Goal: Task Accomplishment & Management: Manage account settings

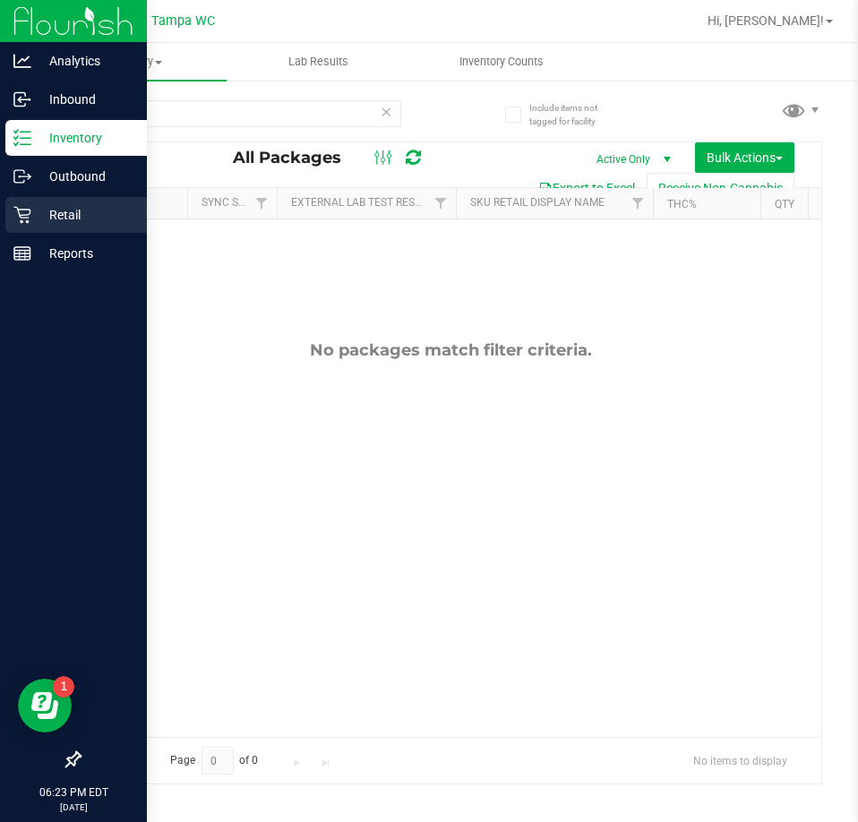
click at [39, 218] on p "Retail" at bounding box center [84, 214] width 107 height 21
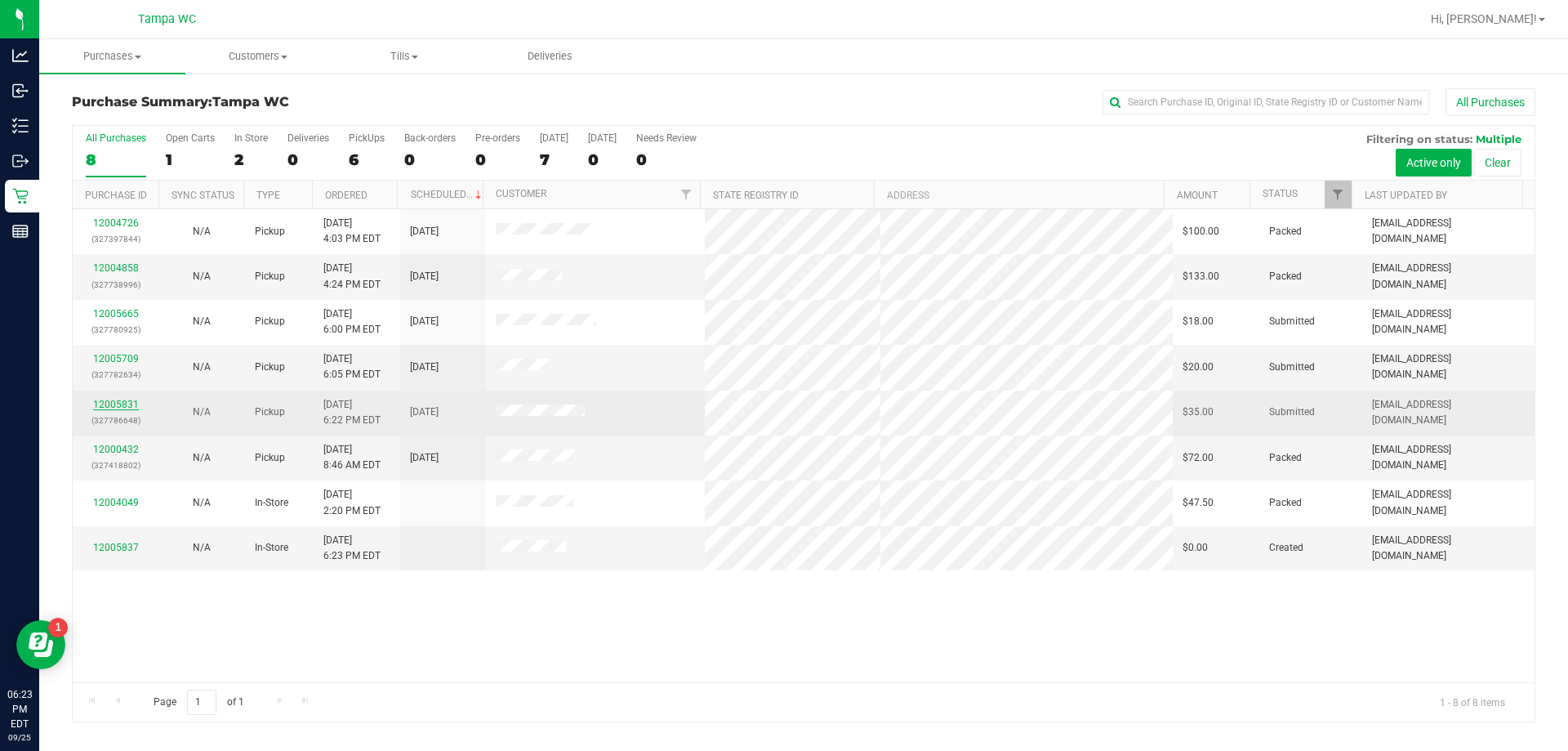
click at [114, 402] on link "12005831" at bounding box center [116, 404] width 46 height 12
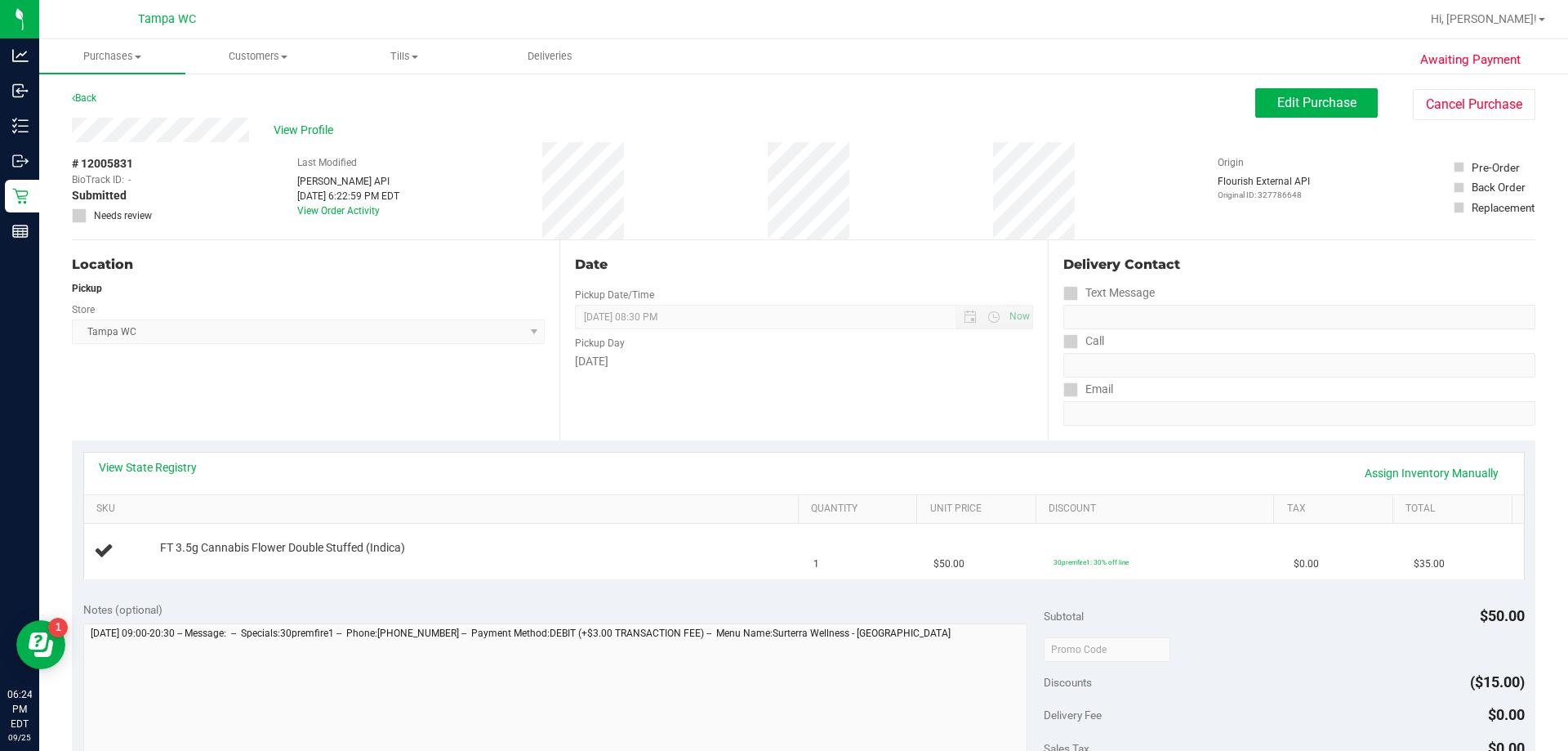
click at [782, 457] on div "View State Registry Assign Inventory Manually" at bounding box center [804, 474] width 1440 height 42
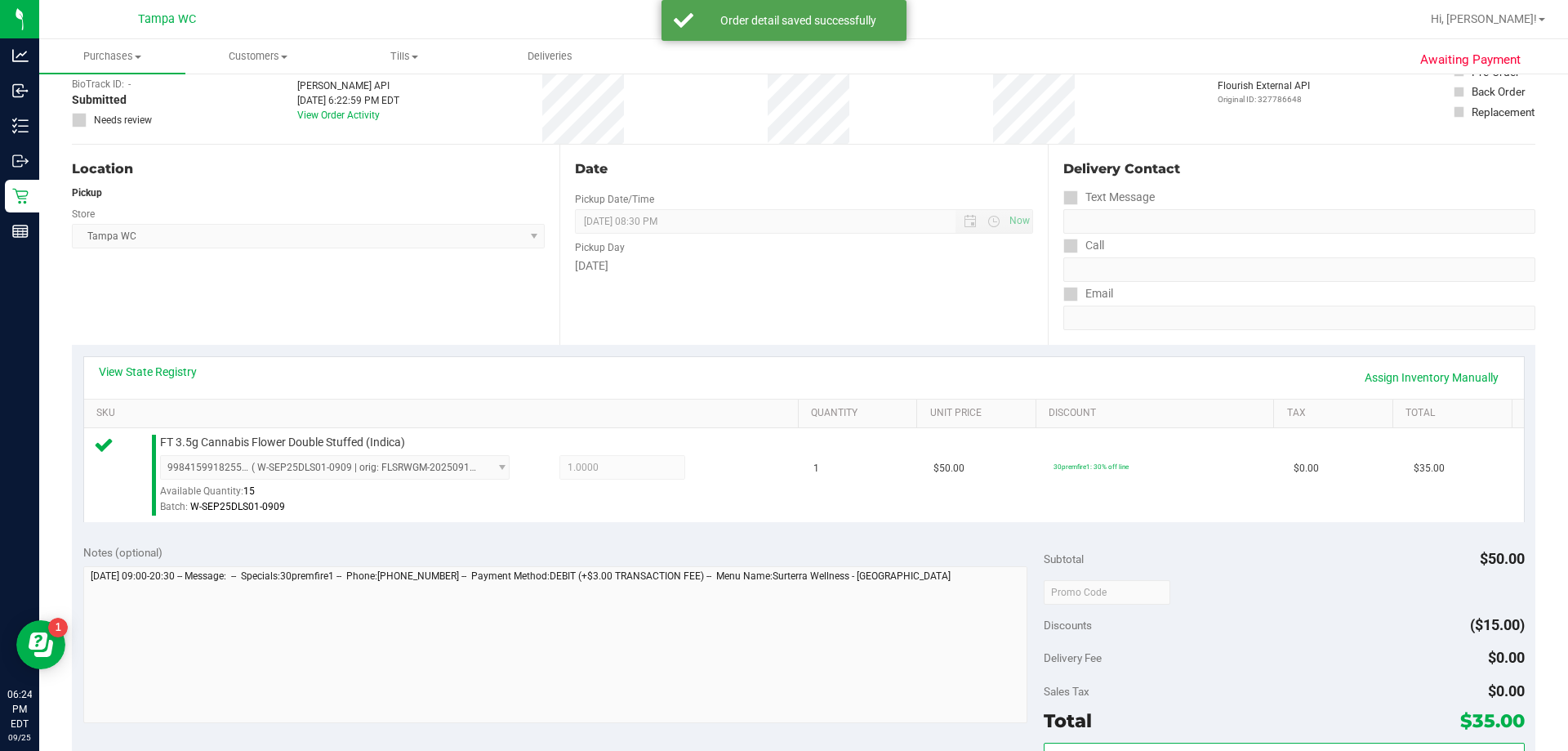
scroll to position [163, 0]
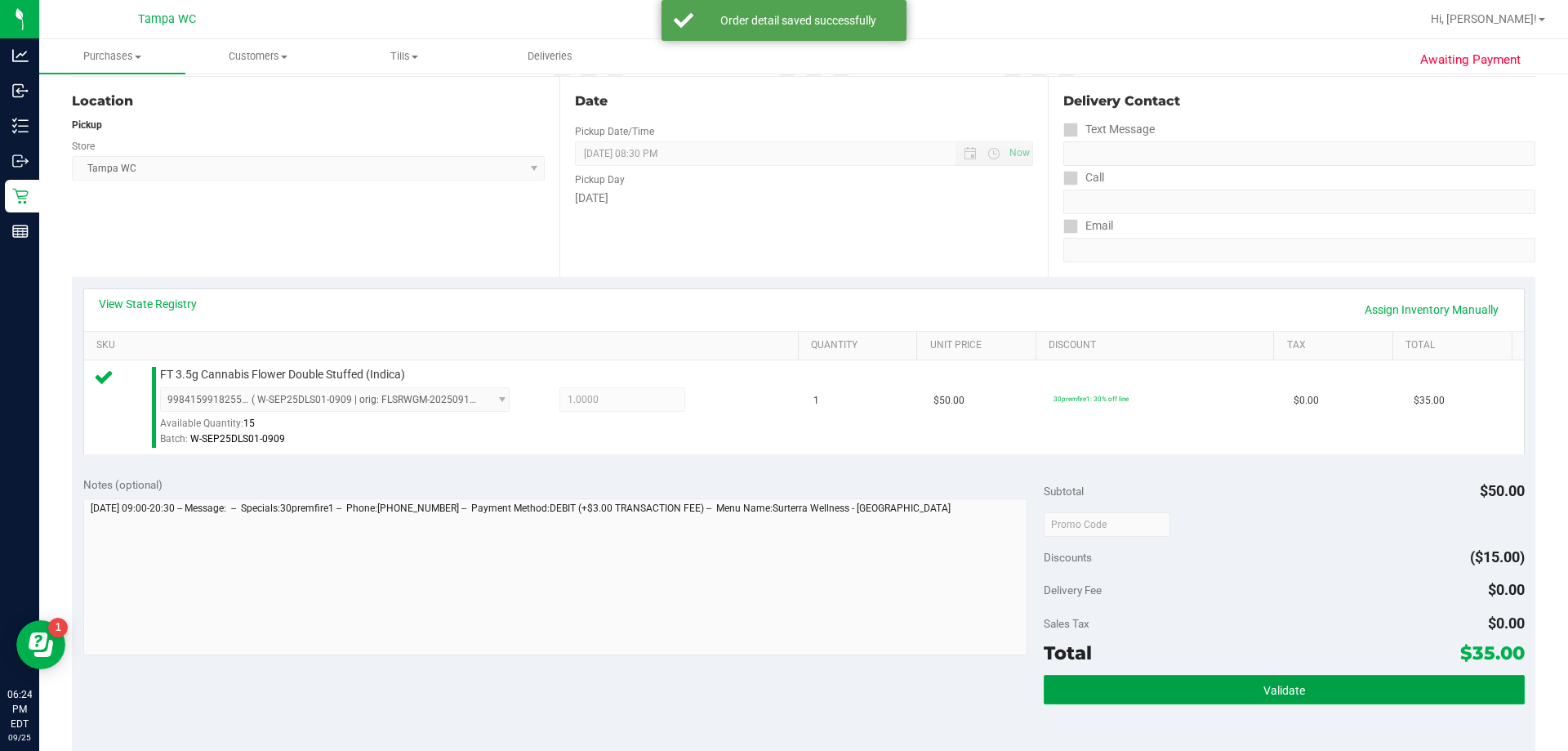
click at [782, 701] on button "Validate" at bounding box center [1283, 690] width 481 height 29
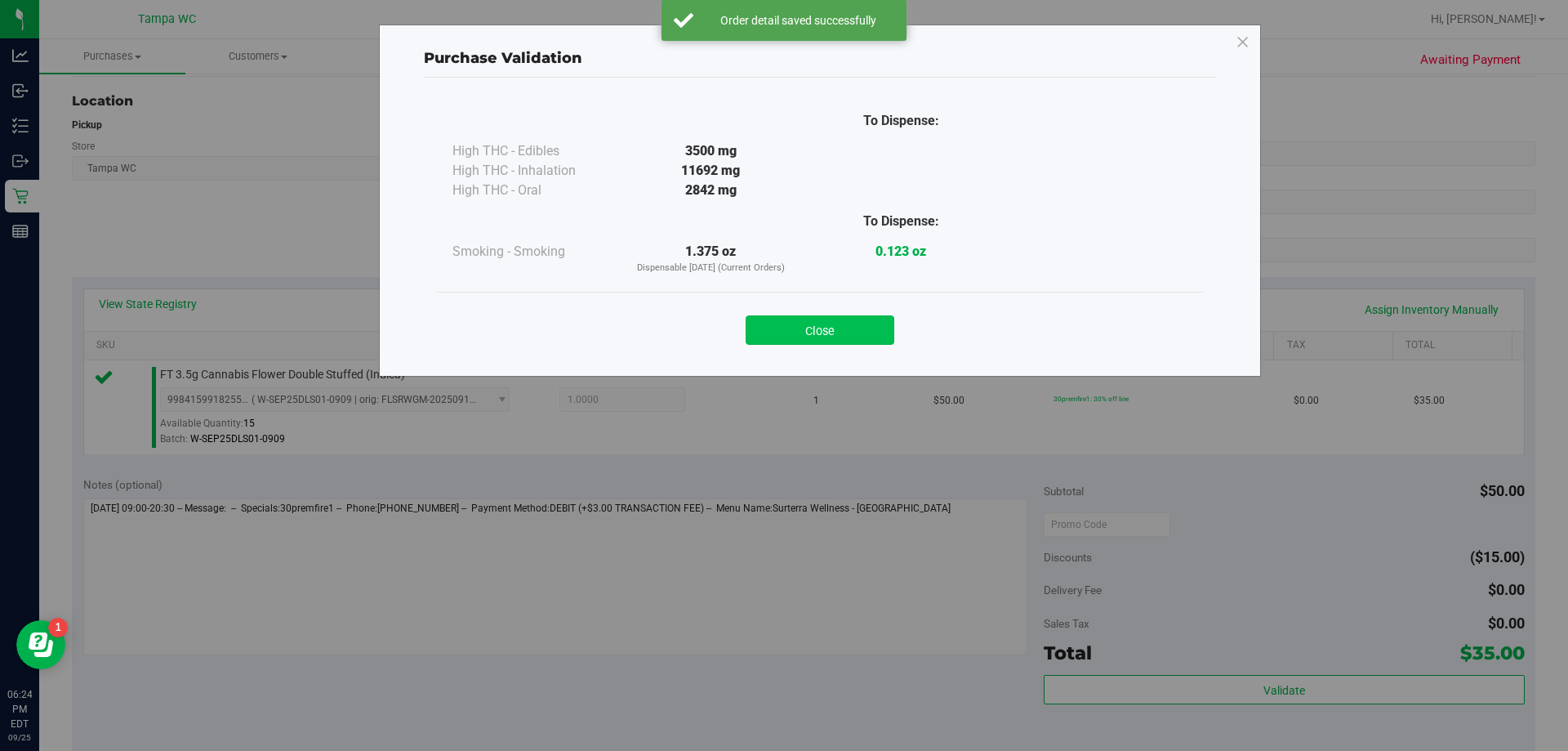
click at [782, 329] on button "Close" at bounding box center [820, 330] width 149 height 29
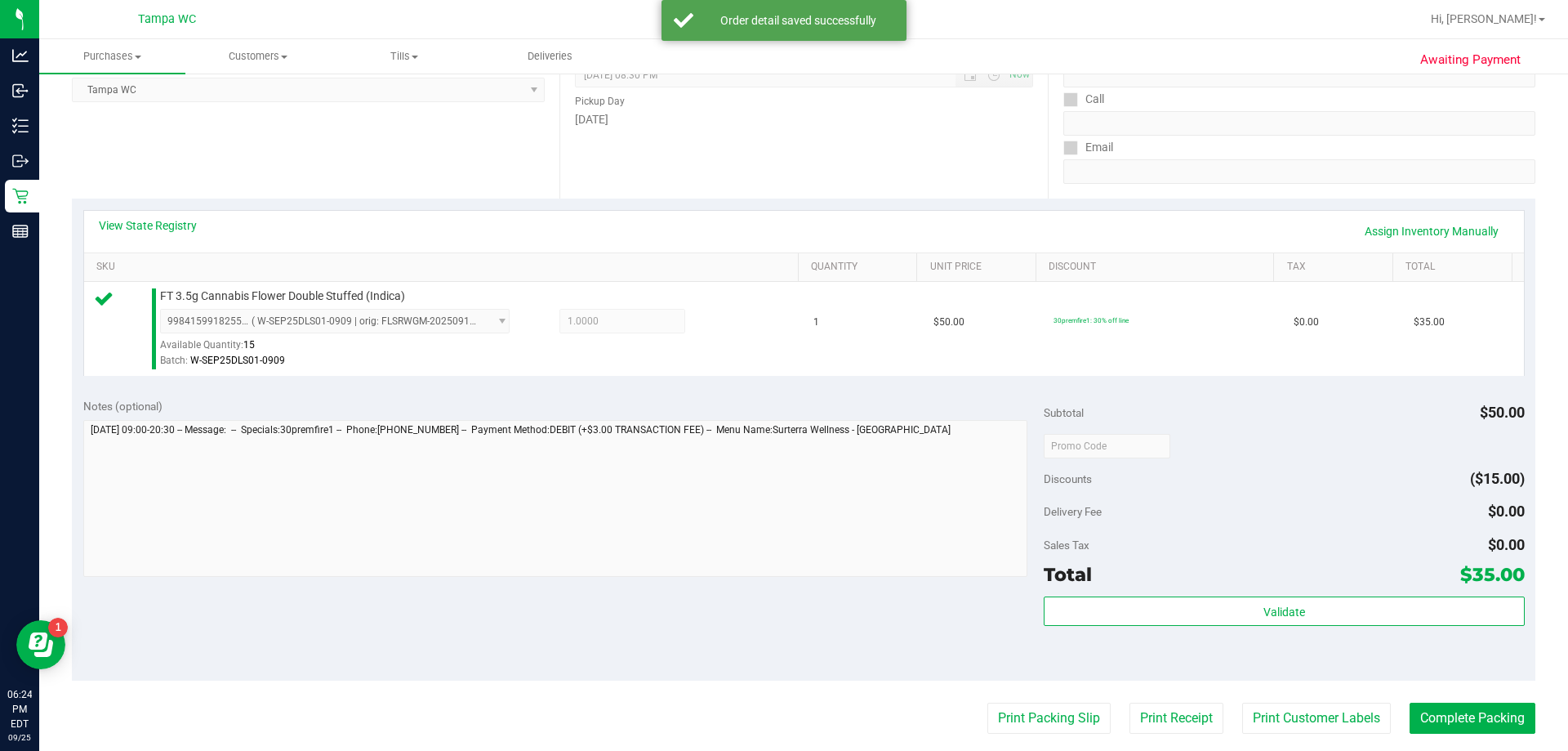
scroll to position [409, 0]
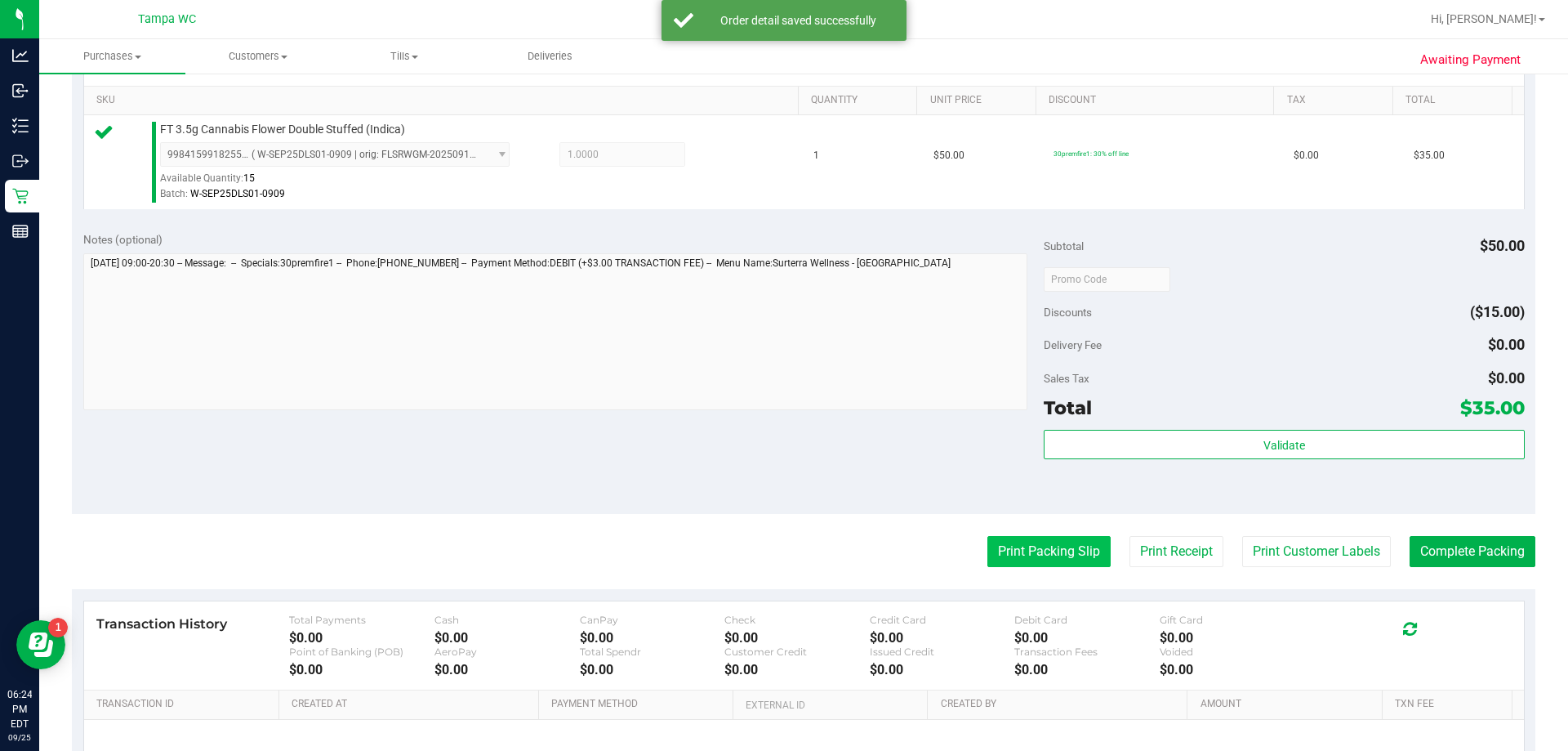
click at [782, 557] on button "Print Packing Slip" at bounding box center [1049, 551] width 123 height 31
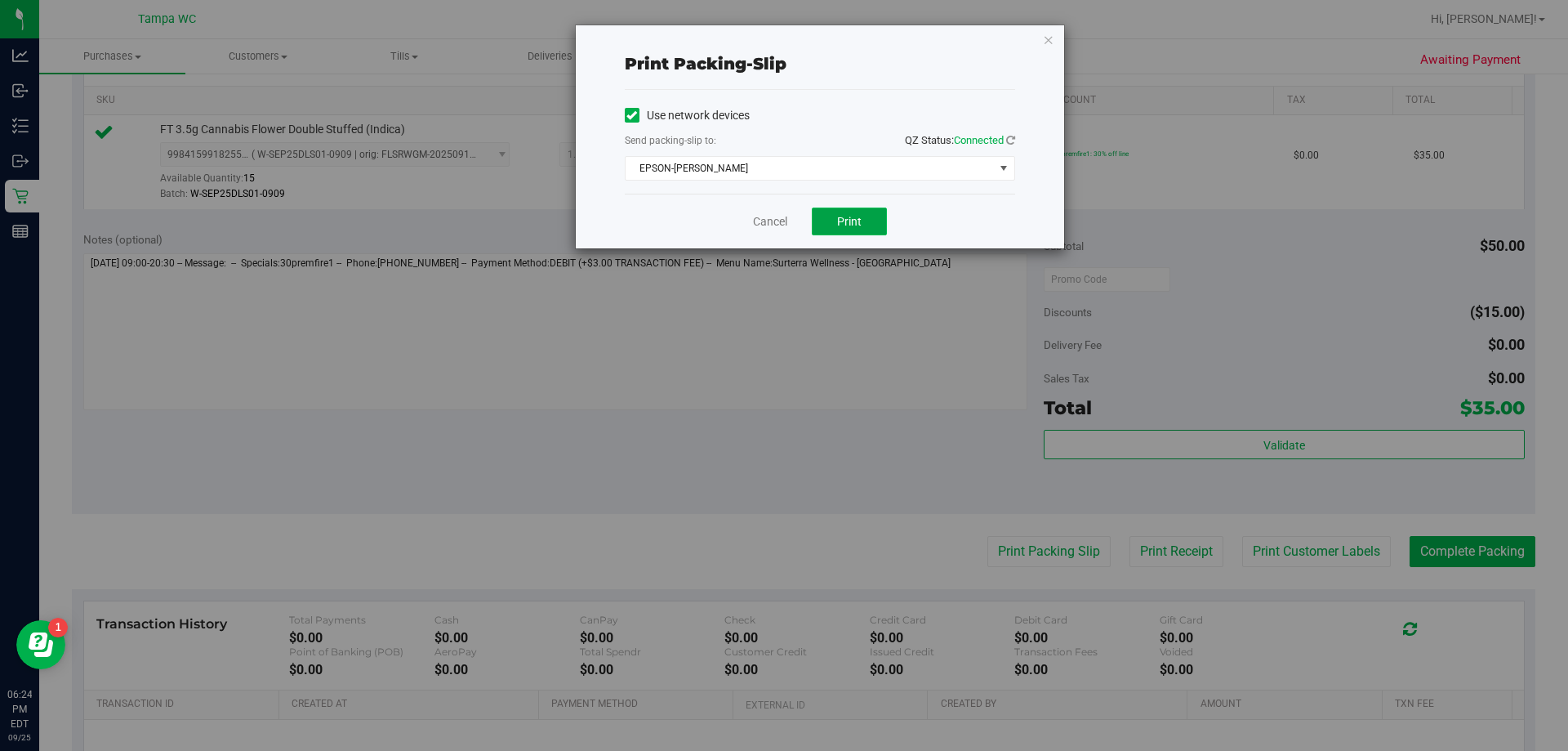
click at [782, 230] on button "Print" at bounding box center [849, 221] width 75 height 27
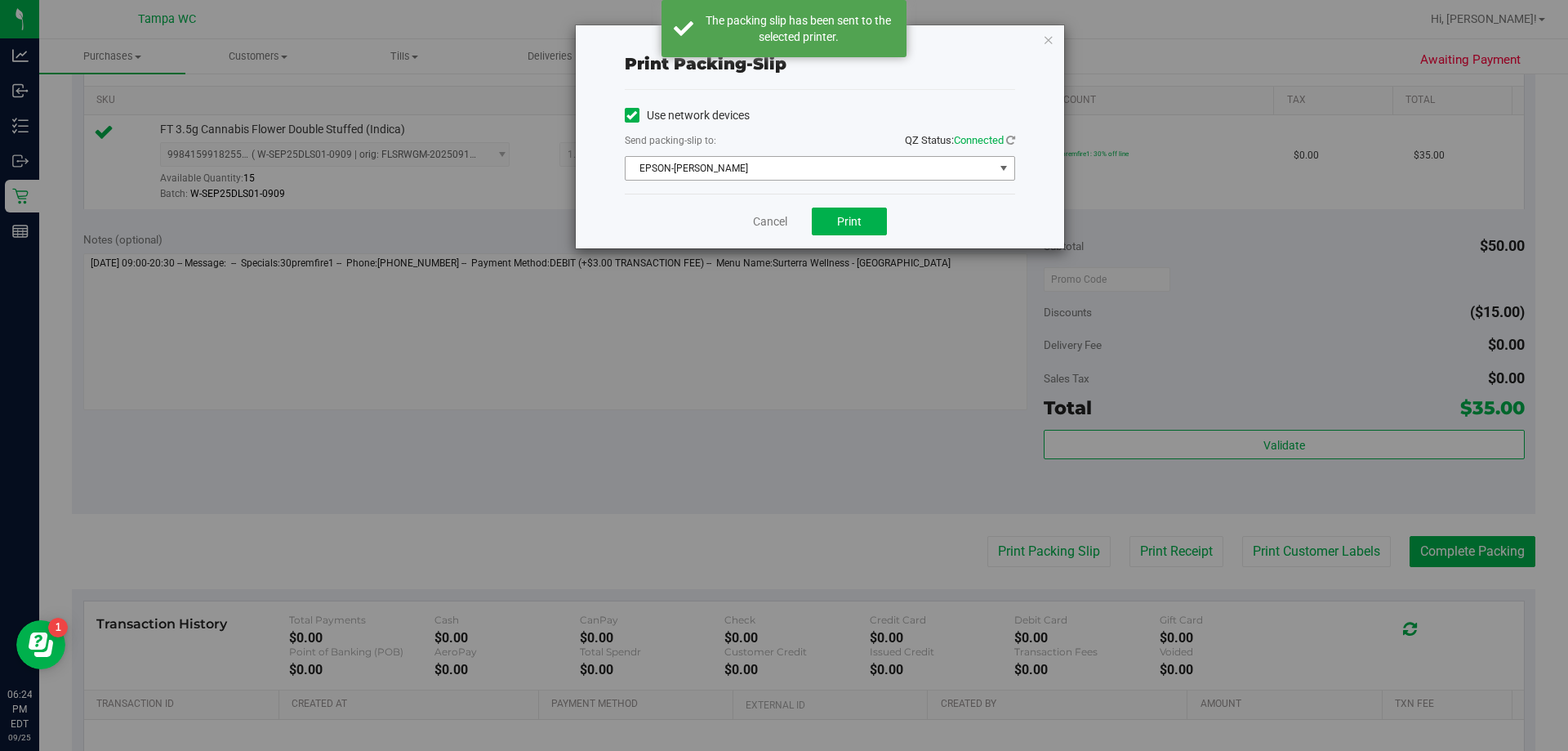
click at [782, 162] on span "EPSON-[PERSON_NAME]" at bounding box center [810, 168] width 369 height 23
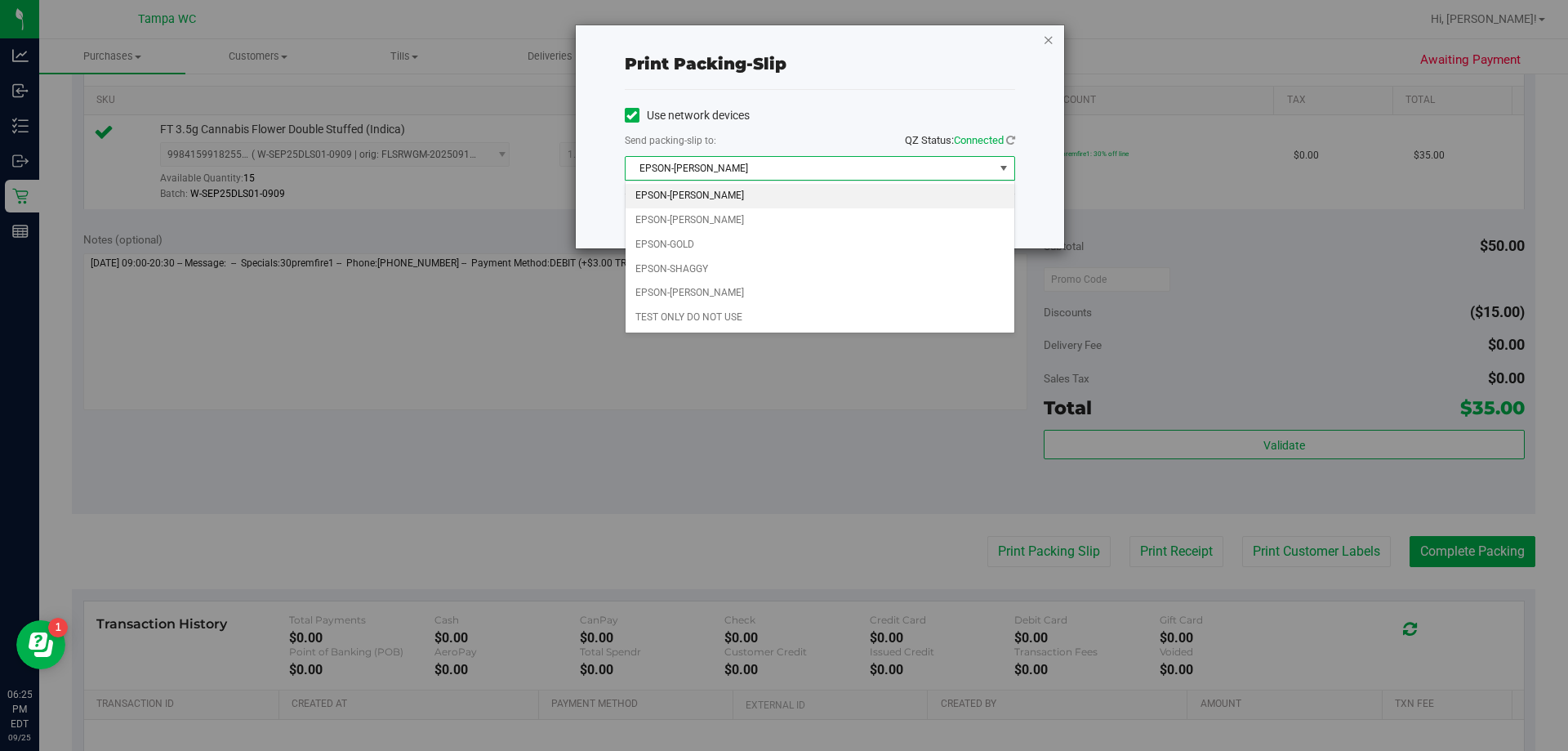
click at [782, 37] on icon "button" at bounding box center [1048, 38] width 12 height 19
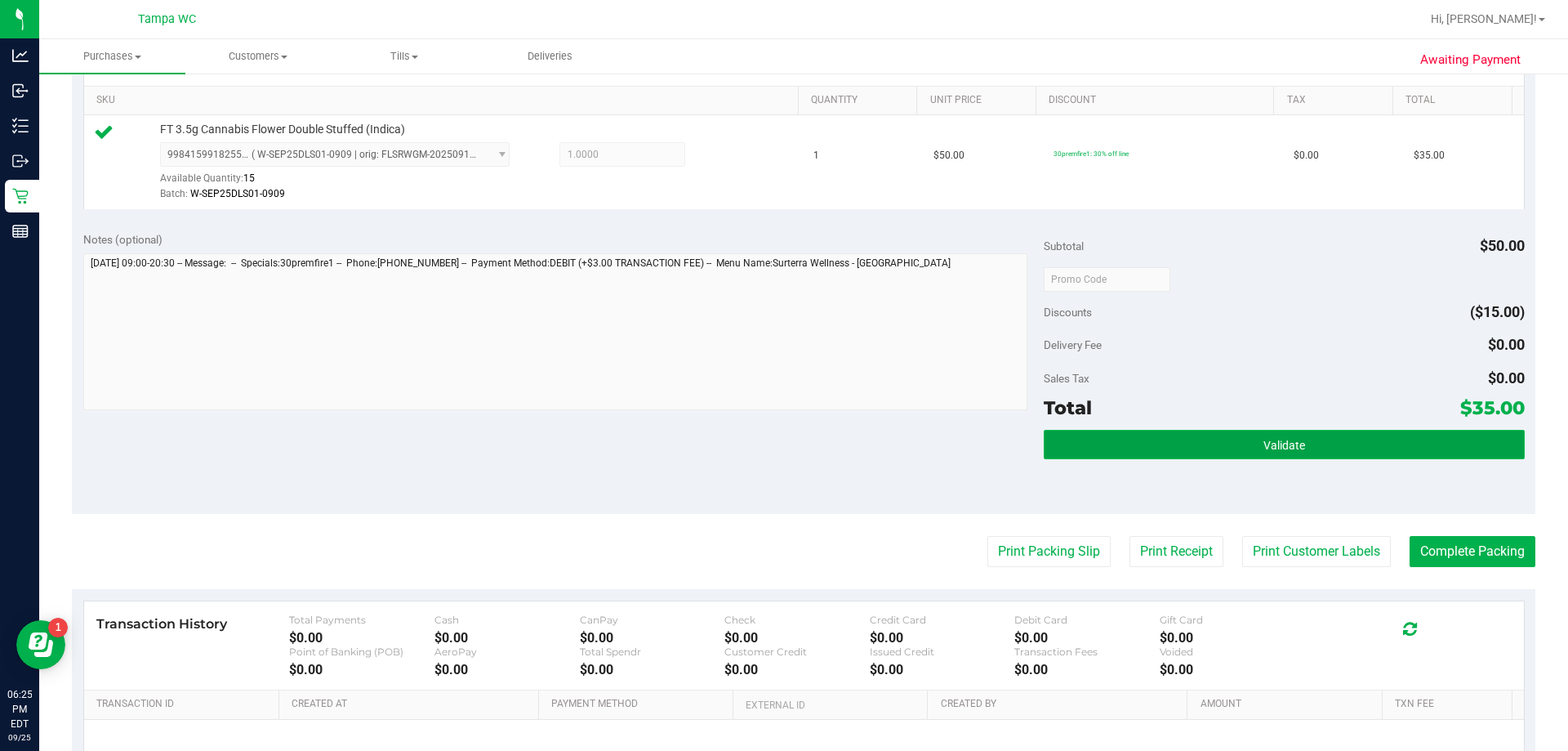
click at [782, 434] on button "Validate" at bounding box center [1283, 444] width 481 height 29
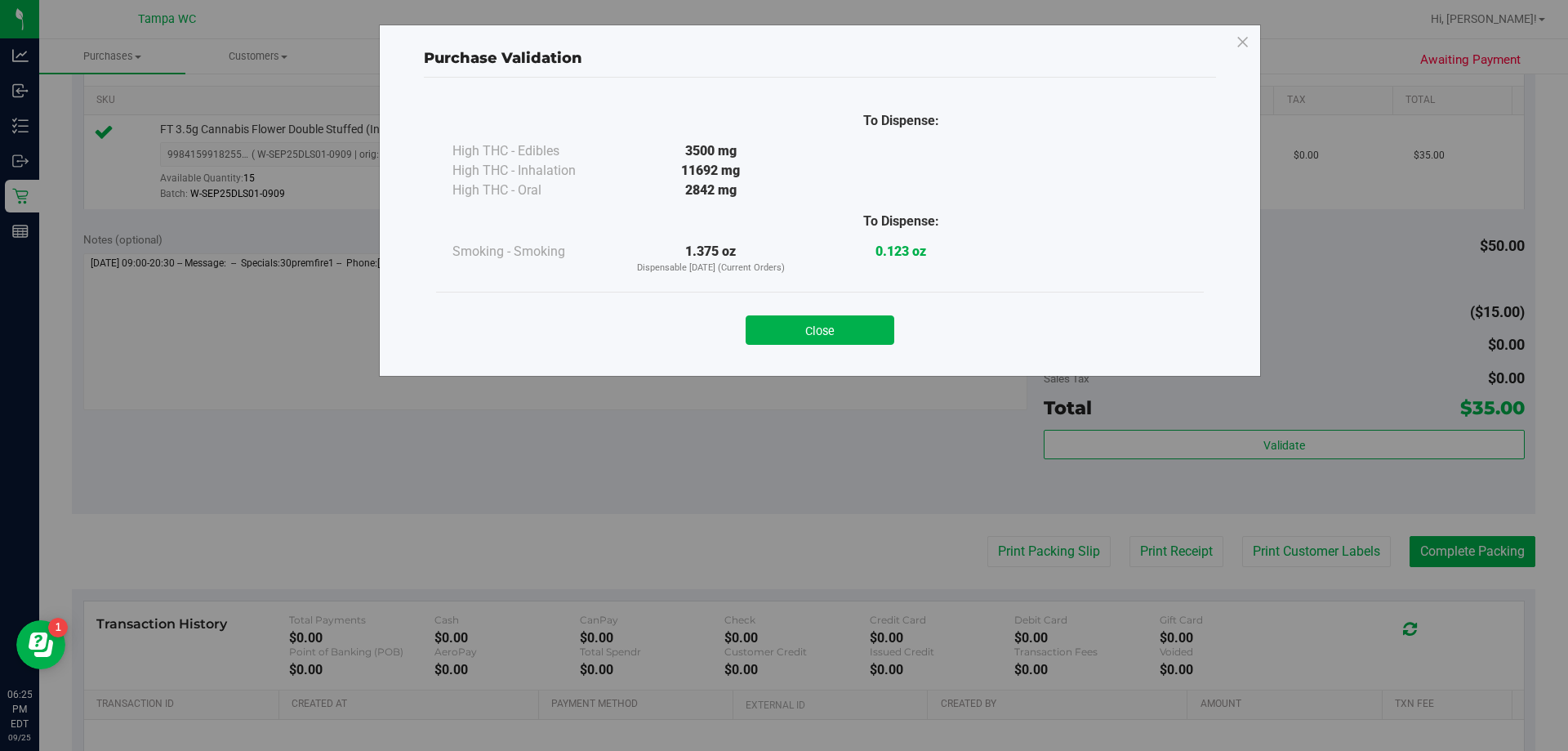
click at [782, 310] on div "Close" at bounding box center [820, 325] width 743 height 41
click at [782, 332] on button "Close" at bounding box center [820, 330] width 149 height 29
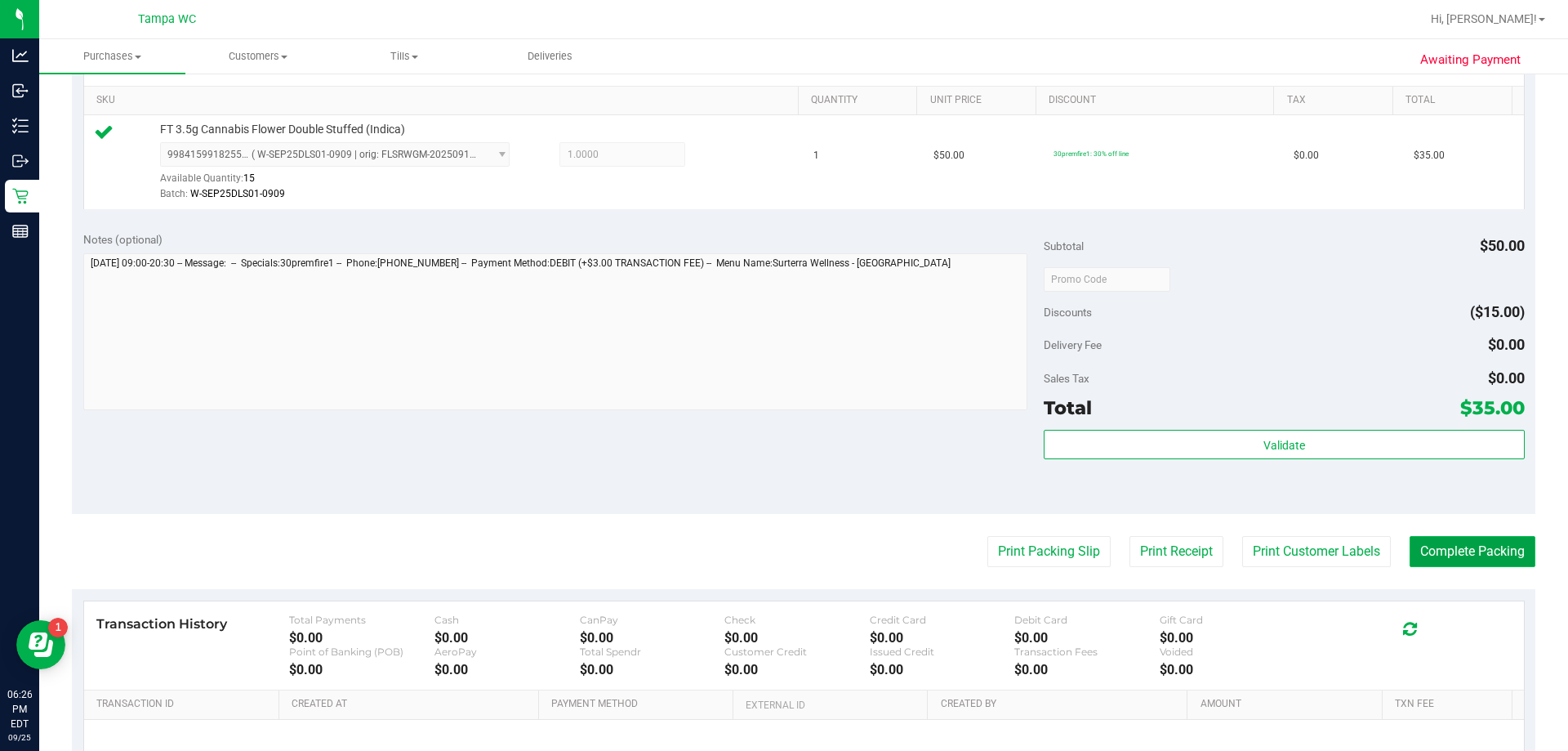
click at [782, 551] on button "Complete Packing" at bounding box center [1473, 551] width 126 height 31
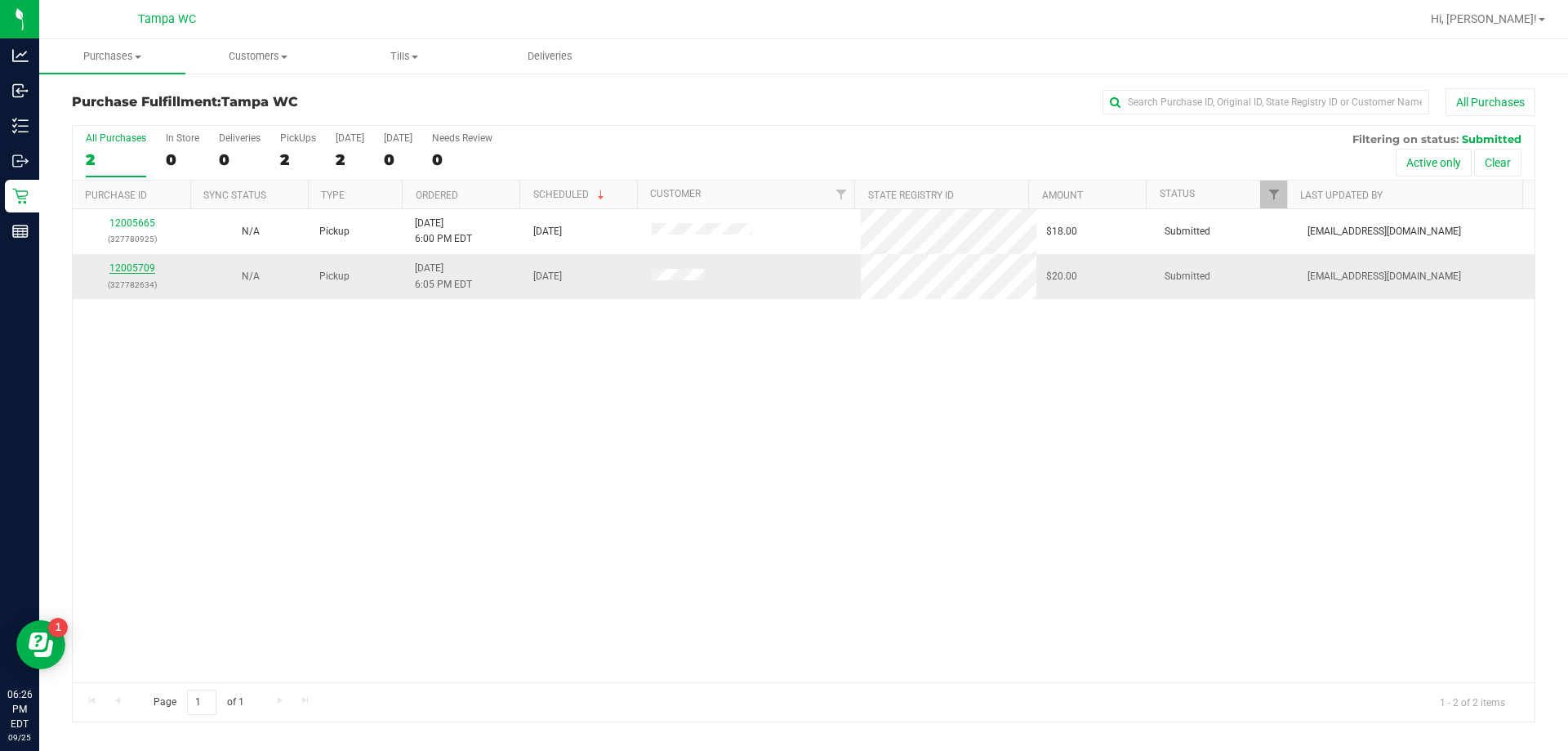
click at [130, 264] on link "12005709" at bounding box center [132, 267] width 46 height 12
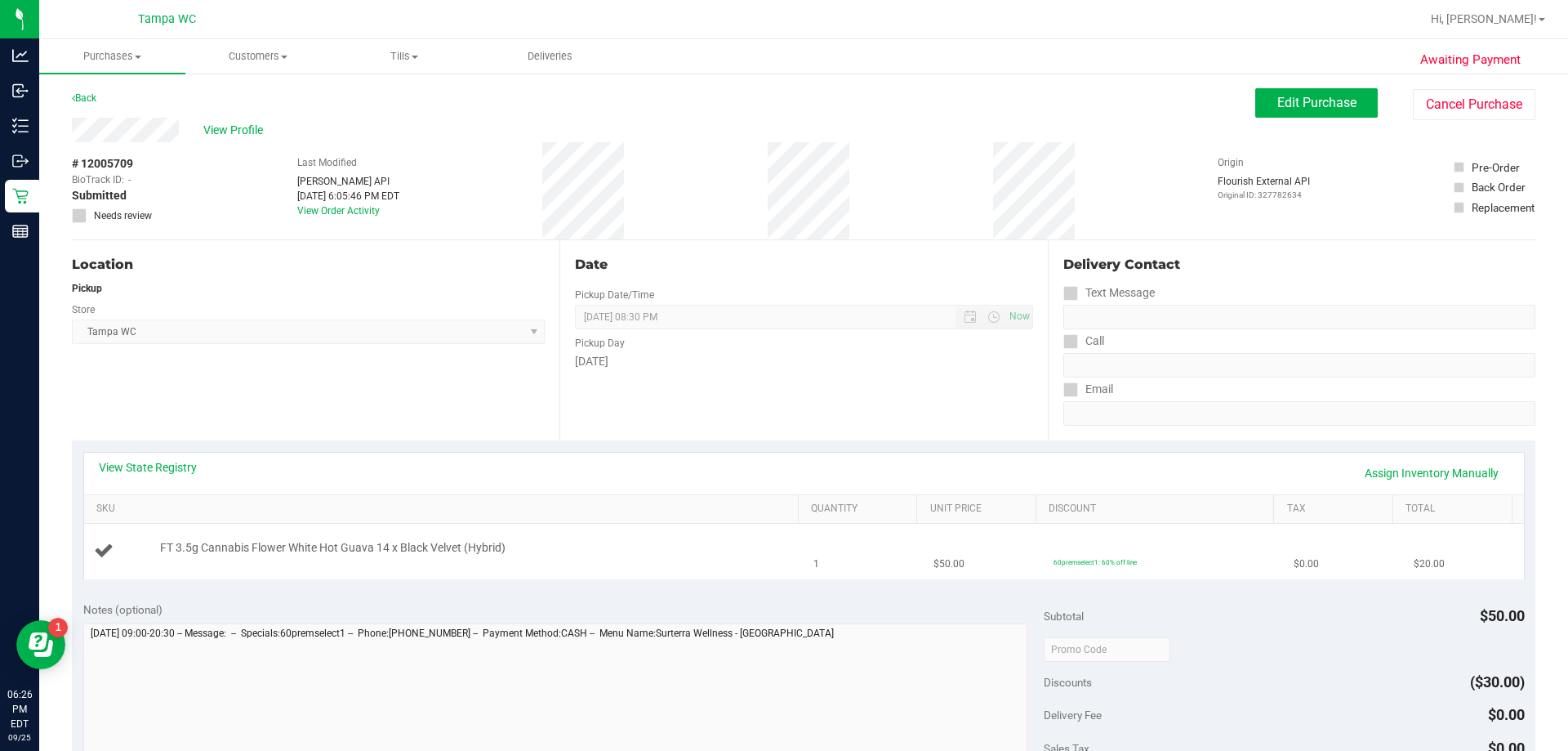
click at [581, 579] on td "FT 3.5g Cannabis Flower White Hot Guava 14 x Black Velvet (Hybrid)" at bounding box center [444, 551] width 721 height 55
drag, startPoint x: 364, startPoint y: 551, endPoint x: 498, endPoint y: 554, distance: 134.0
click at [498, 554] on span "FT 3.5g Cannabis Flower White Hot Guava 14 x Black Velvet (Hybrid)" at bounding box center [333, 548] width 346 height 16
click at [370, 419] on div "Location Pickup Store Tampa WC Select Store Bonita Springs WC Boynton Beach WC …" at bounding box center [316, 339] width 488 height 200
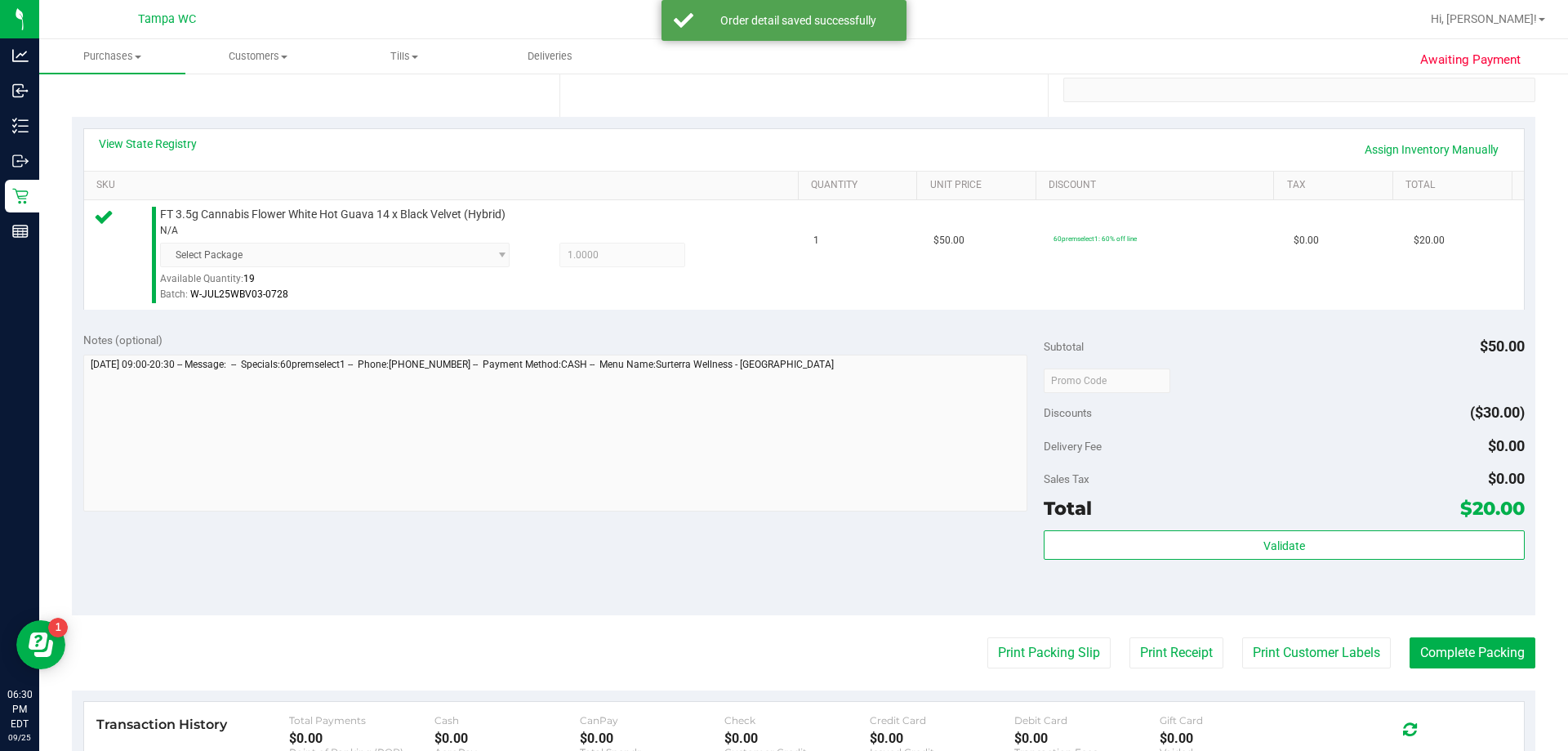
scroll to position [327, 0]
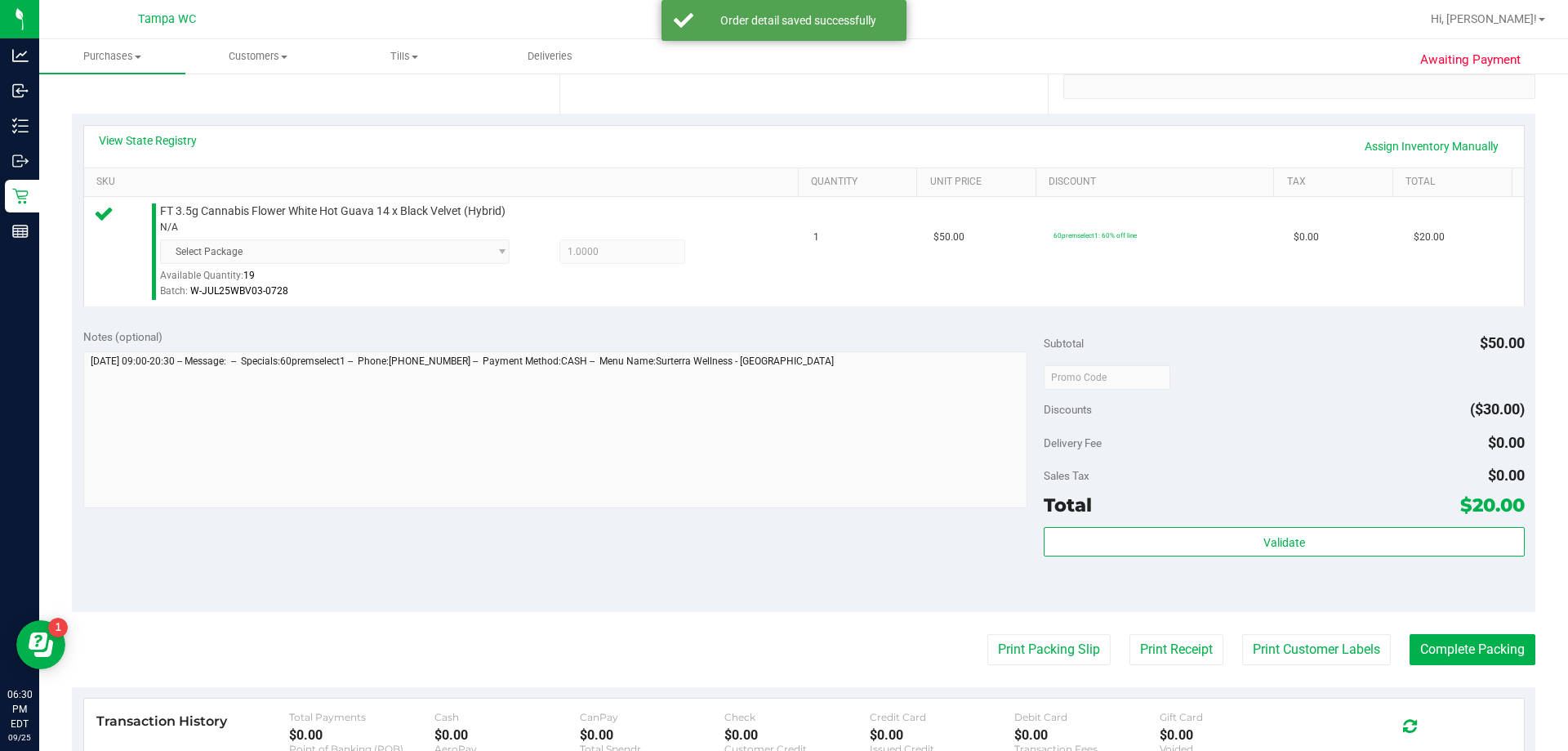
click at [782, 526] on div "Subtotal $50.00 Discounts ($30.00) Delivery Fee $0.00 Sales Tax $0.00 Total $20…" at bounding box center [1283, 464] width 481 height 272
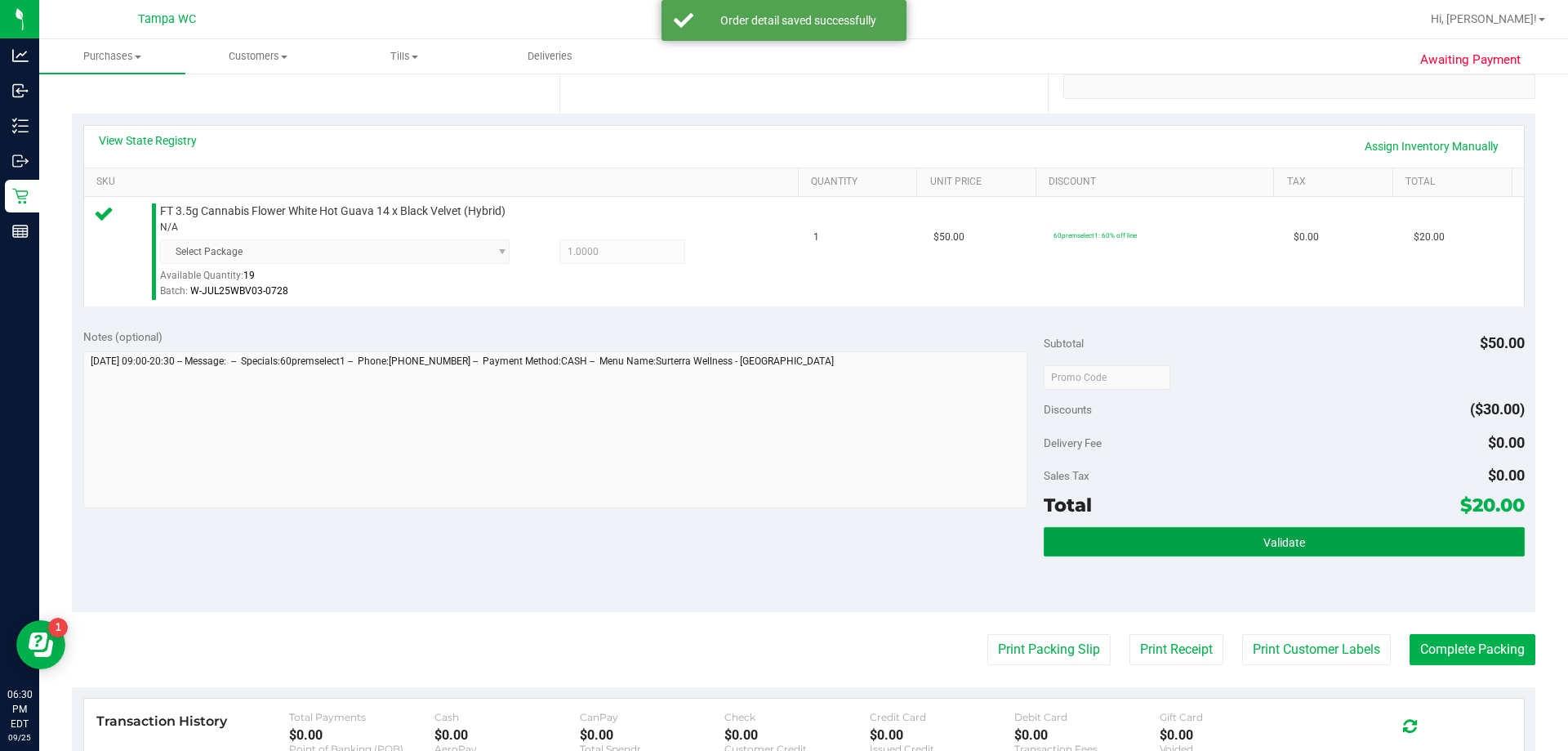
click at [782, 533] on button "Validate" at bounding box center [1283, 542] width 481 height 29
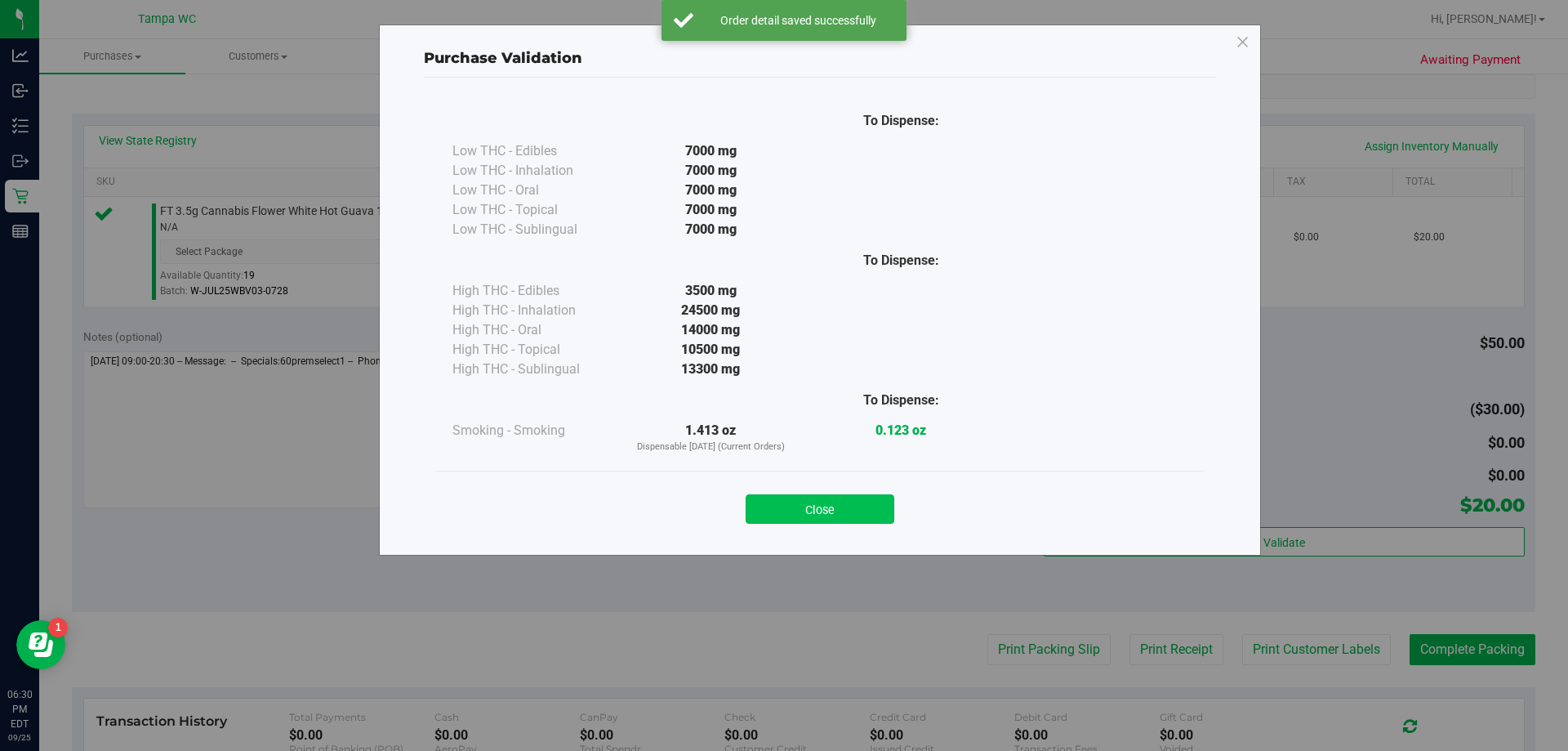
click at [782, 520] on button "Close" at bounding box center [820, 509] width 149 height 29
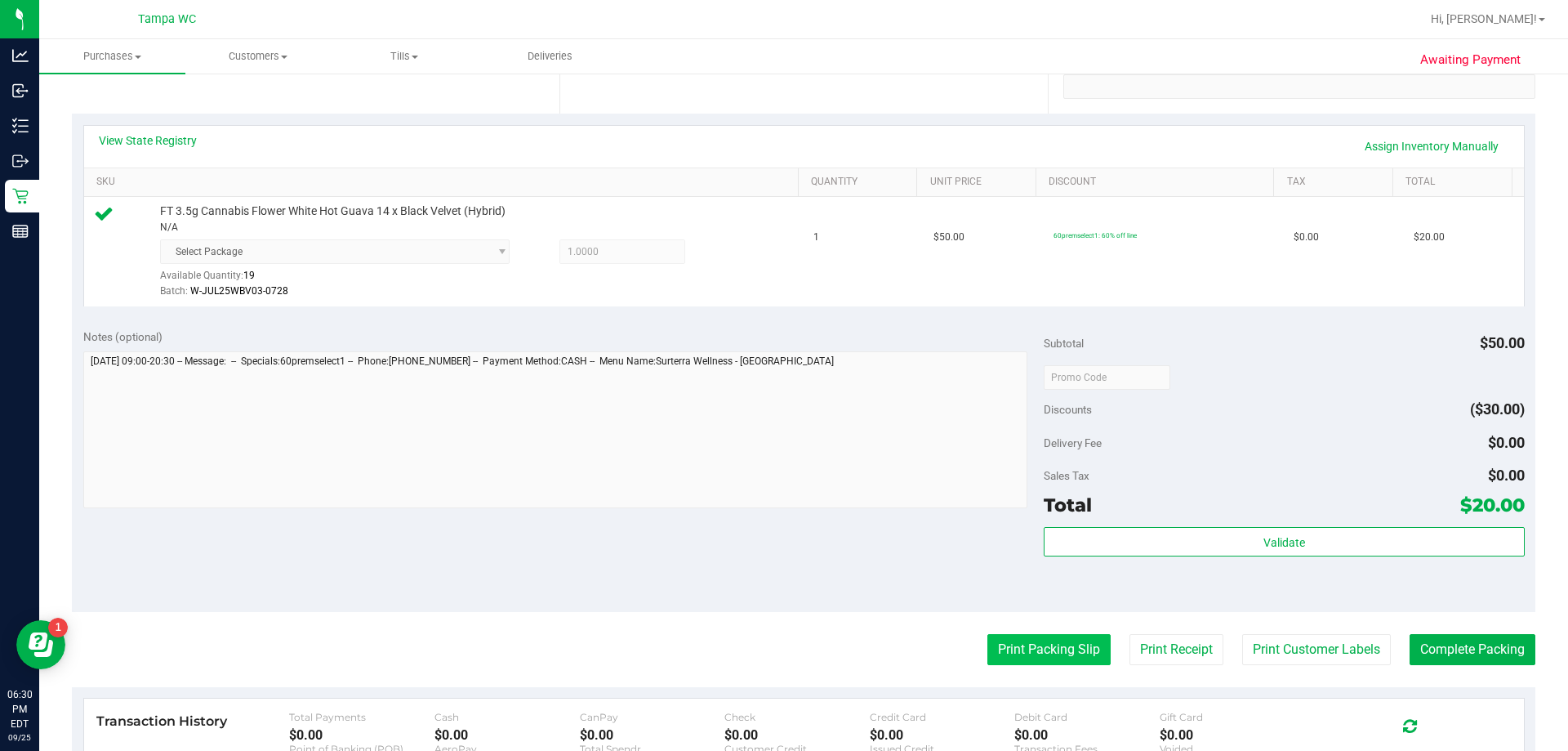
click at [782, 644] on button "Print Packing Slip" at bounding box center [1049, 650] width 123 height 31
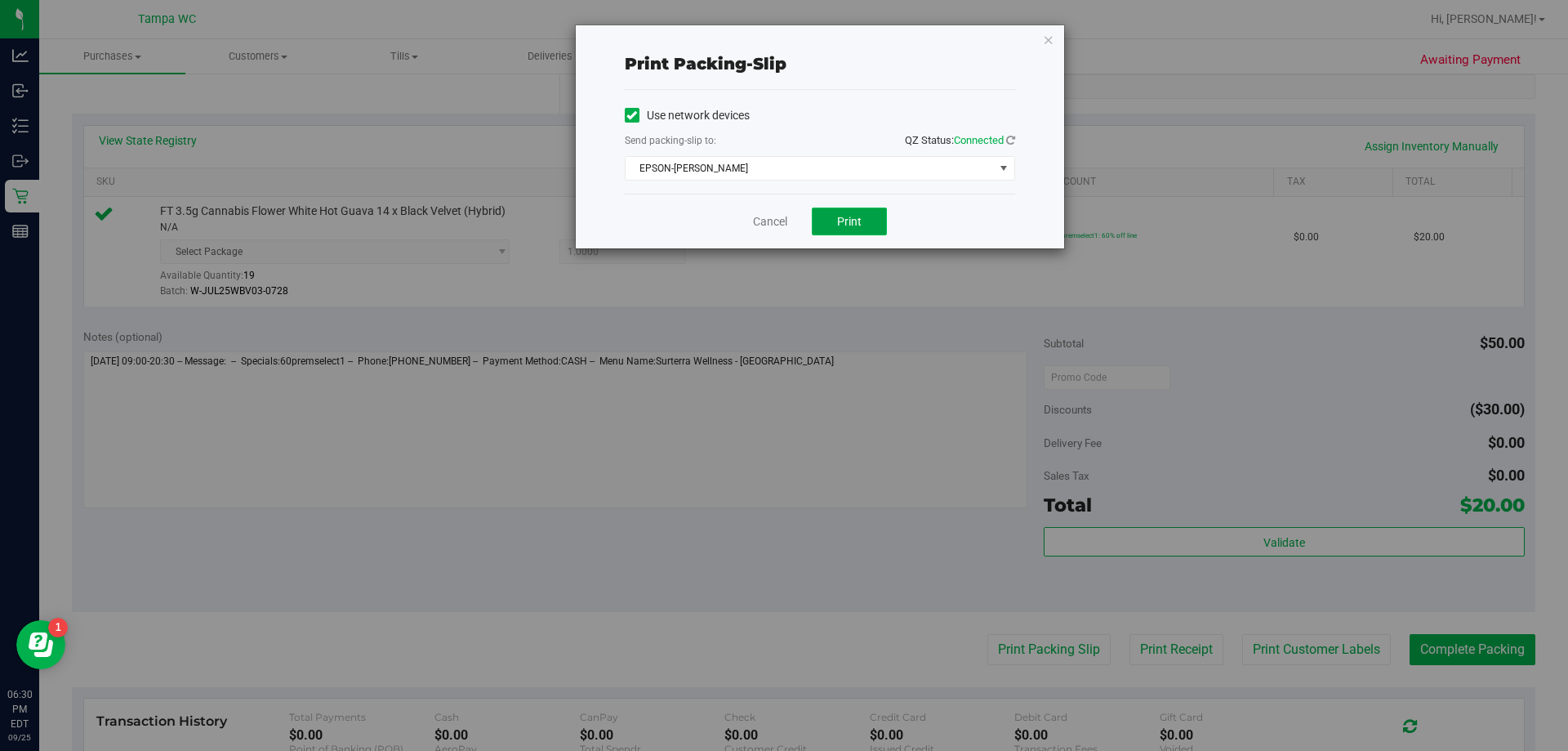
click at [782, 212] on button "Print" at bounding box center [849, 221] width 75 height 27
click at [689, 161] on span "EPSON-DAVIS-BISBAL" at bounding box center [810, 168] width 369 height 23
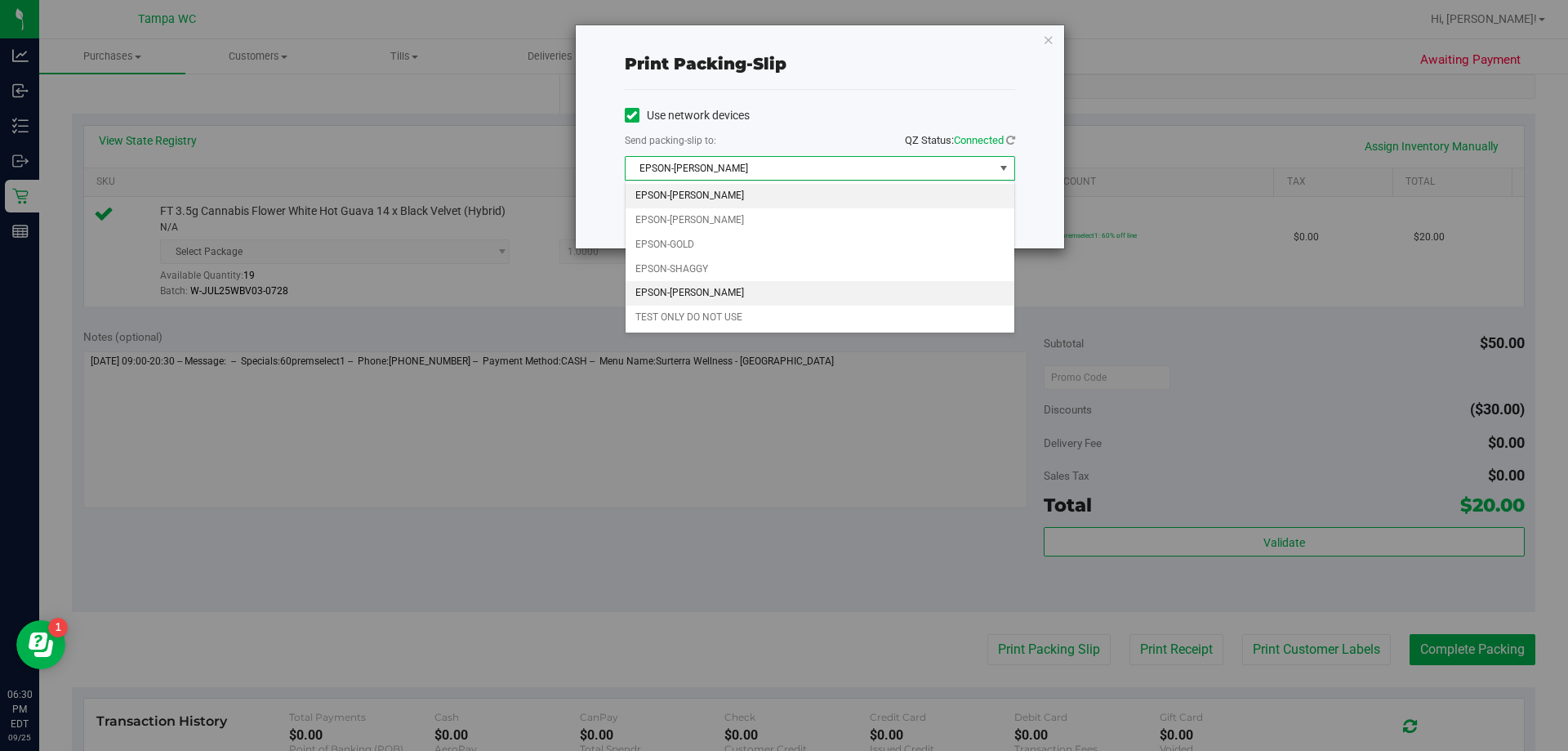
click at [726, 293] on li "EPSON-WILLOW-SMITH" at bounding box center [820, 293] width 389 height 25
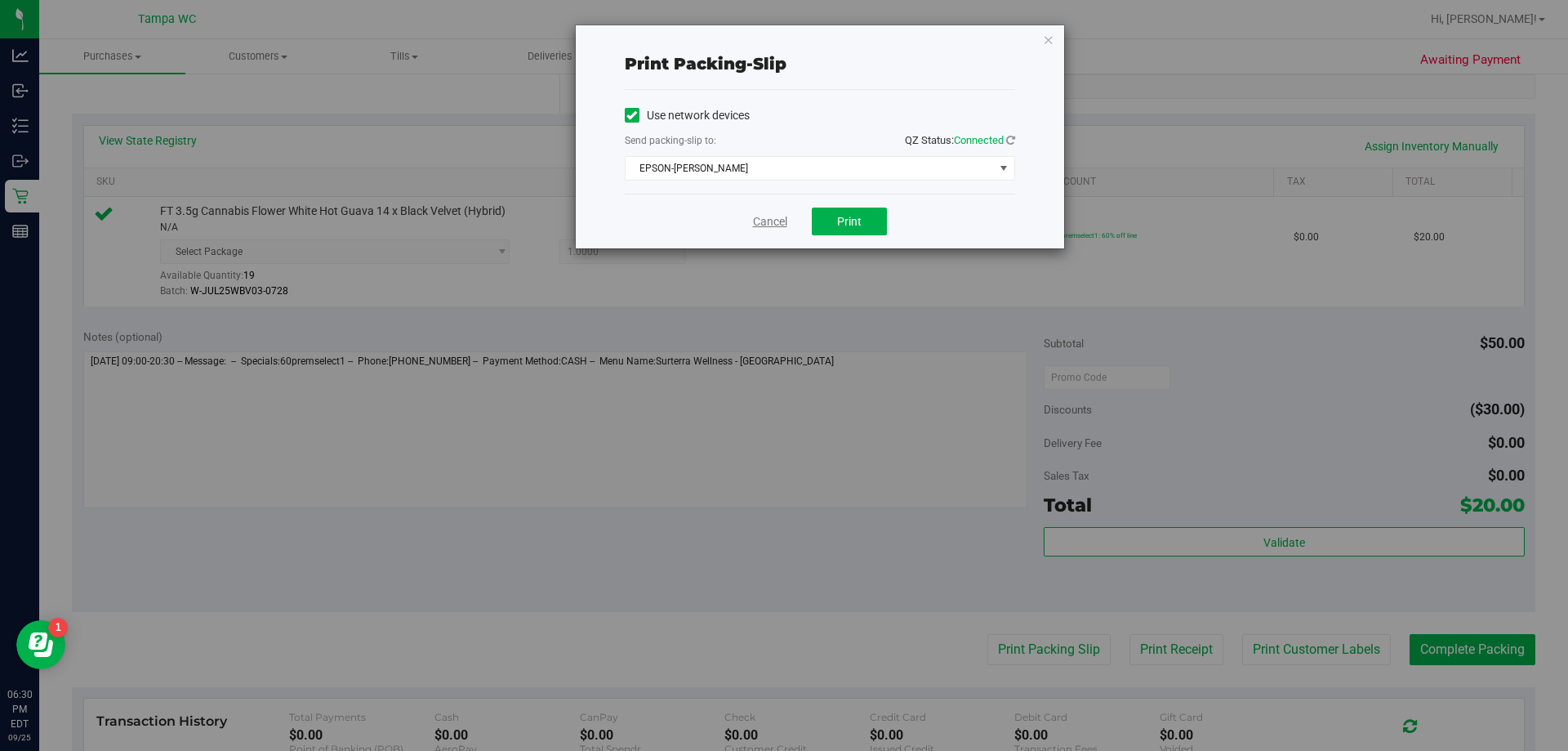
click at [766, 224] on link "Cancel" at bounding box center [771, 222] width 35 height 17
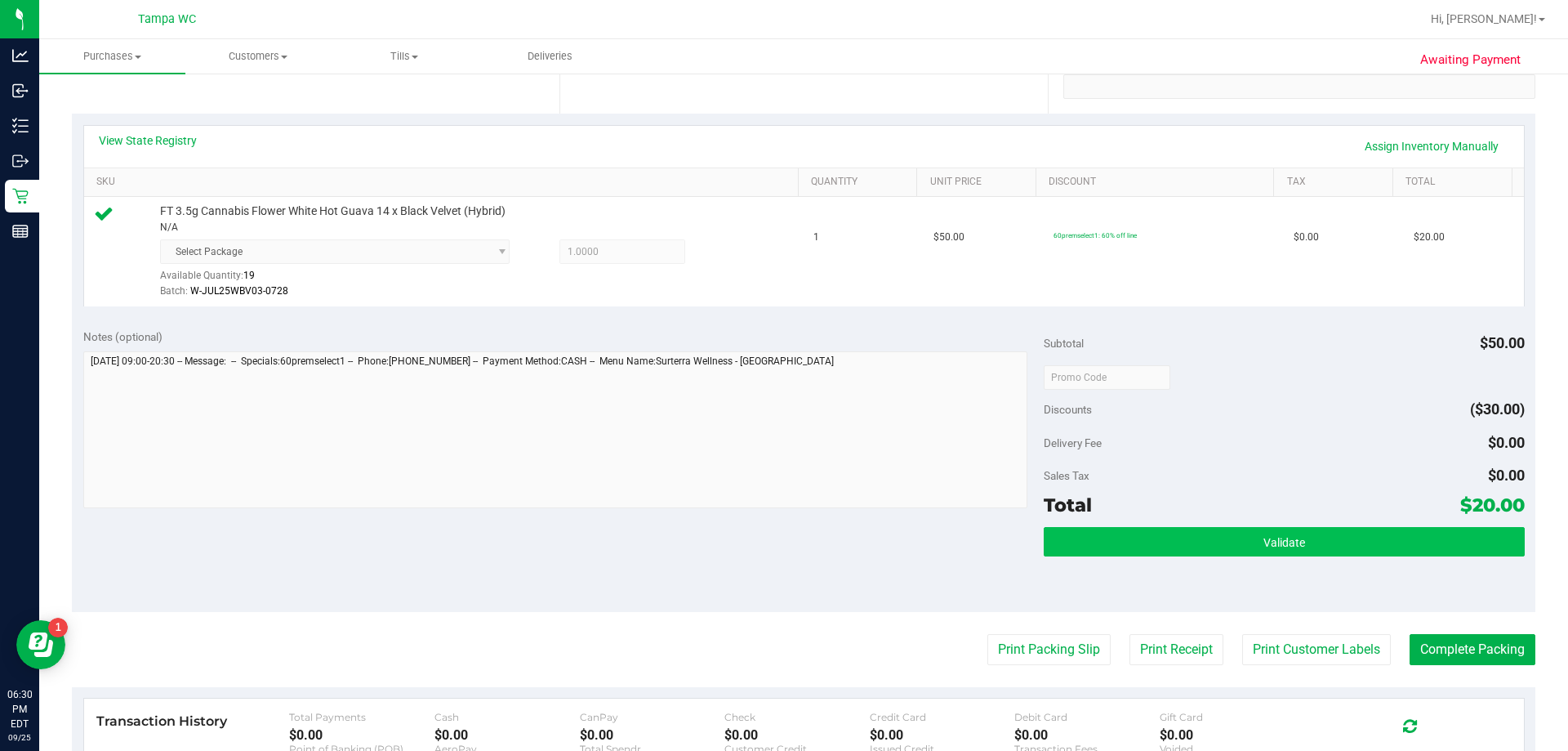
drag, startPoint x: 1274, startPoint y: 526, endPoint x: 1270, endPoint y: 535, distance: 9.8
click at [782, 530] on div "Subtotal $50.00 Discounts ($30.00) Delivery Fee $0.00 Sales Tax $0.00 Total $20…" at bounding box center [1283, 464] width 481 height 272
click at [782, 551] on button "Validate" at bounding box center [1283, 542] width 481 height 29
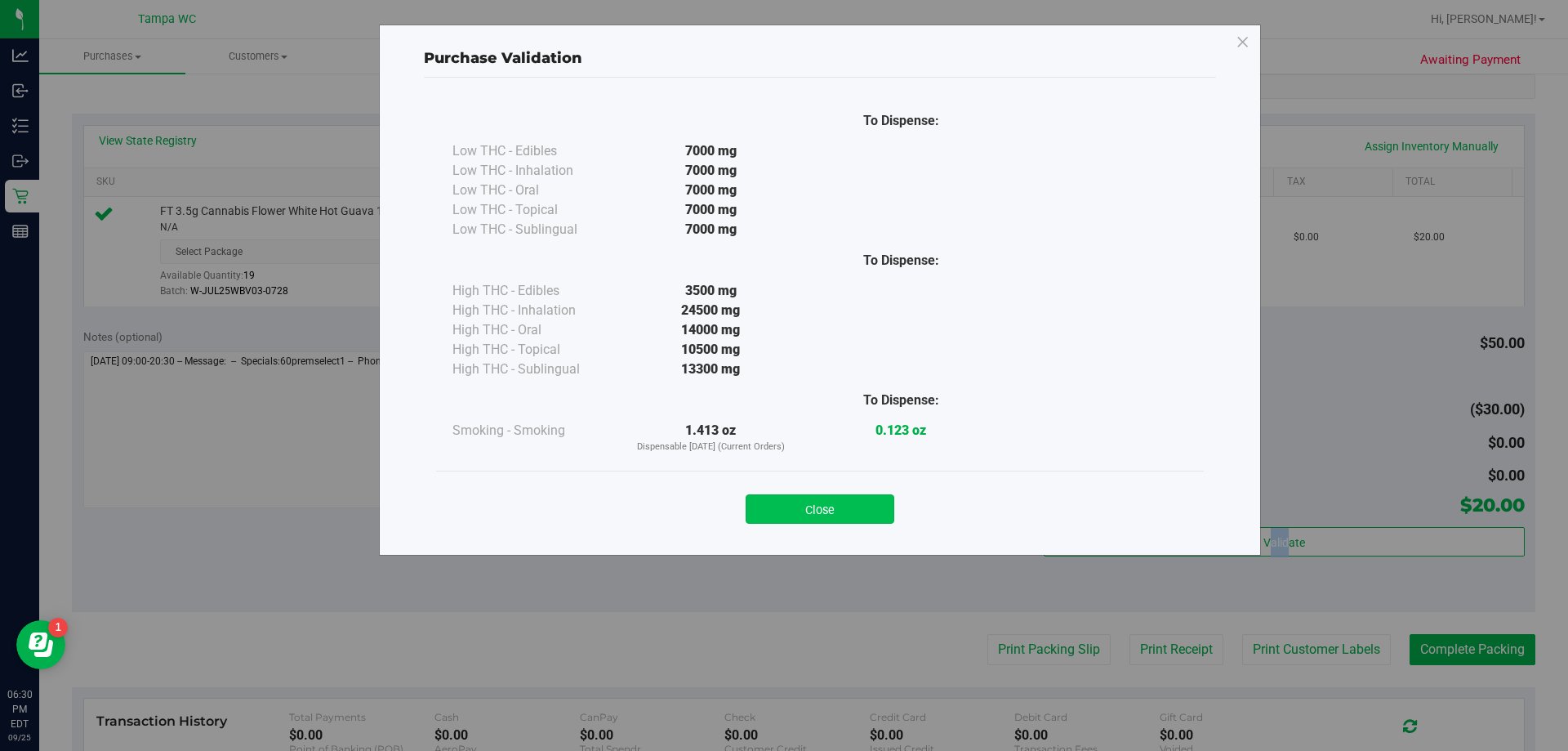
click at [782, 519] on button "Close" at bounding box center [820, 509] width 149 height 29
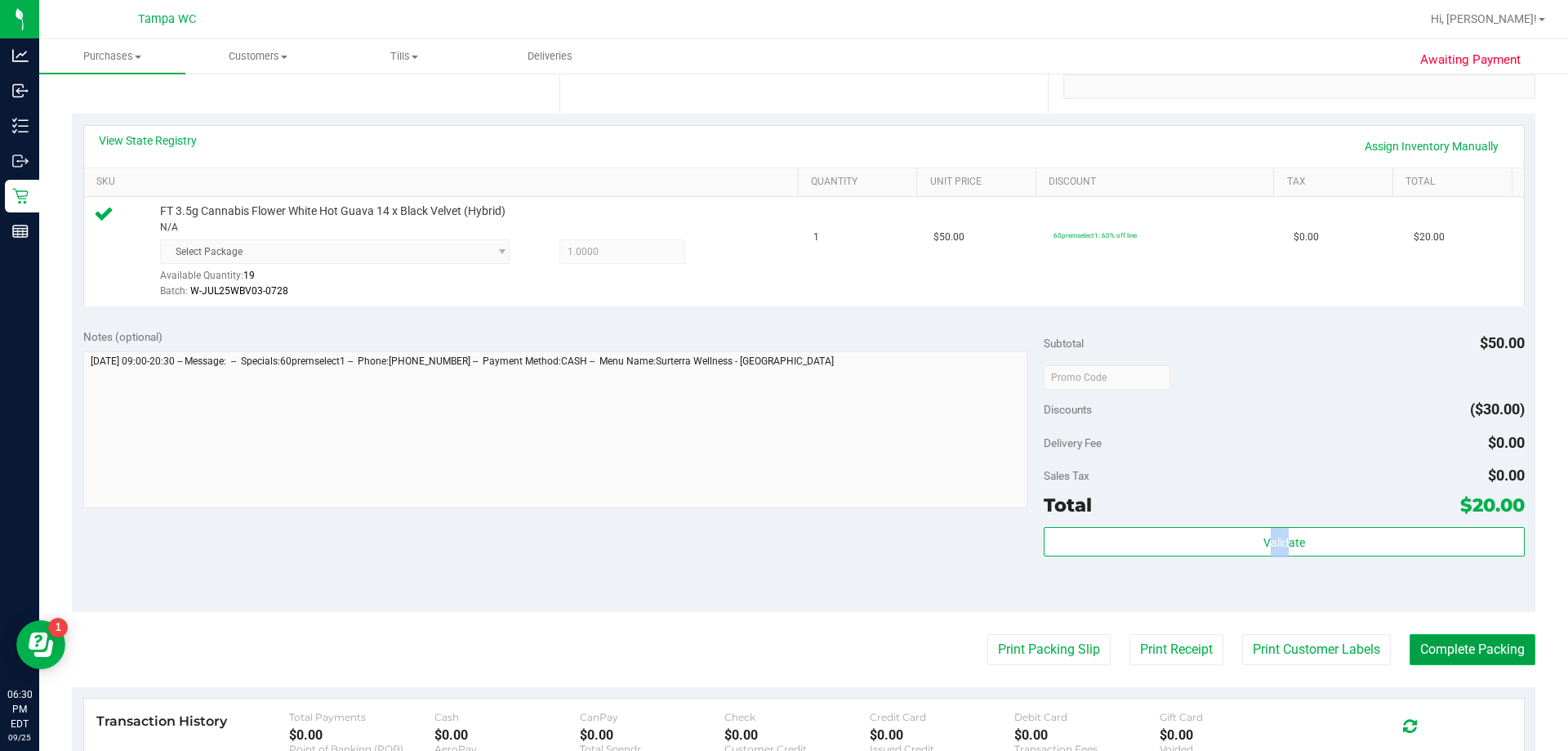
click at [782, 644] on button "Complete Packing" at bounding box center [1473, 650] width 126 height 31
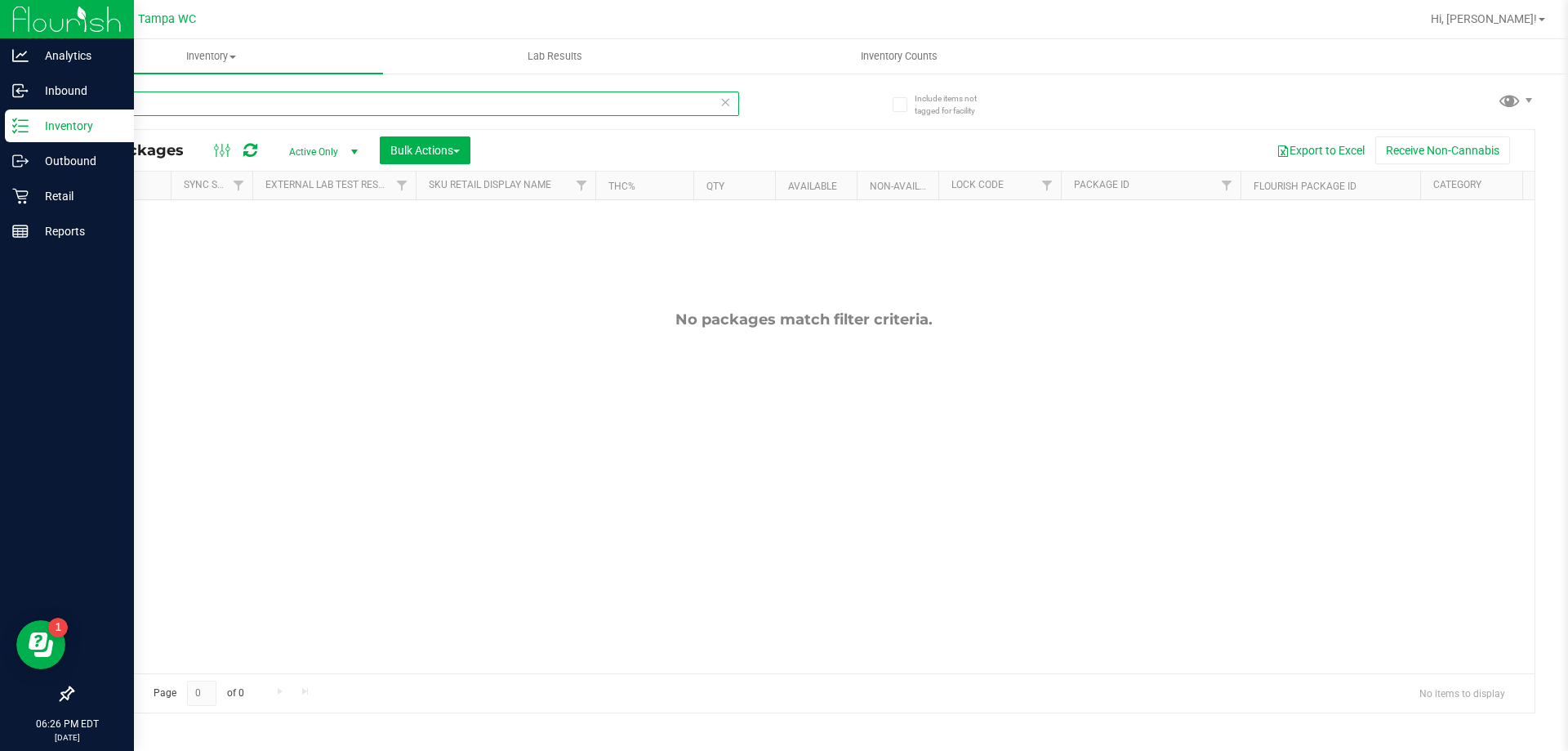
click at [0, 126] on div "Analytics Inbound Inventory Outbound Retail Reports 06:26 PM EDT [DATE] 09/25 T…" at bounding box center [784, 375] width 1568 height 751
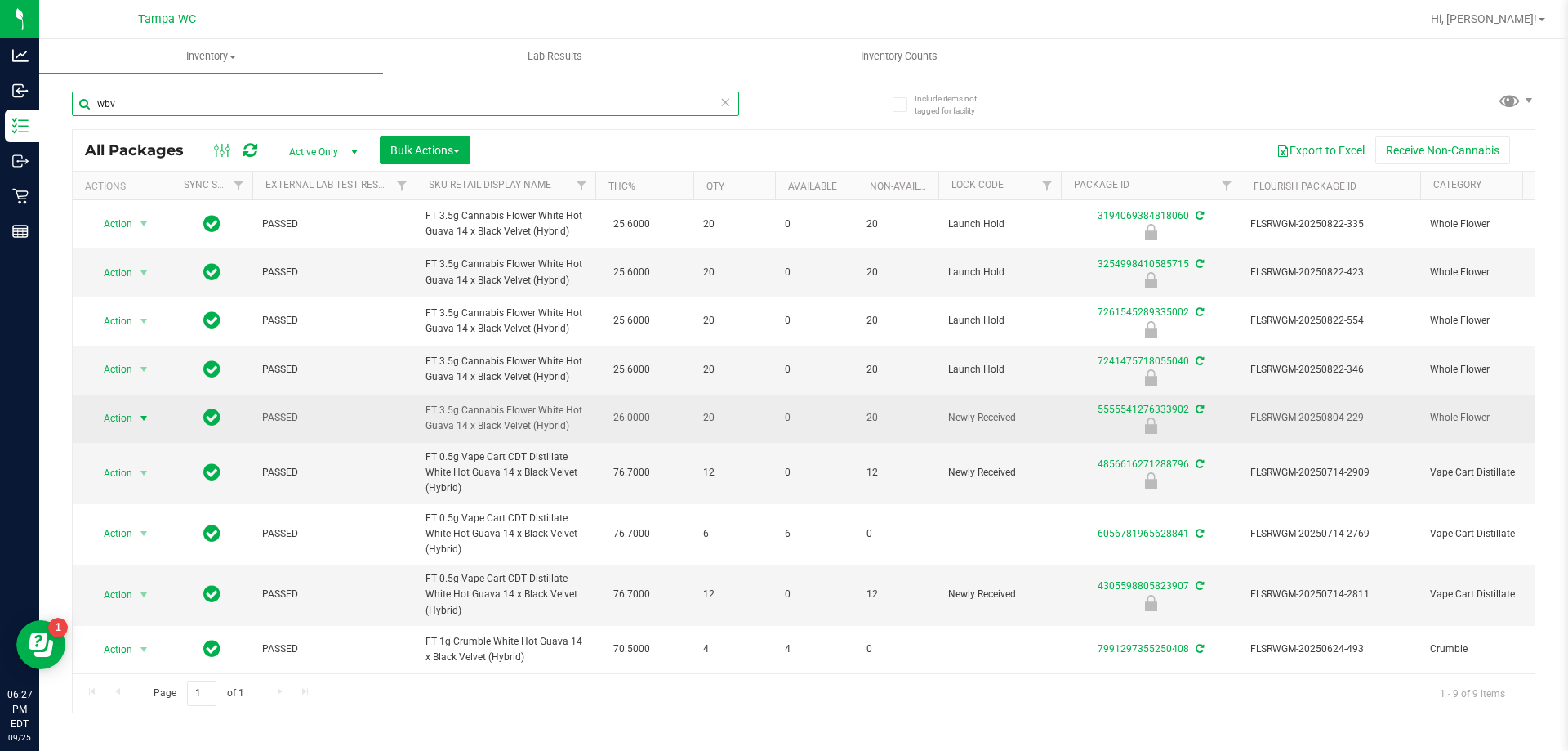
type input "wbv"
click at [127, 413] on span "Action" at bounding box center [111, 418] width 44 height 23
click at [127, 411] on span "Action" at bounding box center [111, 418] width 44 height 23
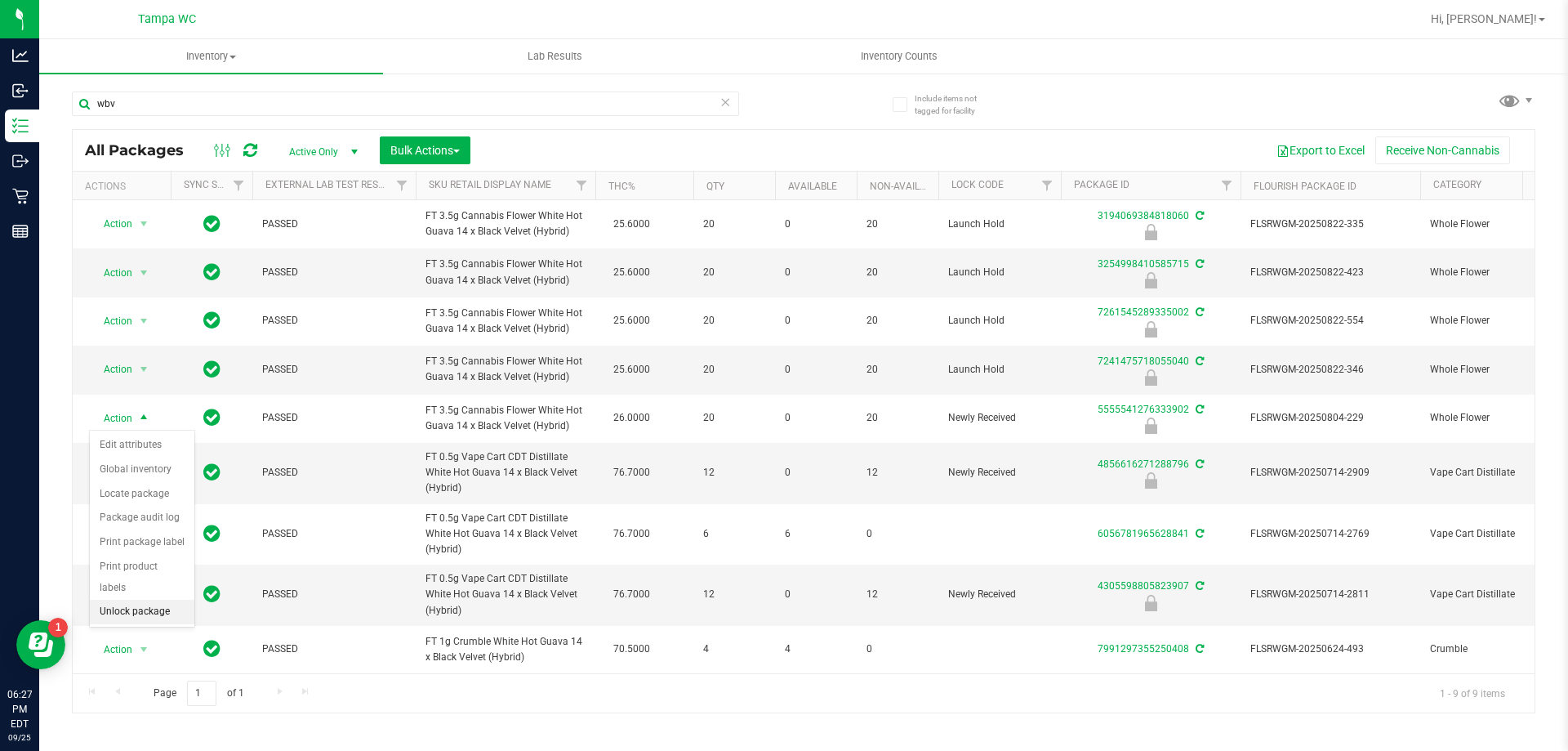
click at [168, 600] on li "Unlock package" at bounding box center [141, 611] width 105 height 25
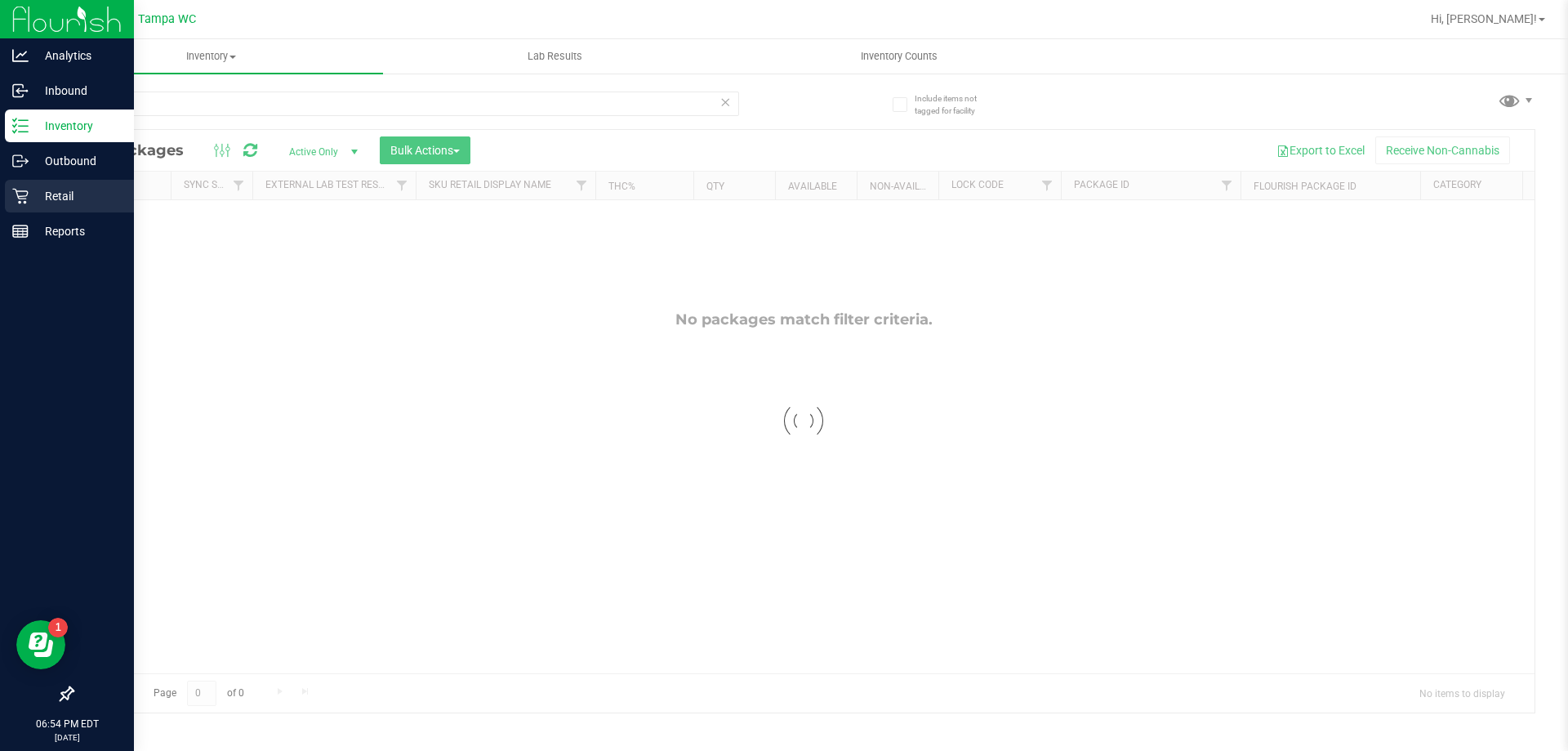
click at [12, 202] on div "Retail" at bounding box center [68, 196] width 129 height 33
click at [16, 203] on icon at bounding box center [20, 196] width 16 height 16
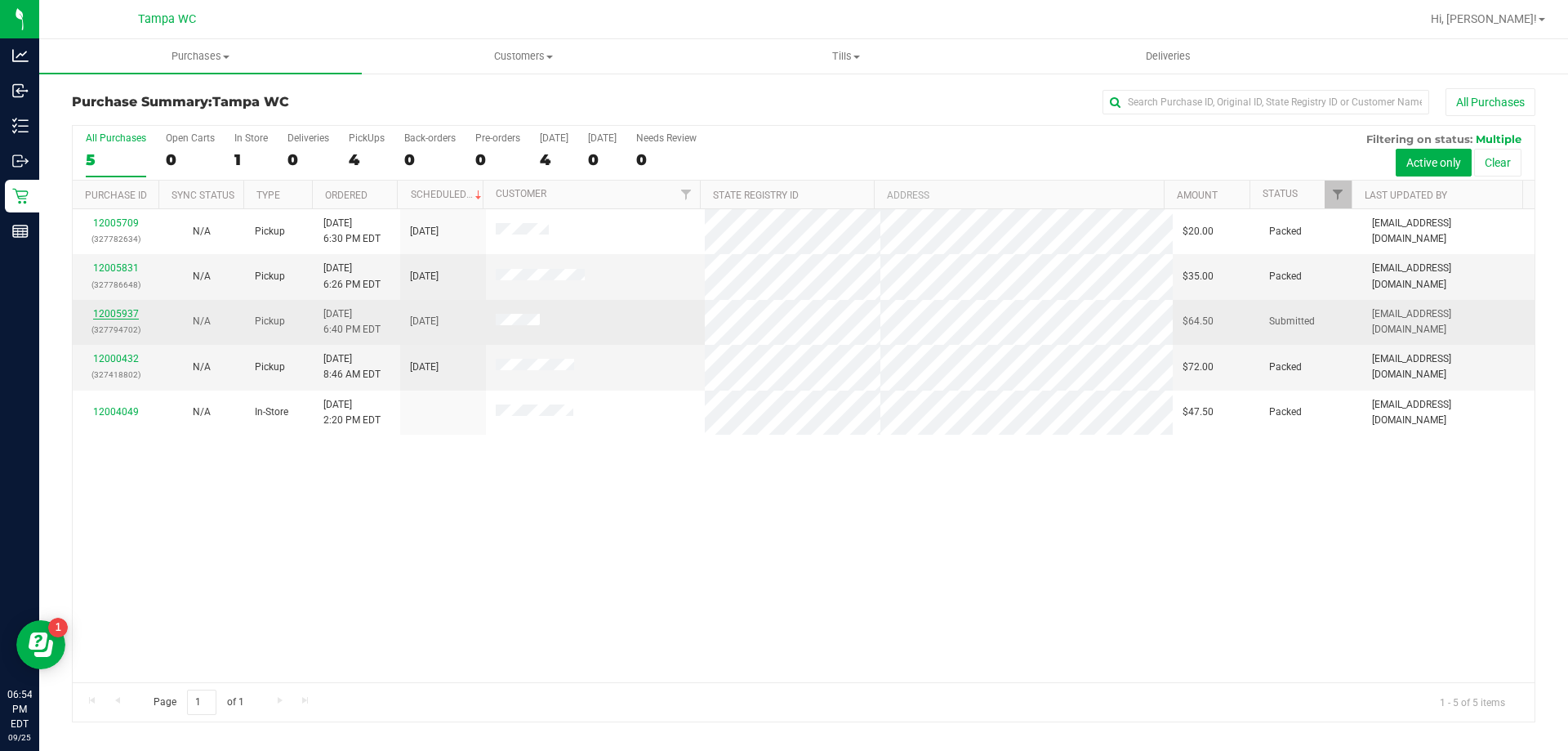
click at [109, 312] on link "12005937" at bounding box center [116, 314] width 46 height 12
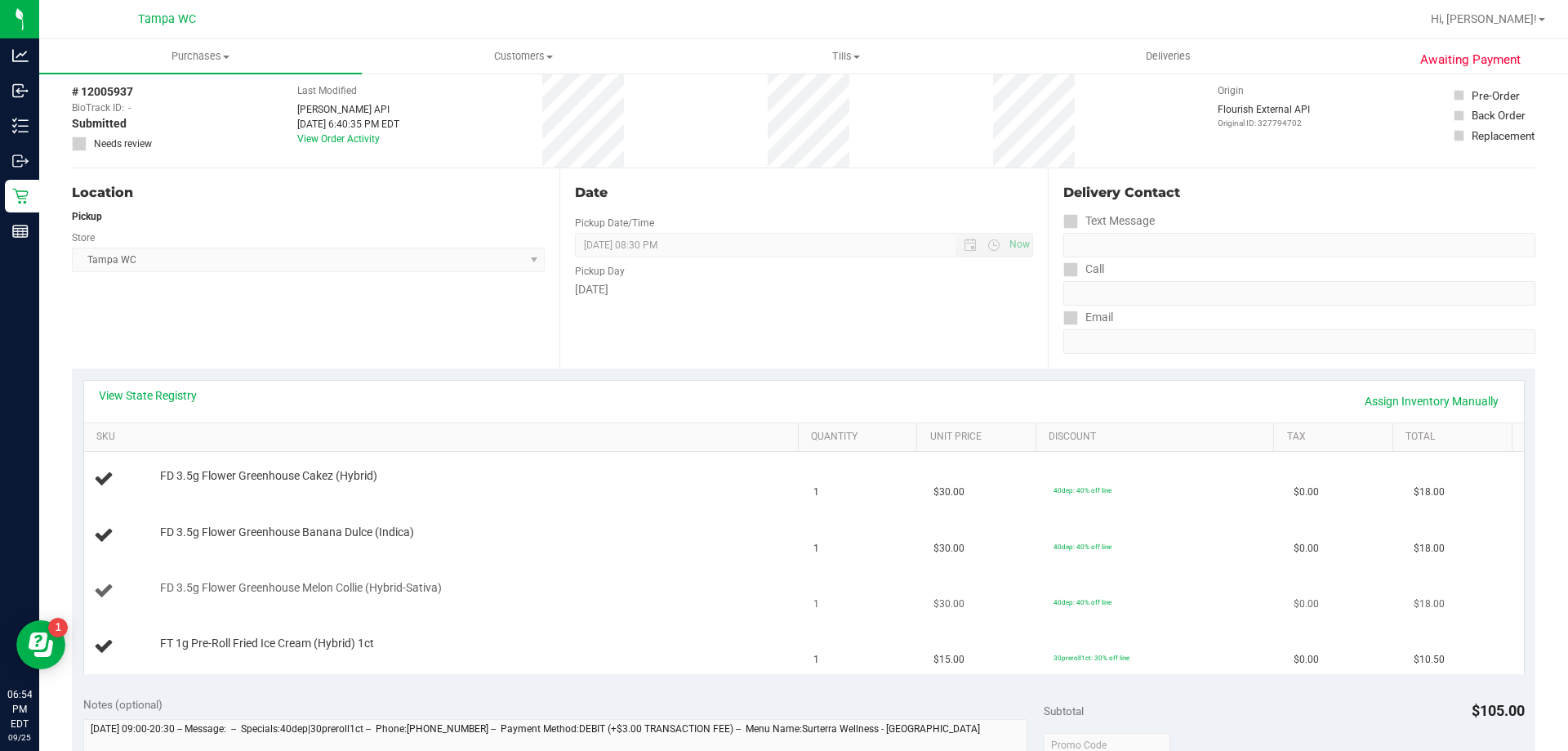
scroll to position [163, 0]
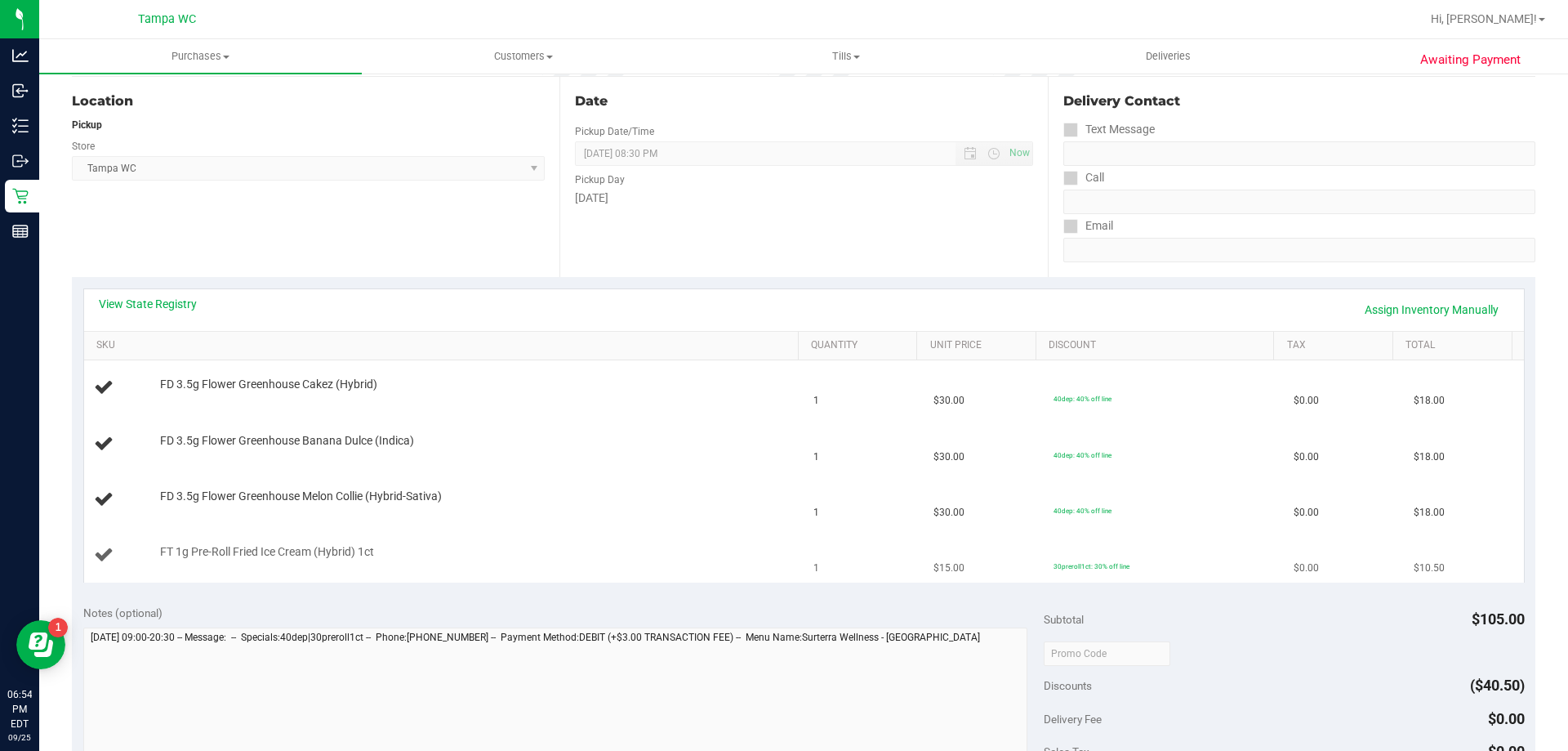
click at [804, 538] on td "1" at bounding box center [864, 555] width 120 height 55
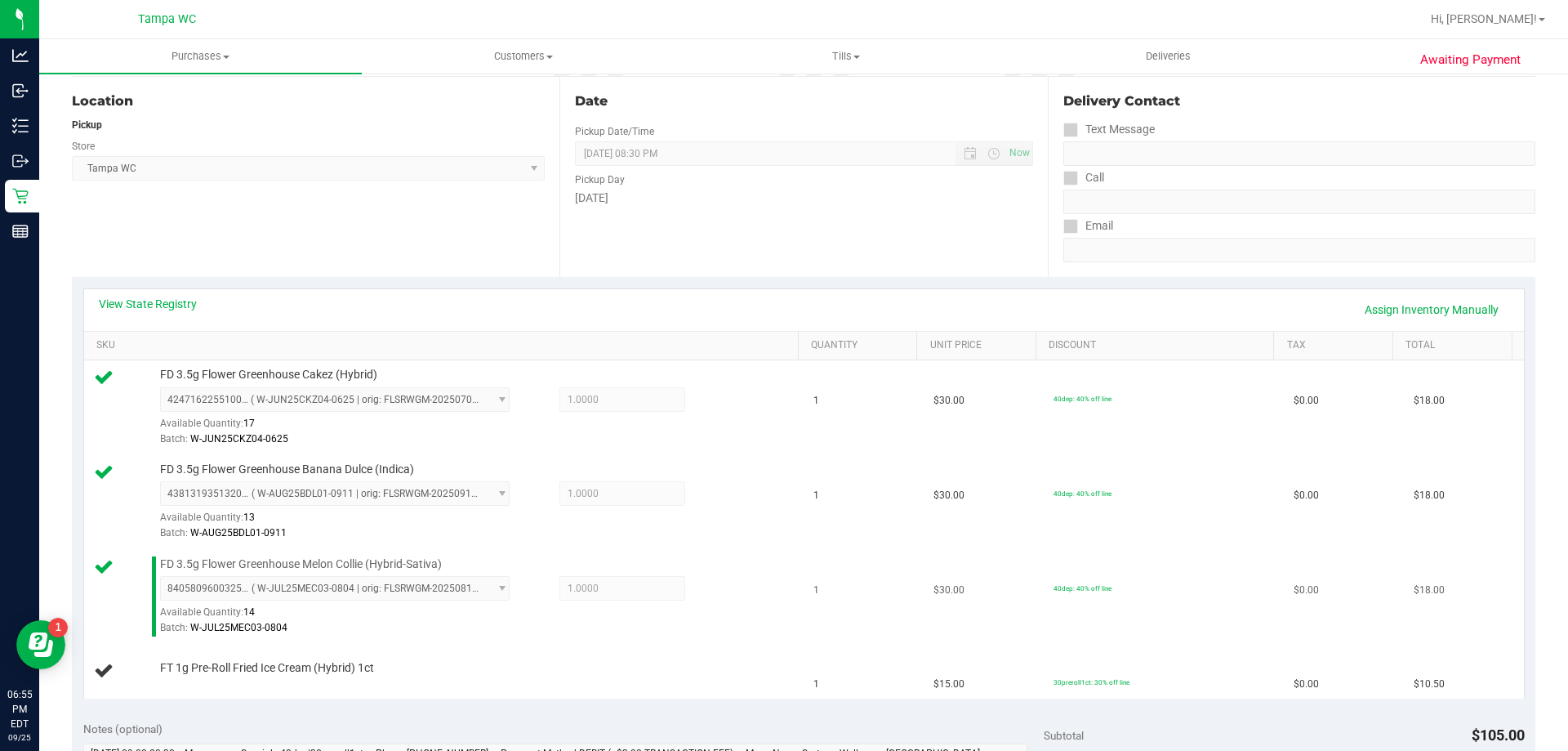
click at [736, 594] on div "8405809600325543 ( W-JUL25MEC03-0804 | orig: FLSRWGM-20250814-682 ) 84058096003…" at bounding box center [475, 605] width 630 height 59
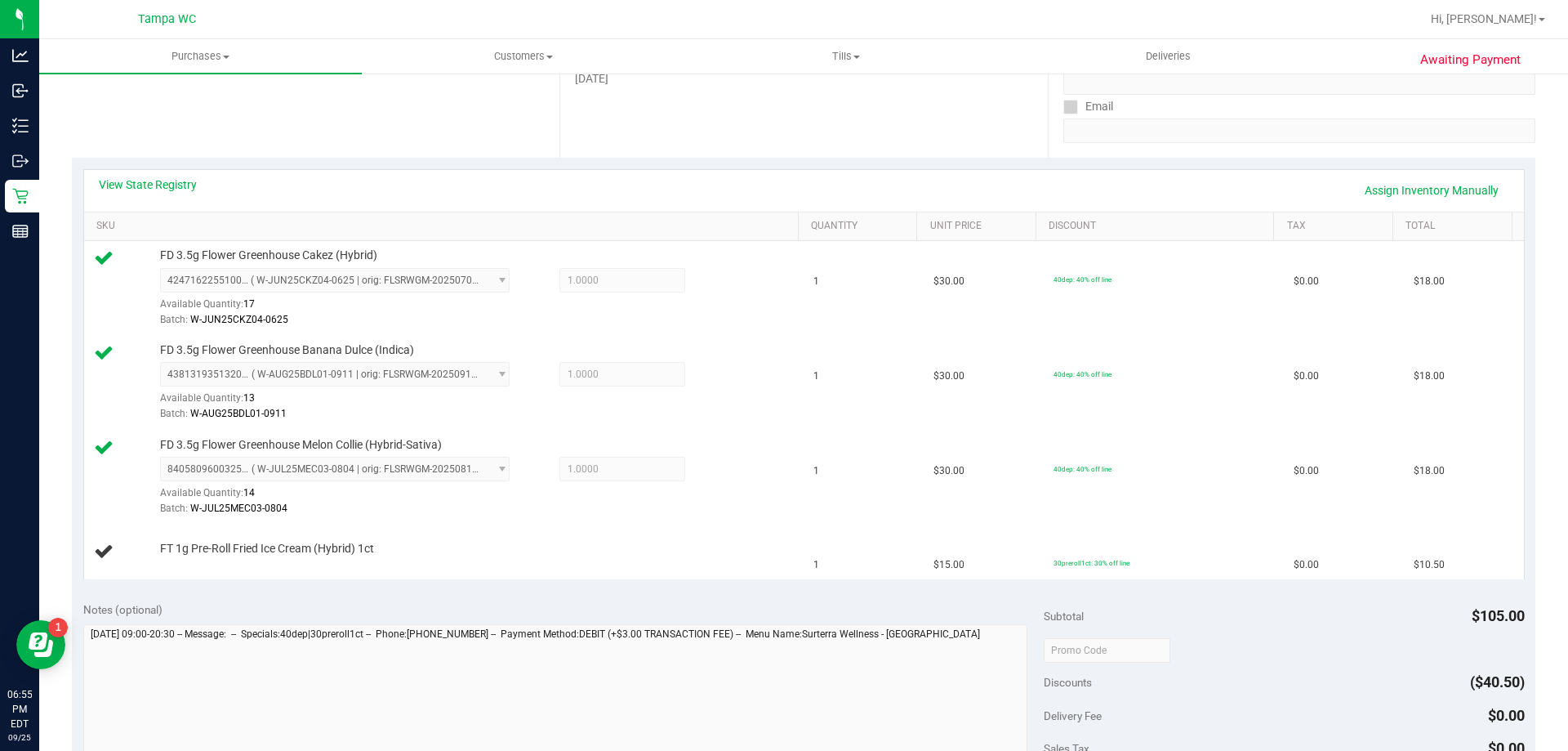
scroll to position [409, 0]
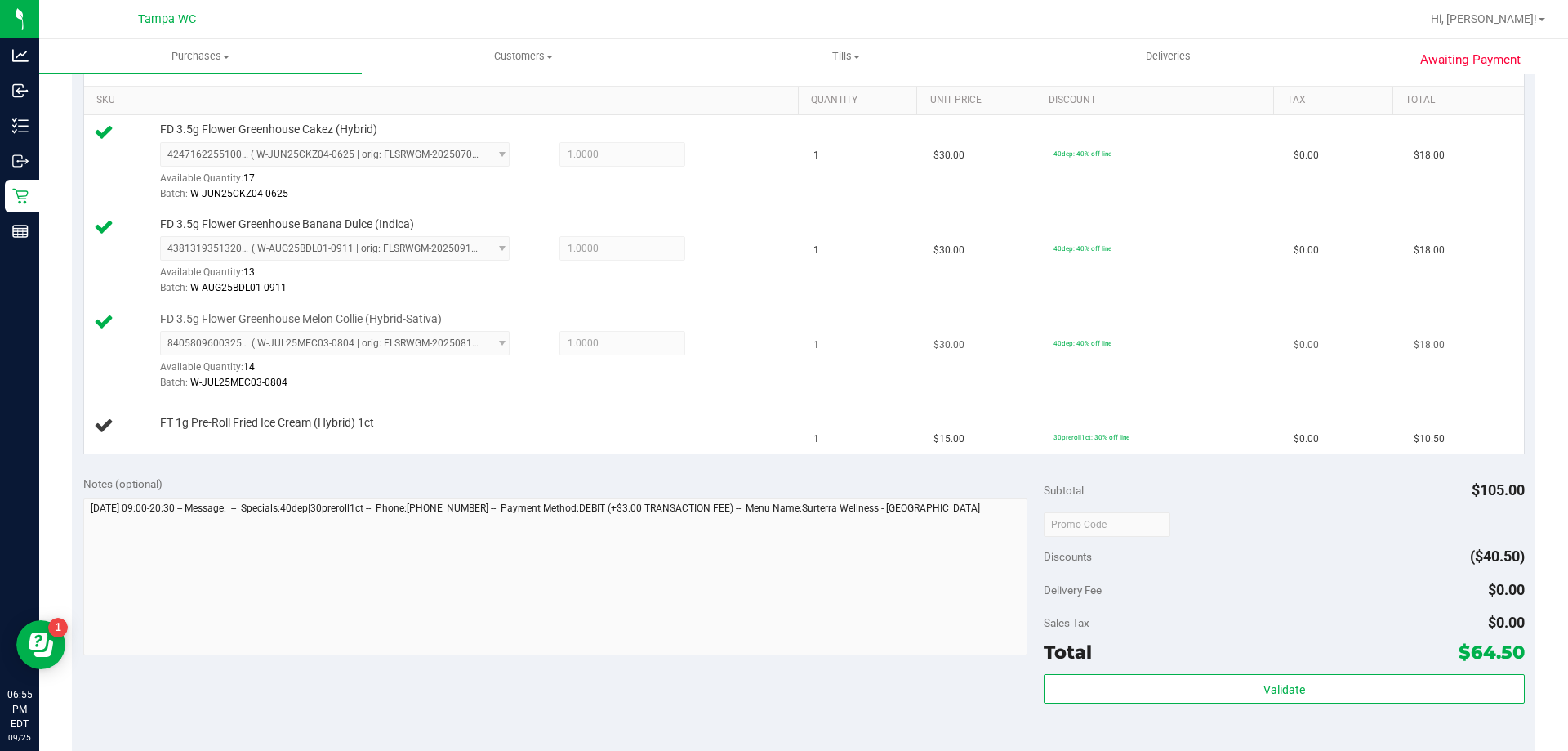
drag, startPoint x: 562, startPoint y: 356, endPoint x: 551, endPoint y: 328, distance: 30.1
click at [562, 356] on div "8405809600325543 ( W-JUL25MEC03-0804 | orig: FLSRWGM-20250814-682 ) 84058096003…" at bounding box center [475, 360] width 630 height 59
click at [964, 269] on td "$30.00" at bounding box center [984, 257] width 120 height 95
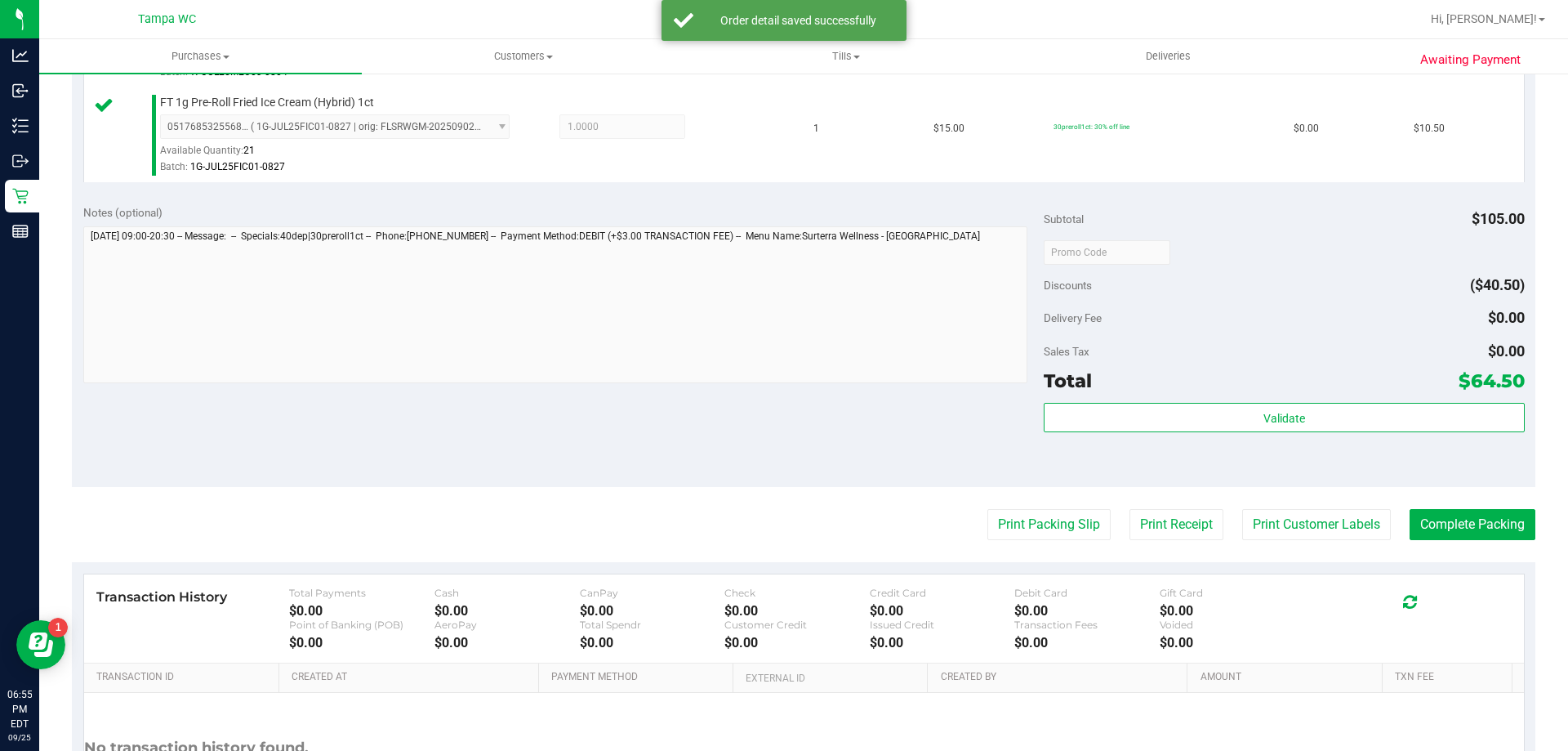
scroll to position [817, 0]
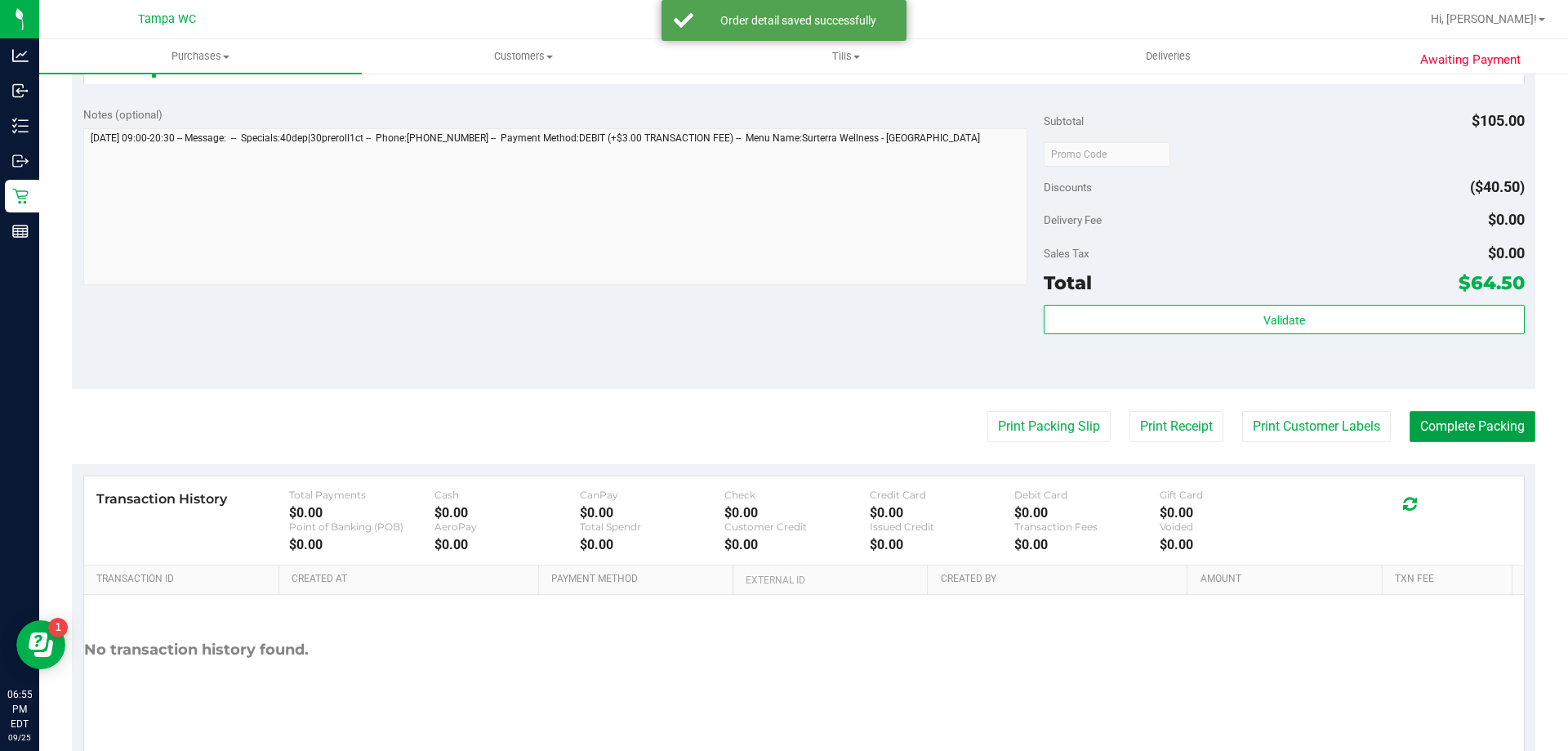
click at [1477, 433] on button "Complete Packing" at bounding box center [1473, 426] width 126 height 31
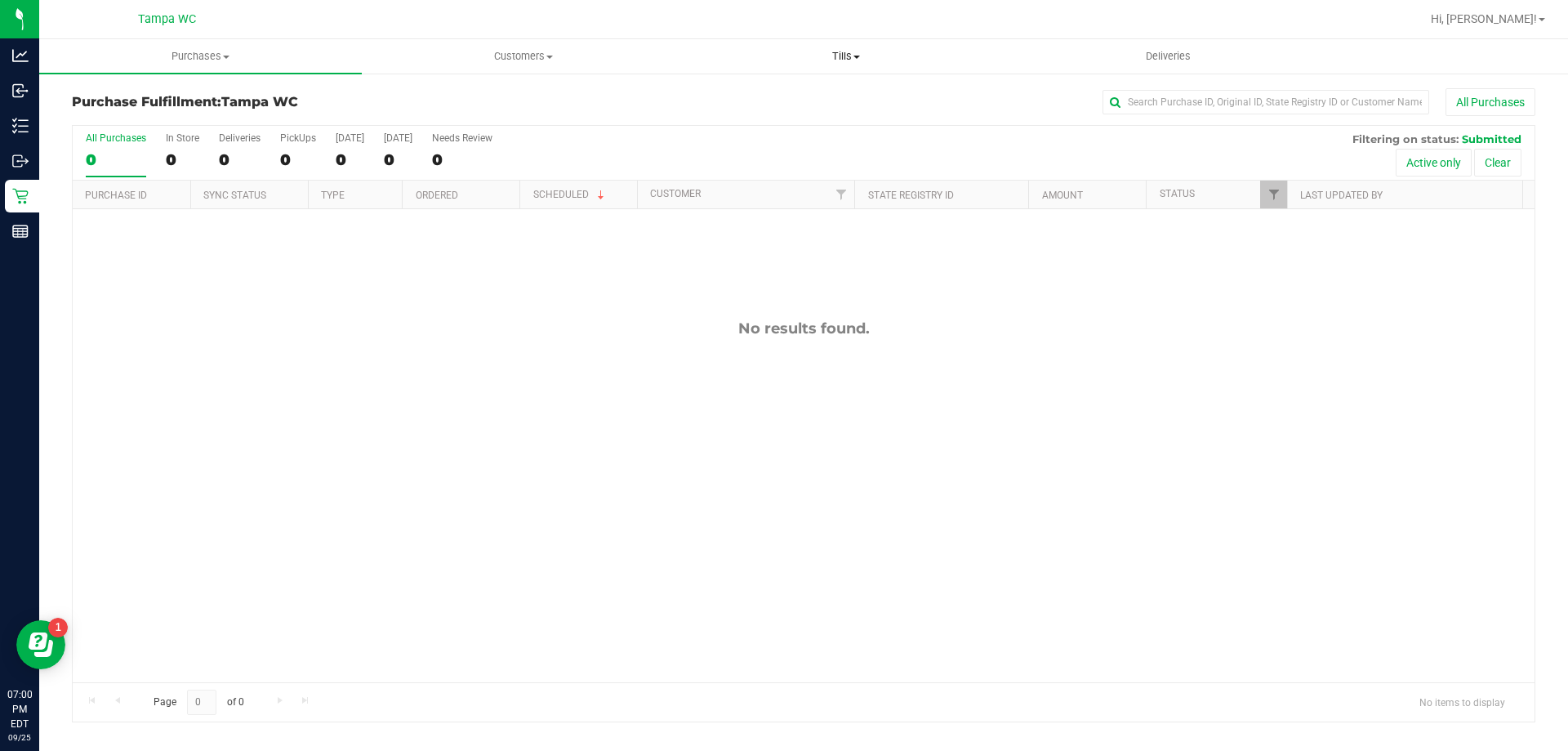
click at [843, 48] on uib-tab-heading "Tills Manage tills Reconcile e-payments" at bounding box center [846, 57] width 321 height 33
click at [796, 97] on li "Manage tills" at bounding box center [846, 99] width 323 height 19
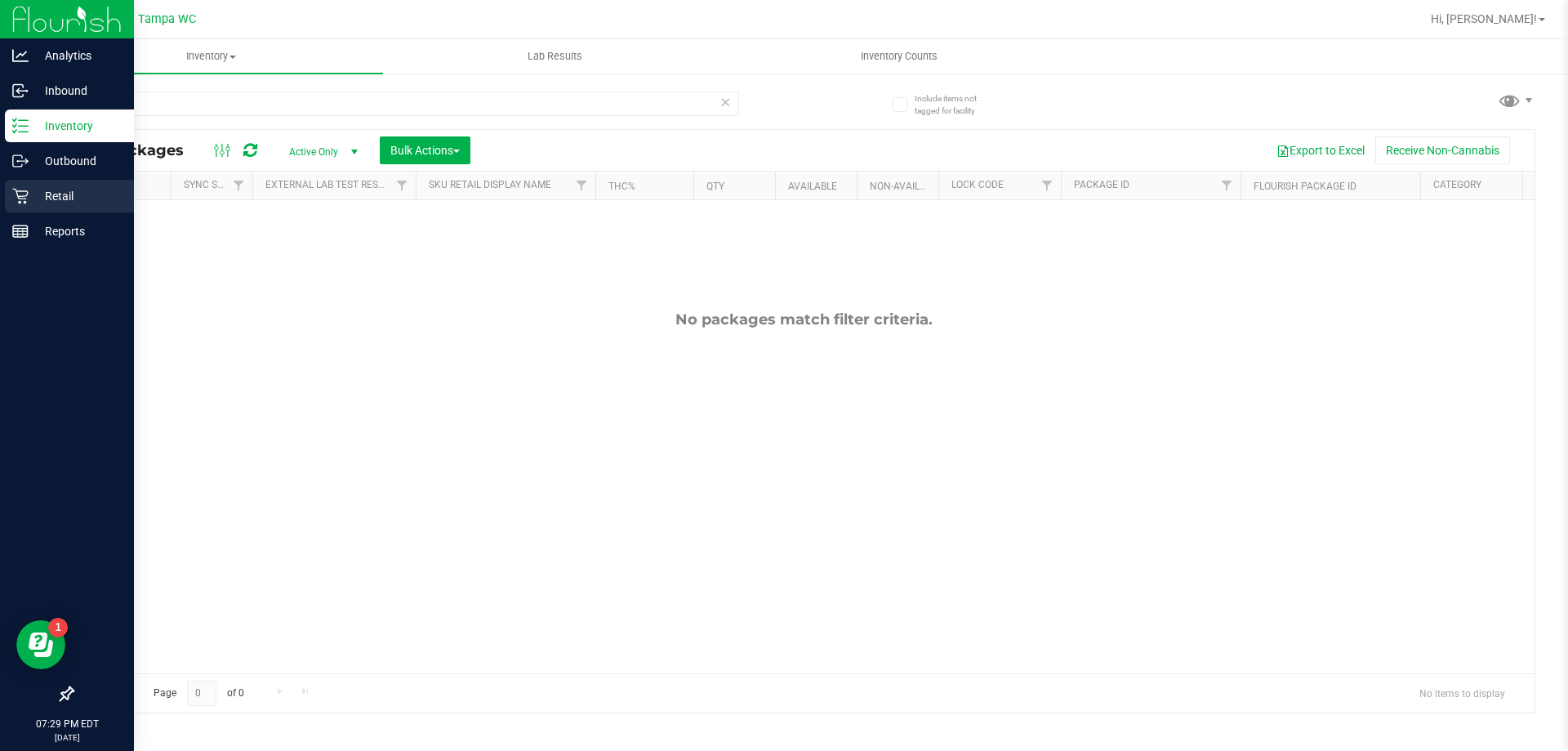
click at [22, 195] on icon at bounding box center [20, 196] width 16 height 16
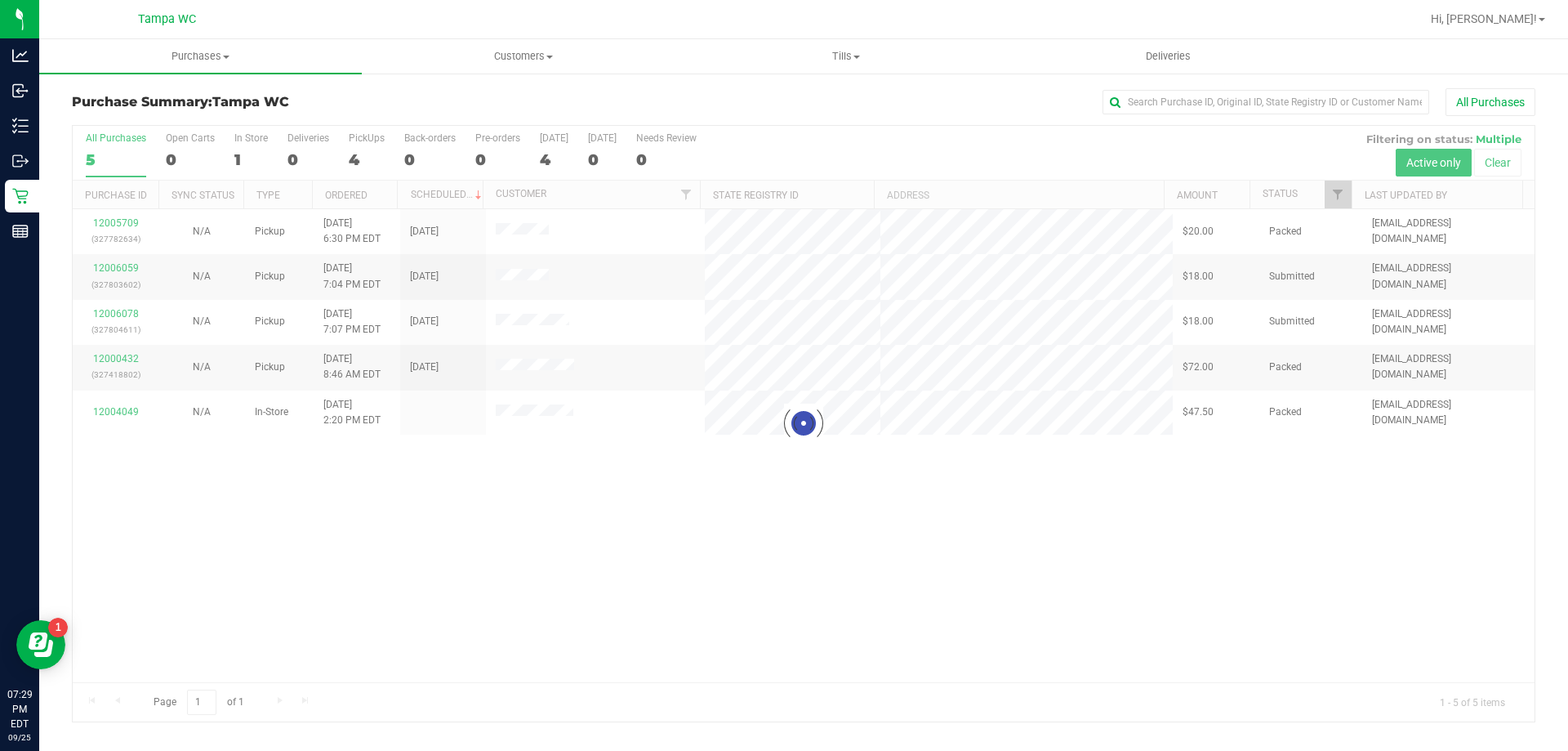
click at [134, 263] on div at bounding box center [804, 423] width 1462 height 596
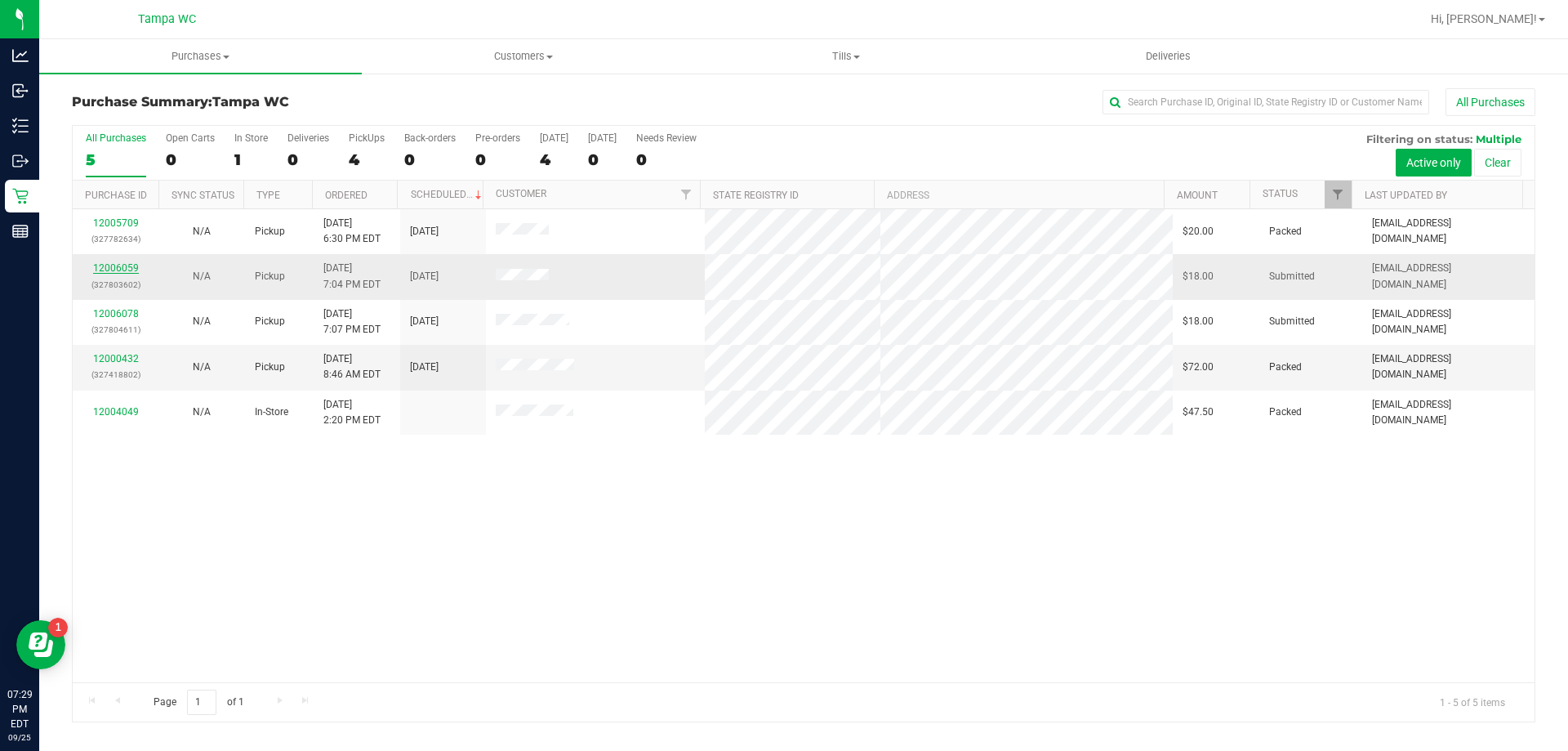
click at [130, 271] on link "12006059" at bounding box center [116, 267] width 46 height 12
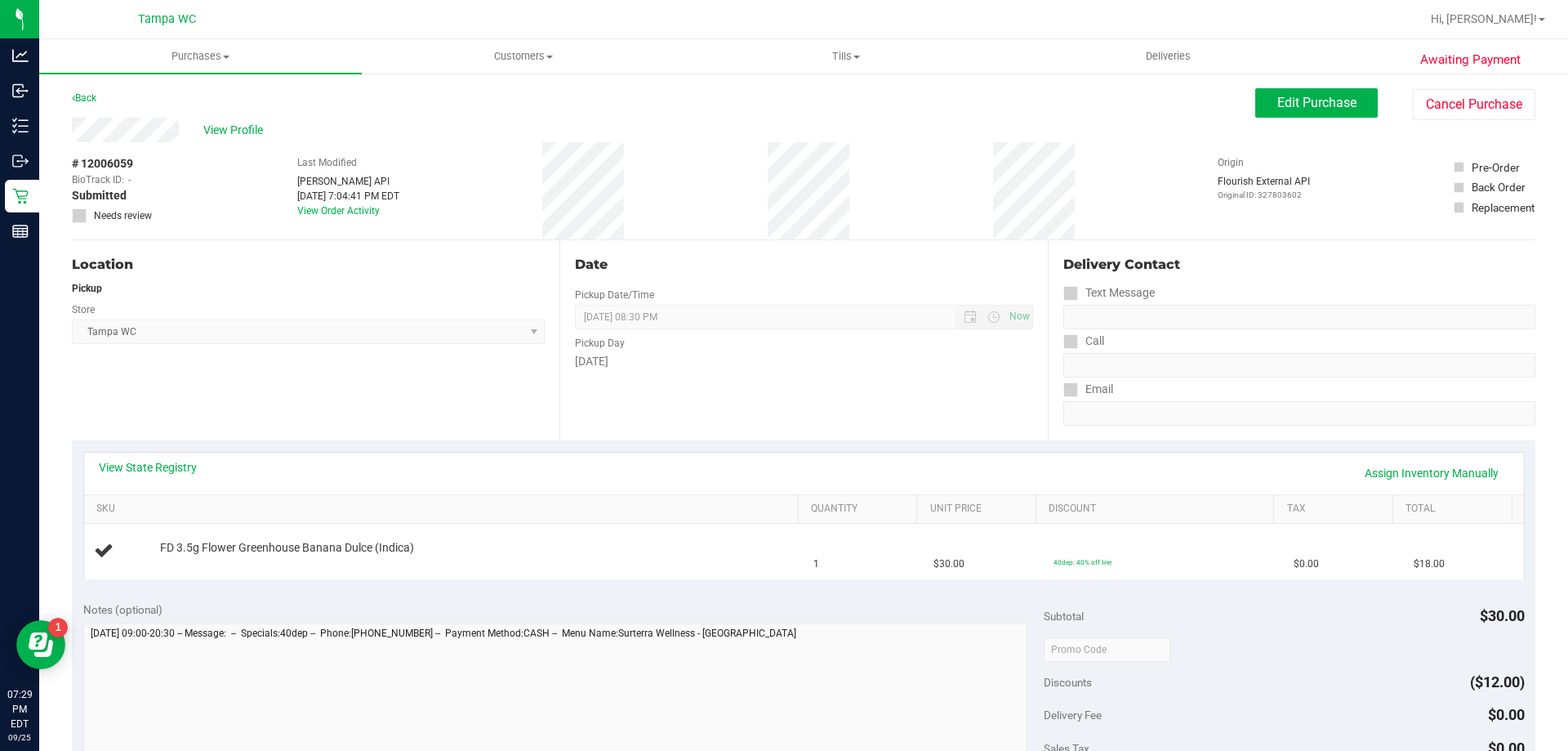
click at [363, 621] on div "Notes (optional)" at bounding box center [564, 693] width 961 height 183
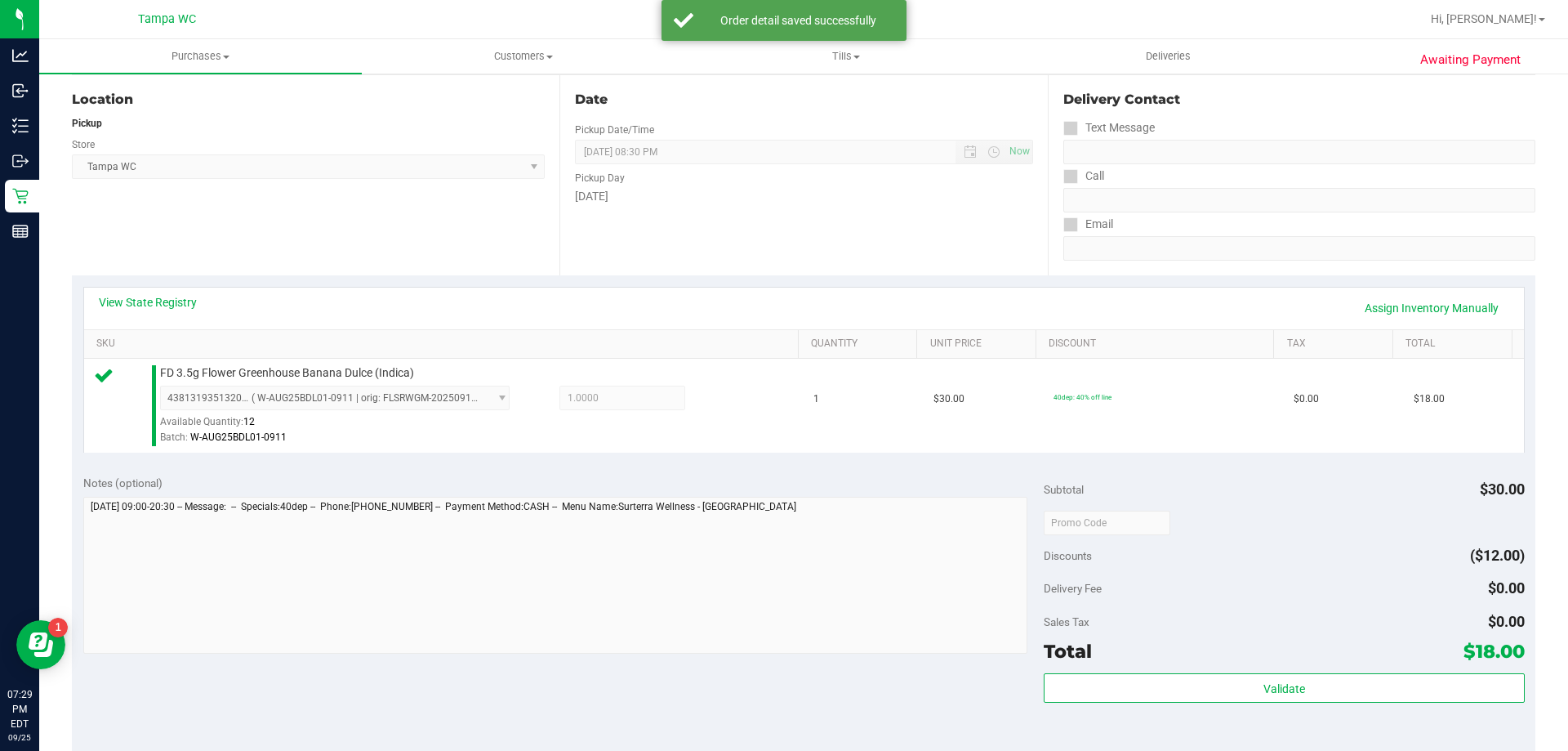
scroll to position [409, 0]
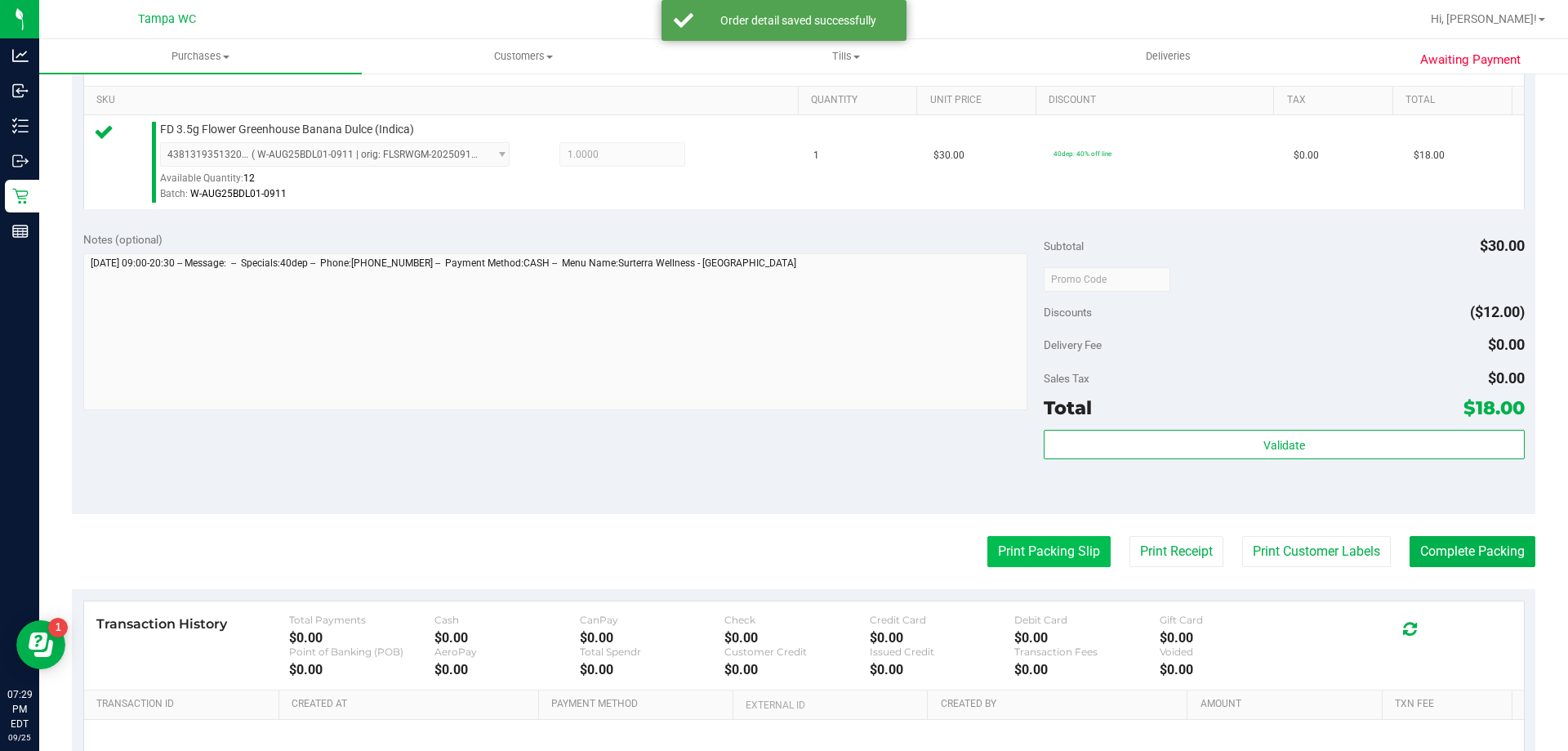
click at [1066, 558] on button "Print Packing Slip" at bounding box center [1049, 551] width 123 height 31
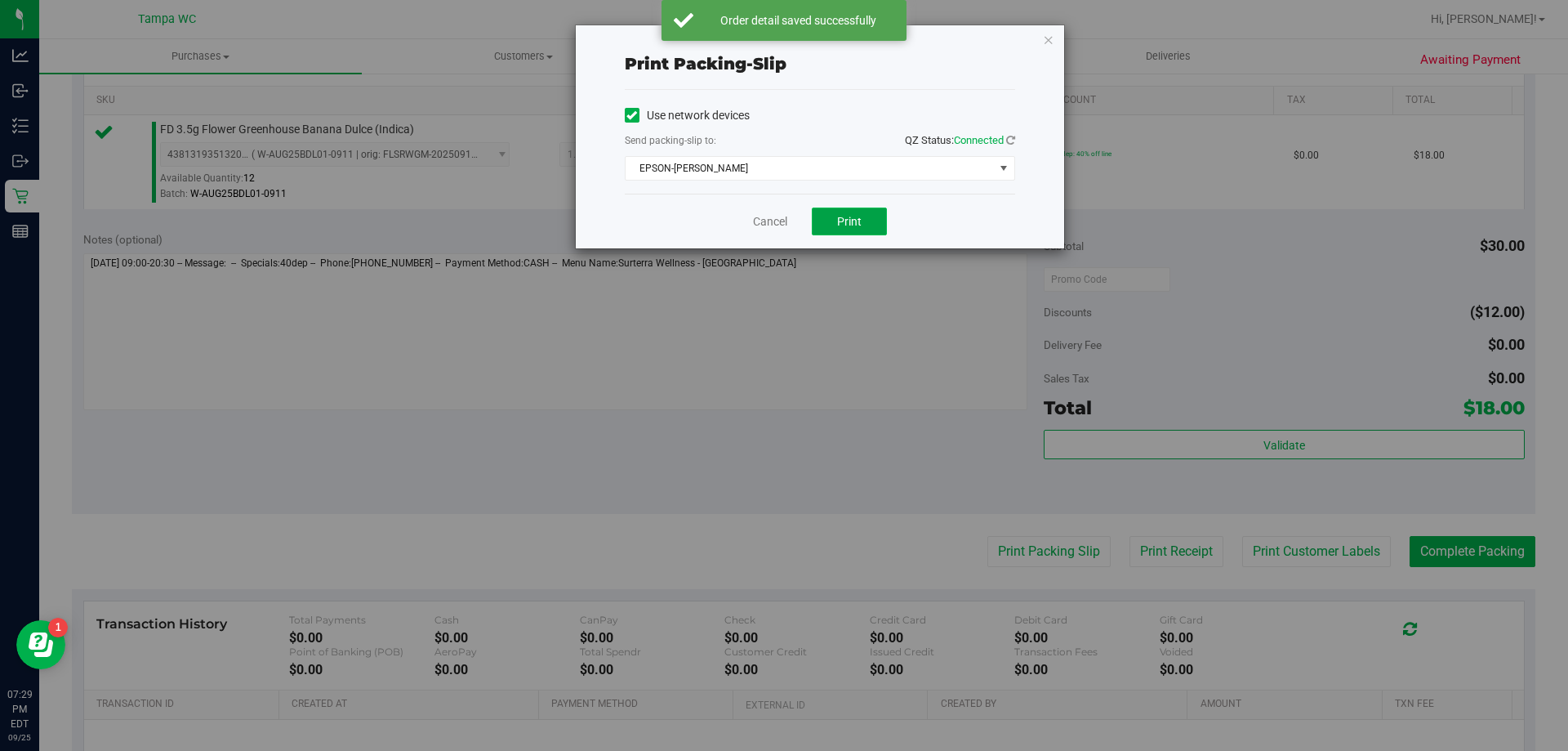
click at [836, 211] on button "Print" at bounding box center [849, 221] width 75 height 27
click at [774, 230] on link "Cancel" at bounding box center [771, 222] width 35 height 17
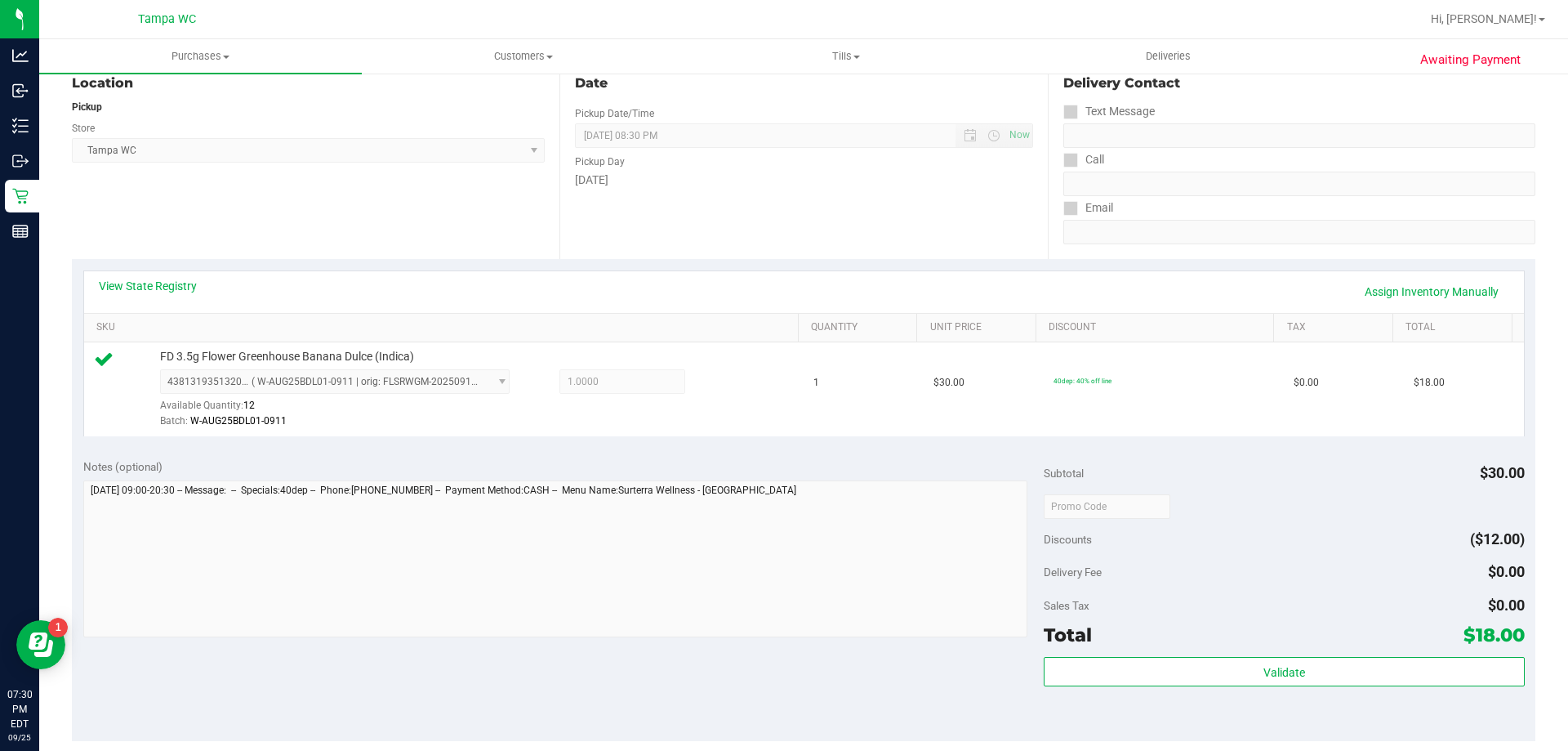
scroll to position [327, 0]
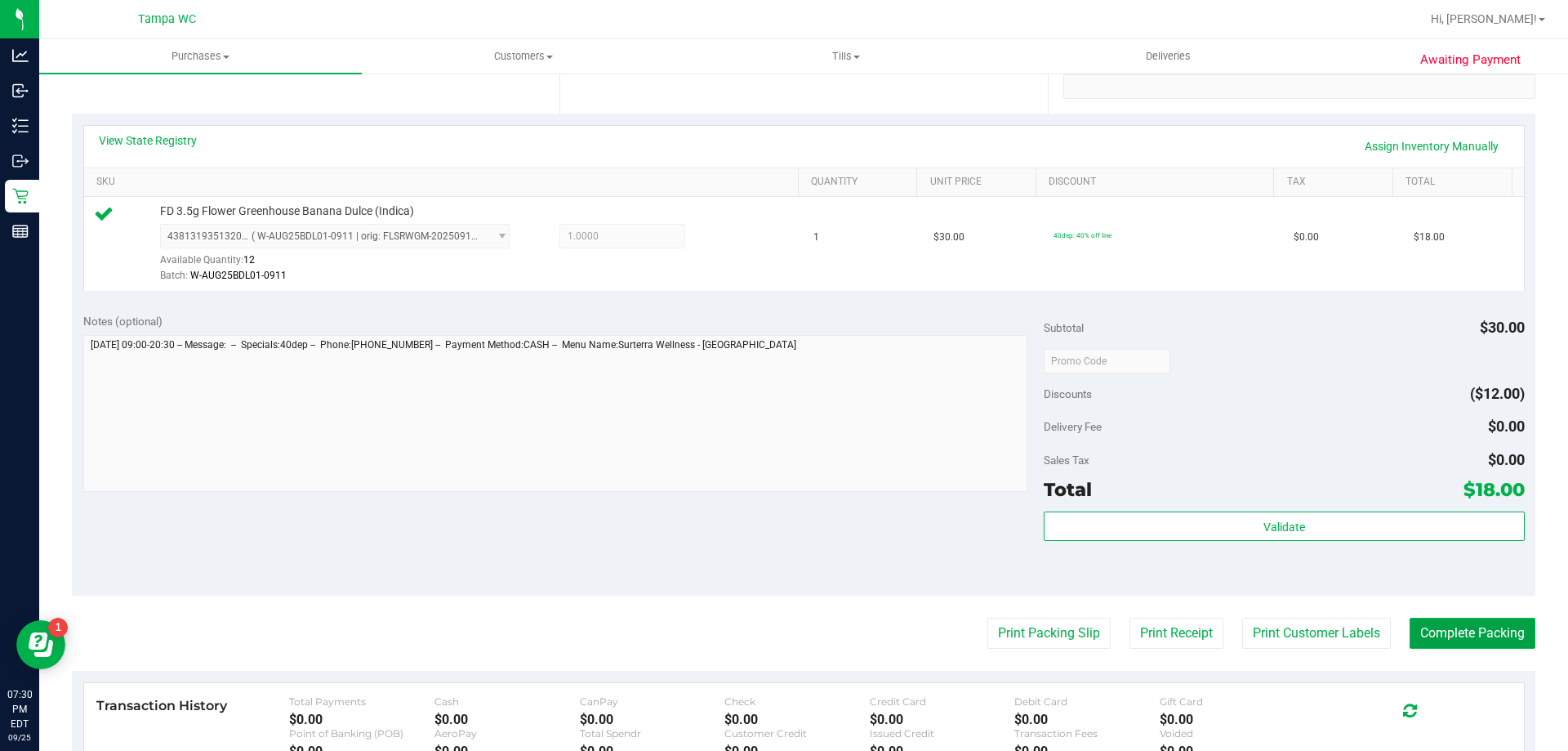
click at [1454, 626] on button "Complete Packing" at bounding box center [1473, 633] width 126 height 31
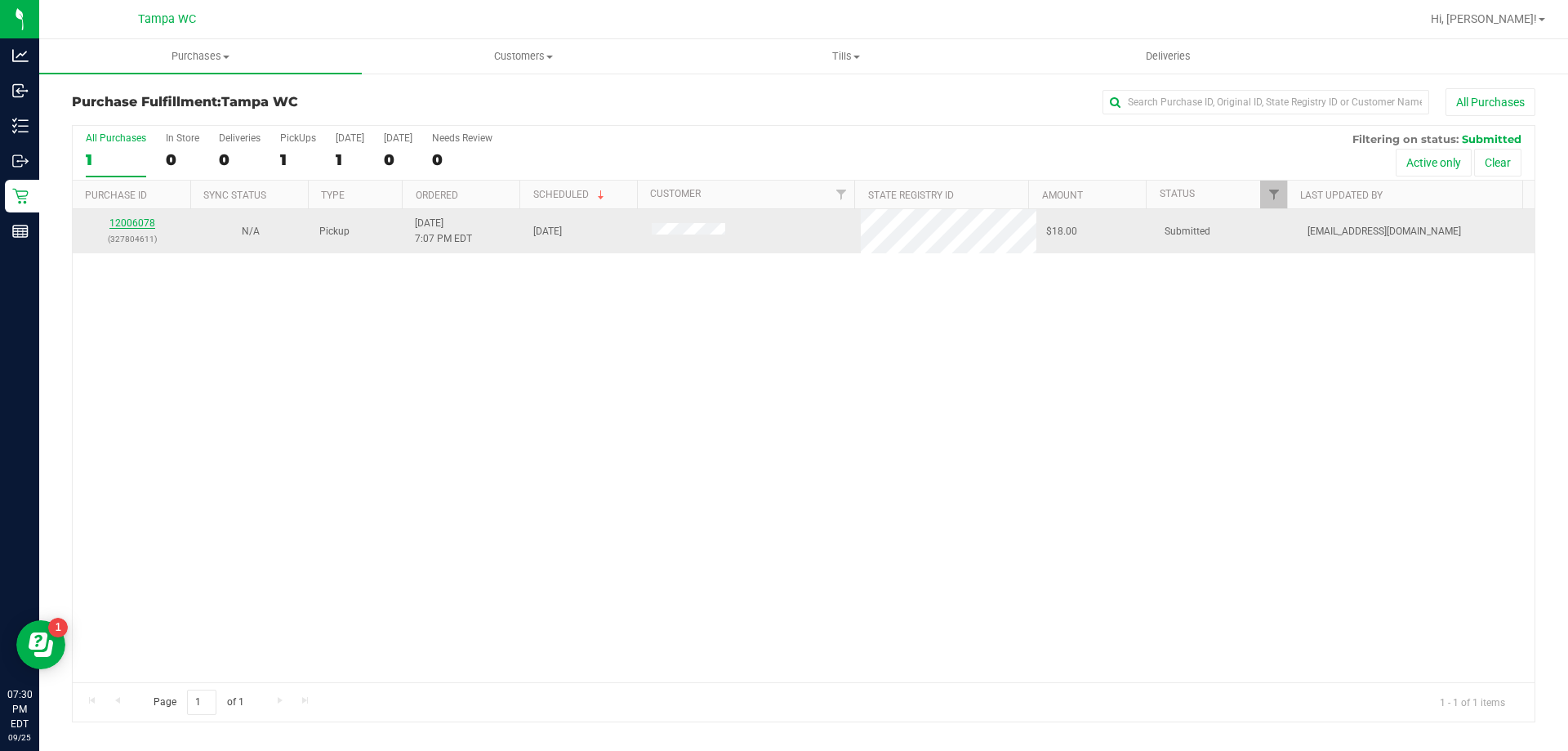
click at [121, 224] on link "12006078" at bounding box center [132, 223] width 46 height 12
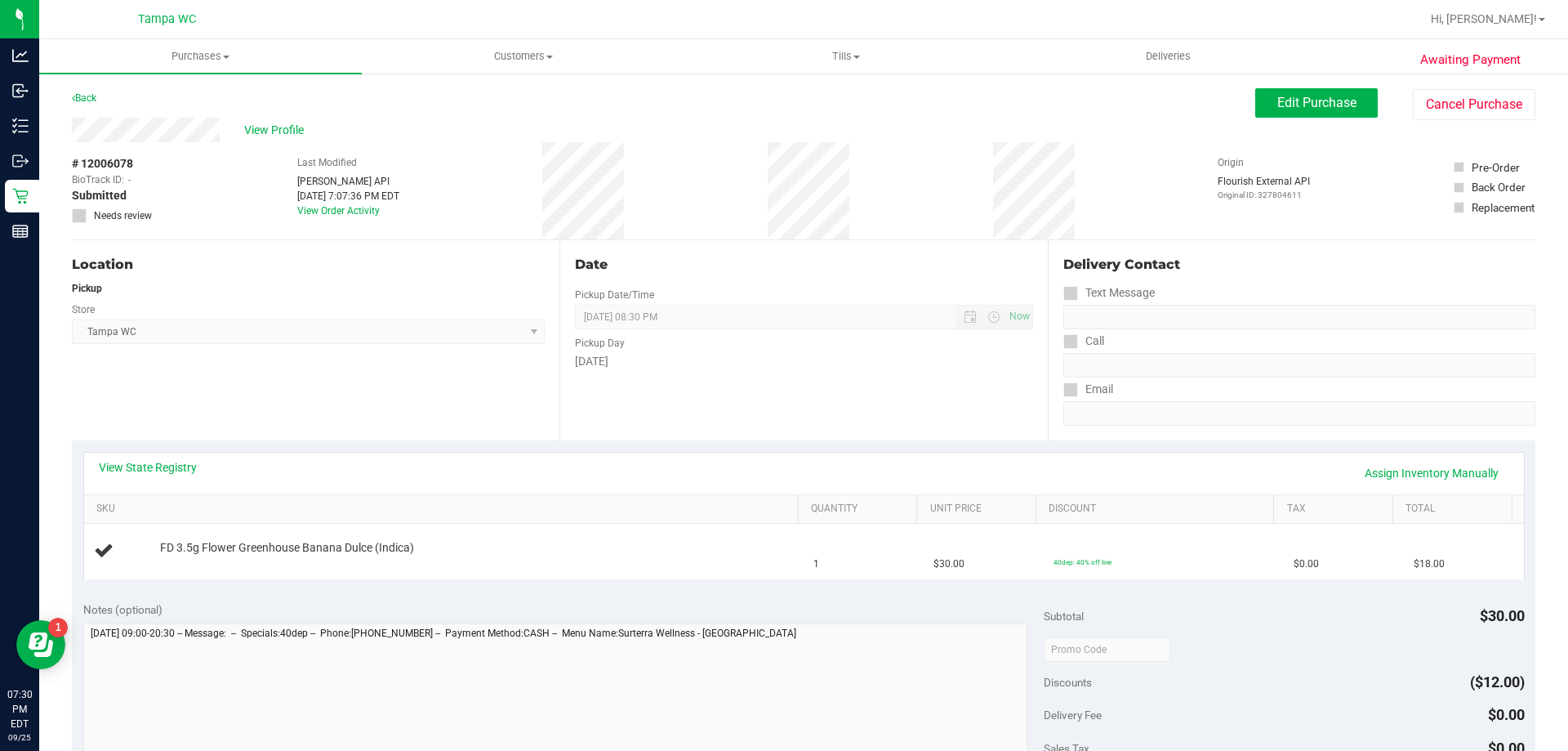
click at [659, 379] on div "Date Pickup Date/Time 09/25/2025 Now 09/25/2025 08:30 PM Now Pickup Day Thursday" at bounding box center [803, 339] width 488 height 200
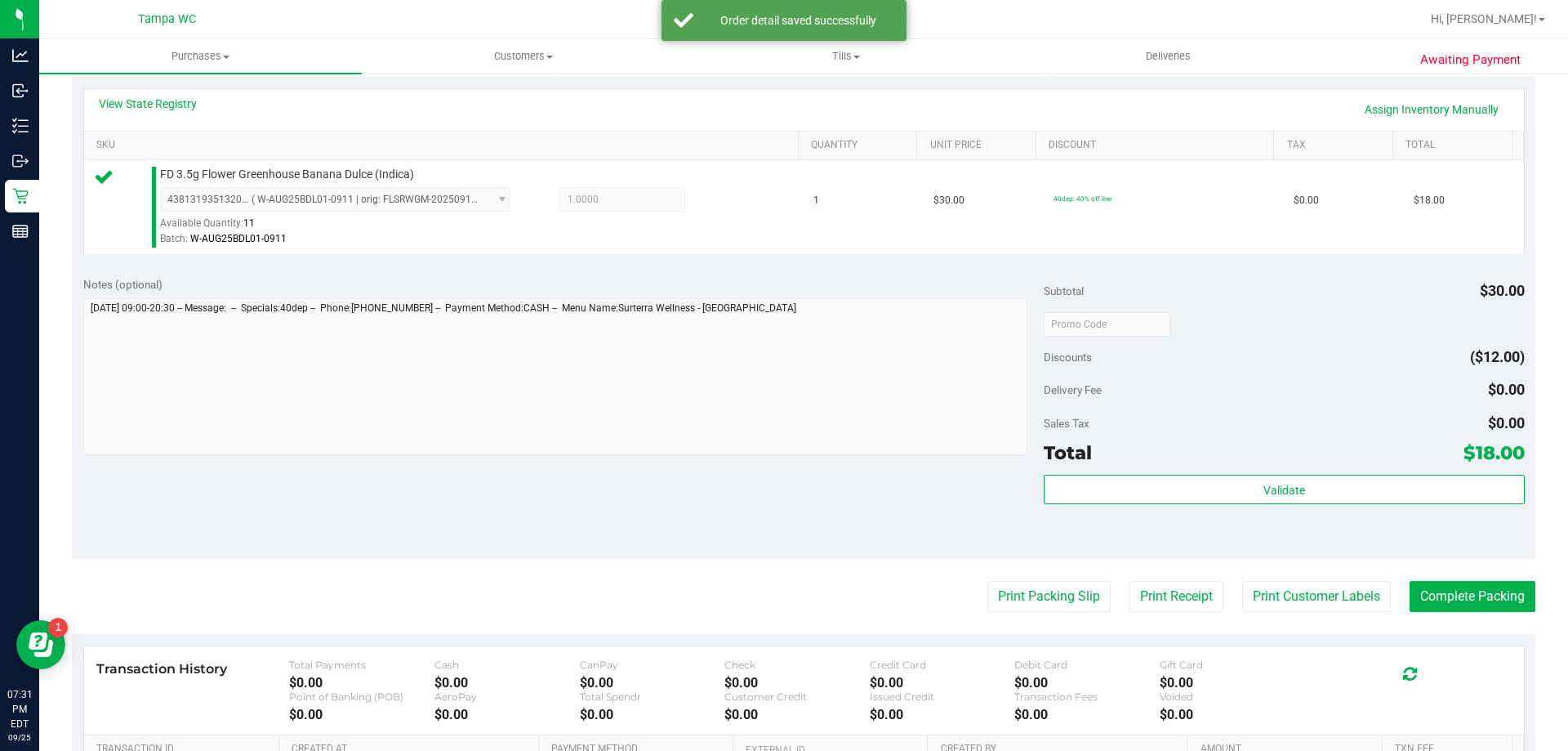
scroll to position [409, 0]
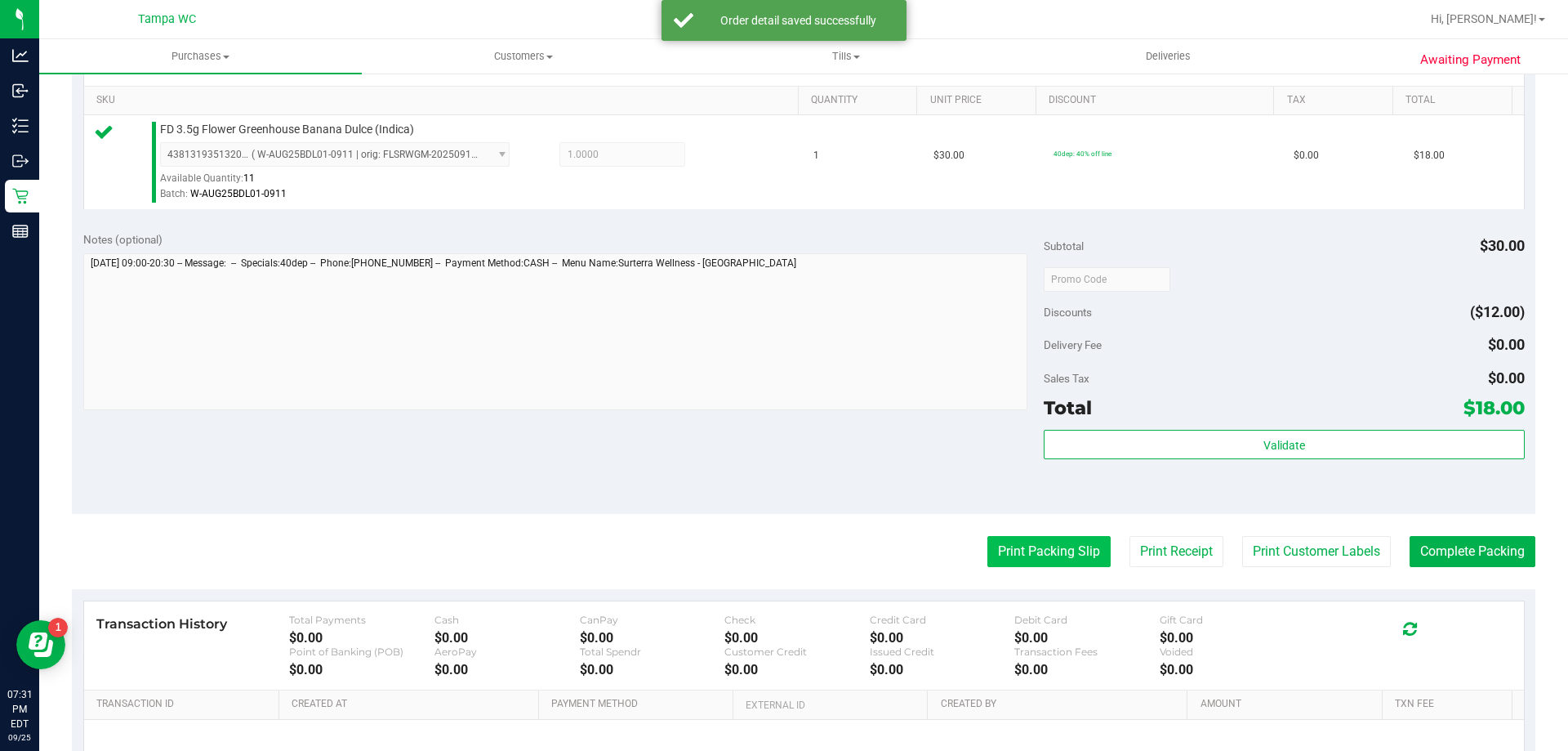
click at [1023, 549] on button "Print Packing Slip" at bounding box center [1049, 551] width 123 height 31
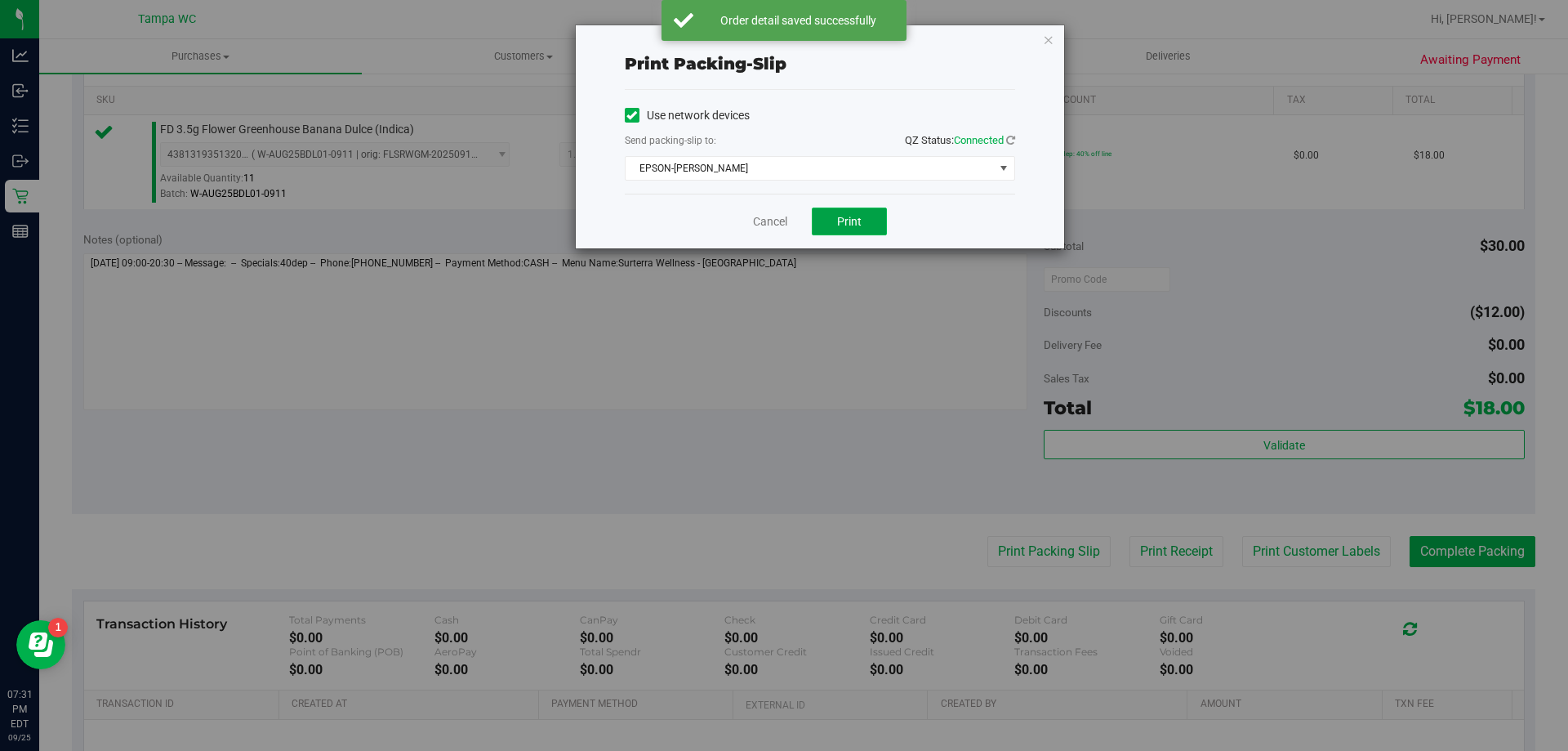
click at [822, 215] on button "Print" at bounding box center [849, 221] width 75 height 27
click at [802, 217] on div "Cancel Print" at bounding box center [820, 221] width 390 height 55
click at [798, 217] on div "Cancel Print" at bounding box center [820, 221] width 390 height 55
click at [792, 217] on div "Cancel Print" at bounding box center [820, 221] width 390 height 55
click at [789, 219] on div "Cancel Print" at bounding box center [820, 221] width 390 height 55
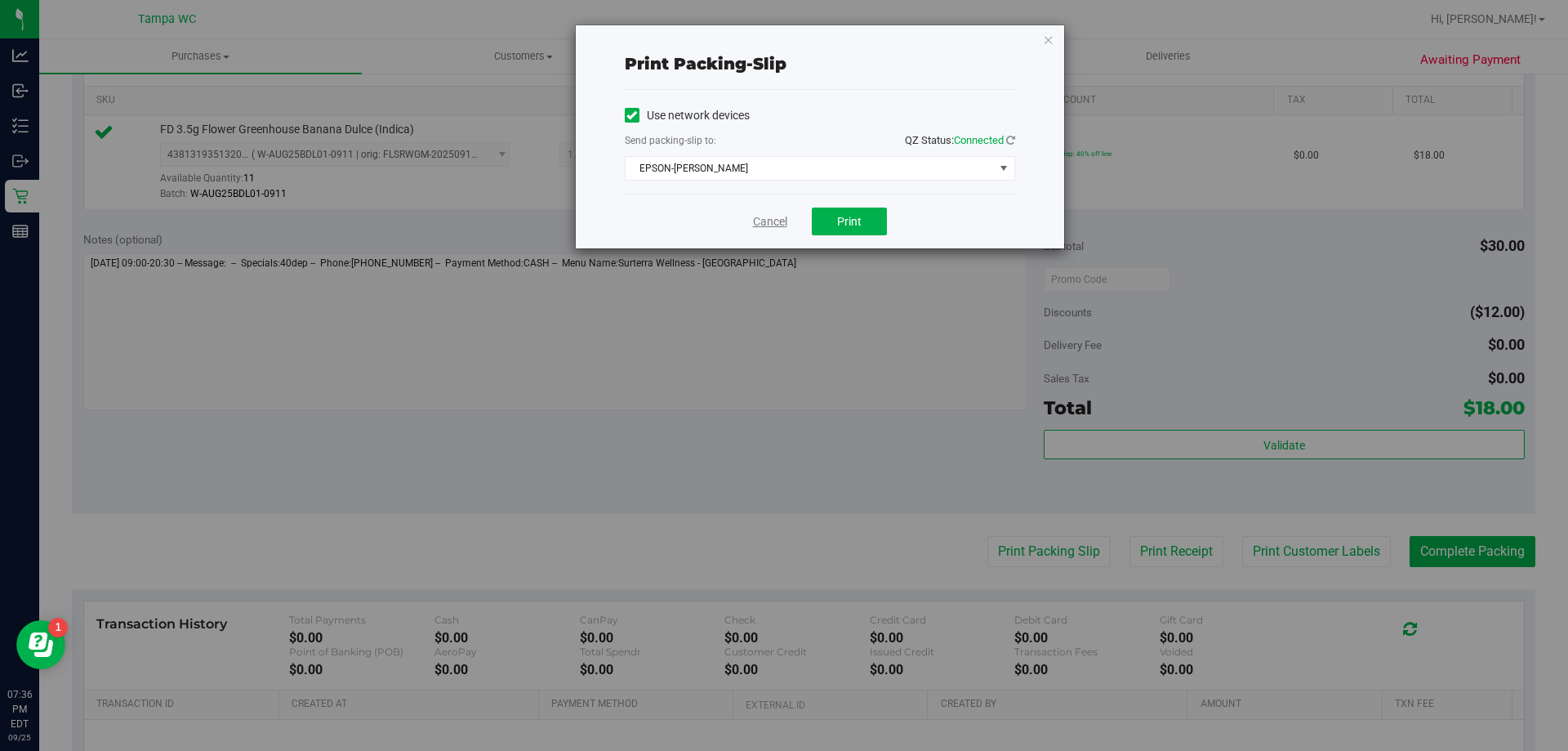
click at [786, 218] on link "Cancel" at bounding box center [771, 222] width 35 height 17
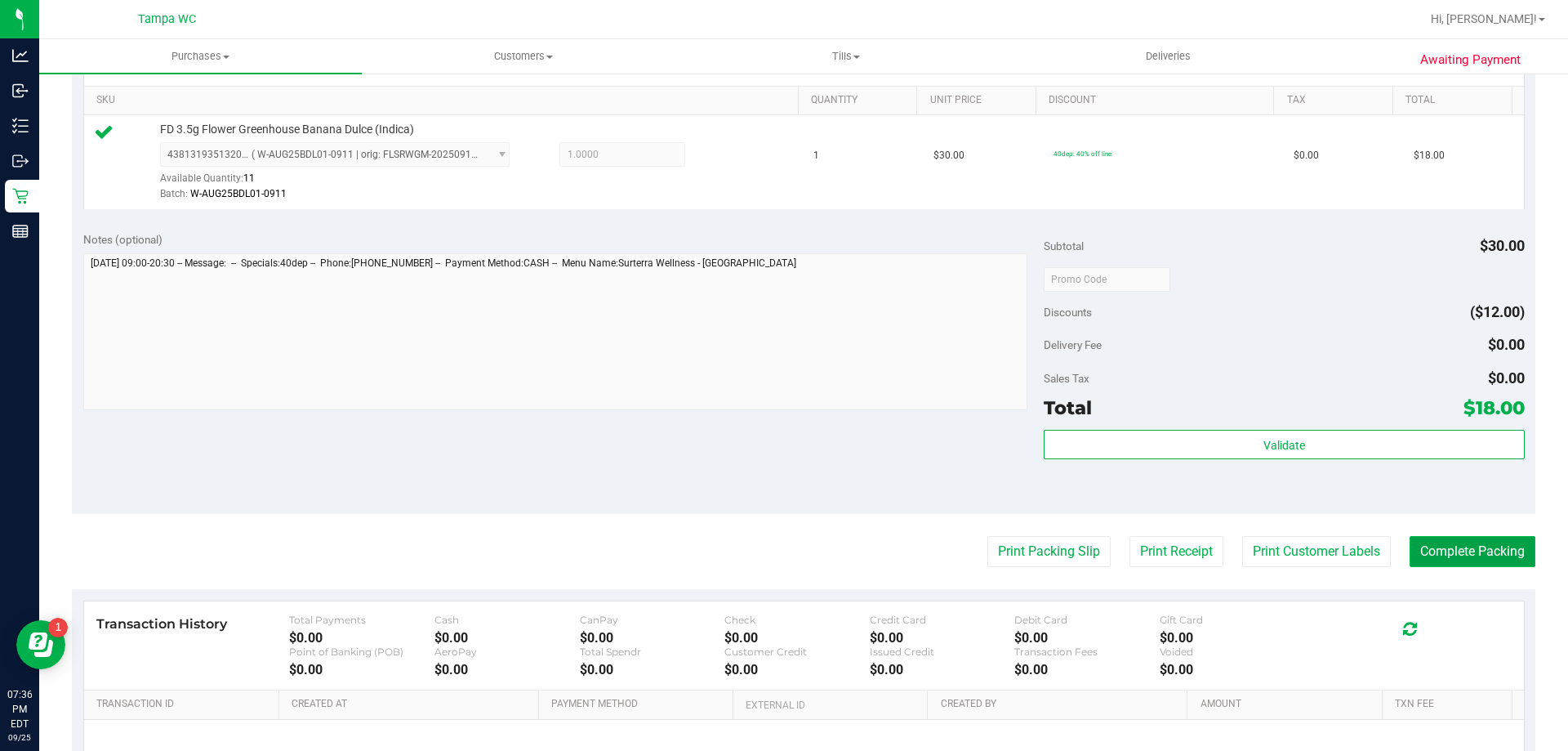
click at [1477, 565] on button "Complete Packing" at bounding box center [1473, 551] width 126 height 31
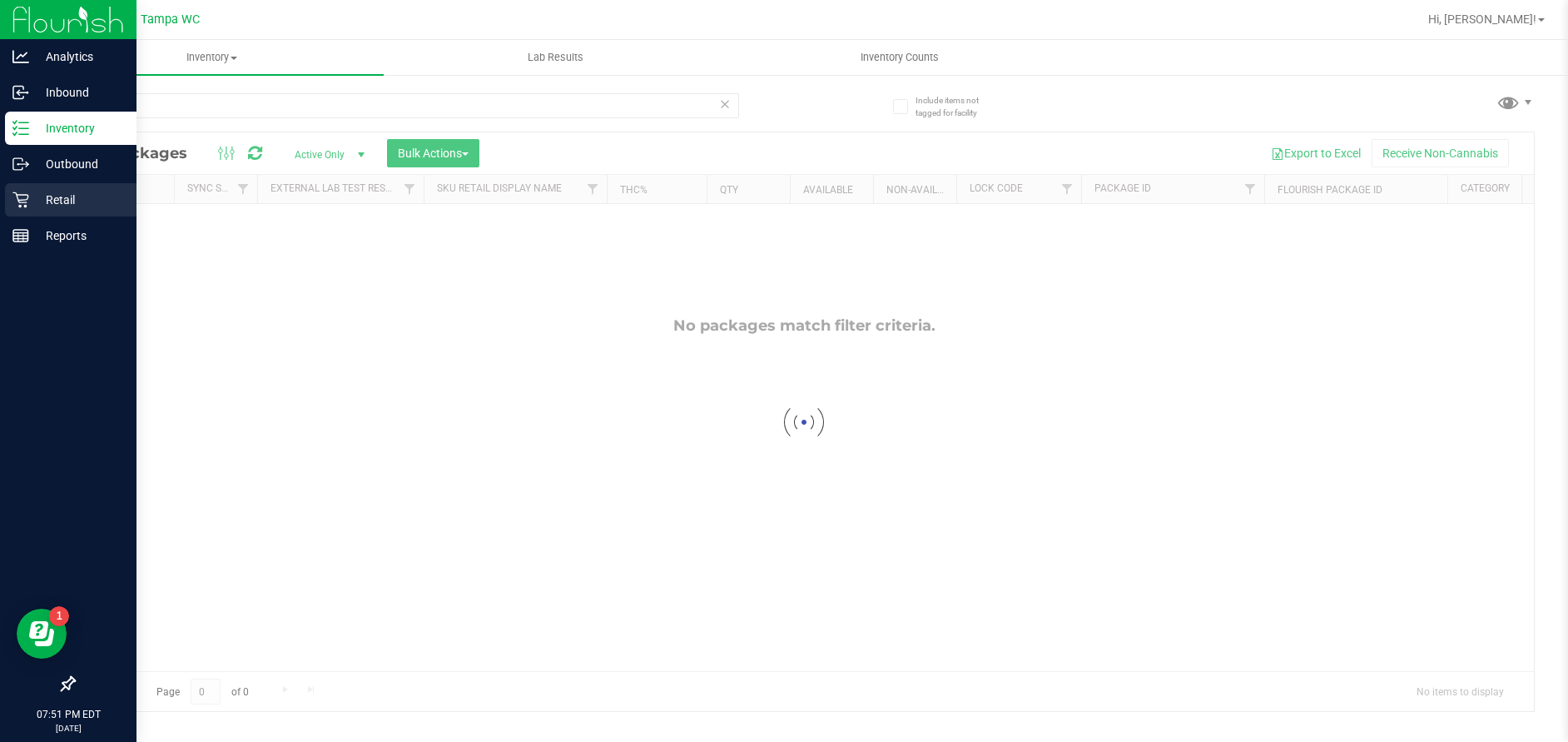
click at [35, 200] on p "Retail" at bounding box center [78, 199] width 99 height 20
click at [71, 197] on p "Retail" at bounding box center [78, 199] width 99 height 20
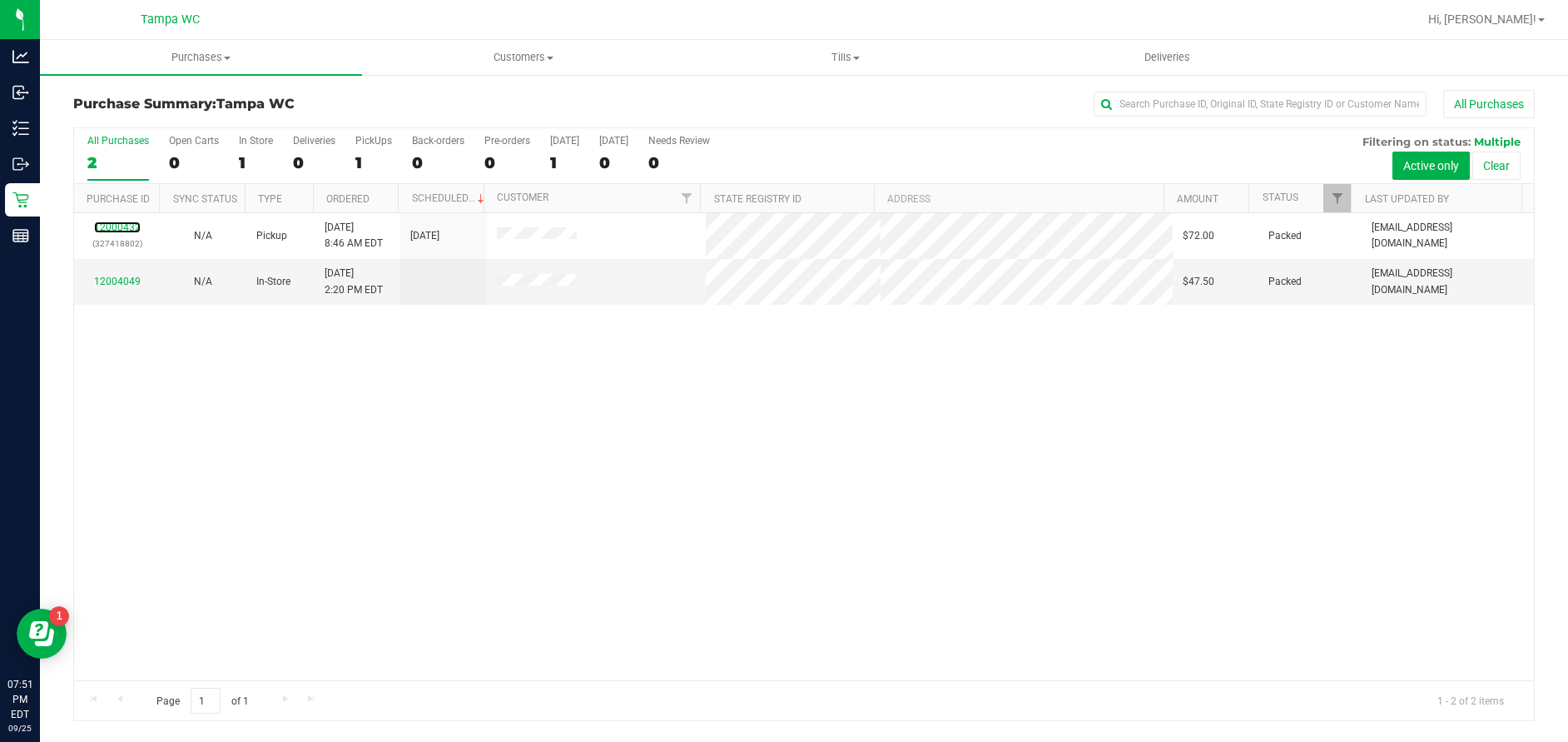
click at [125, 230] on link "12000432" at bounding box center [117, 227] width 46 height 12
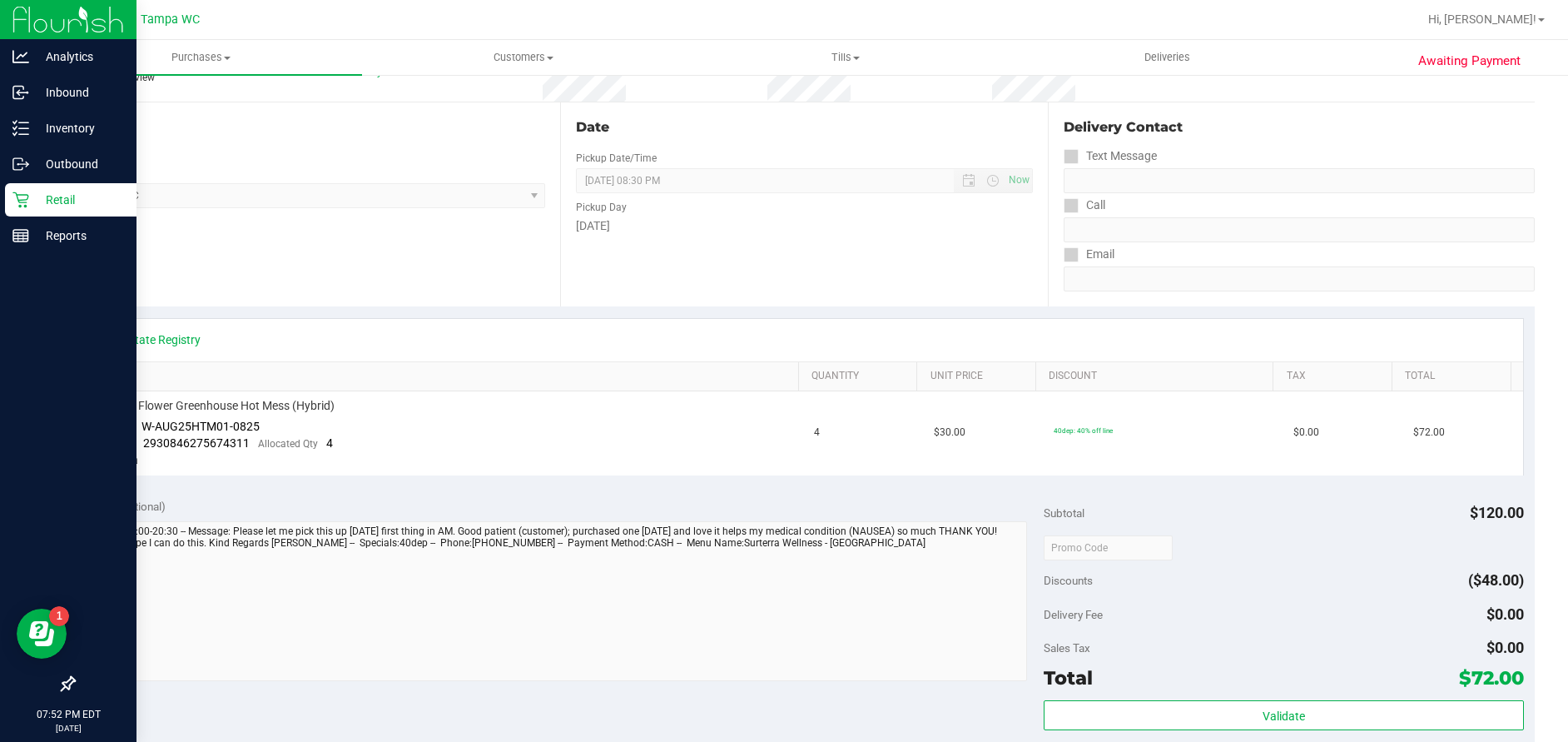
scroll to position [166, 0]
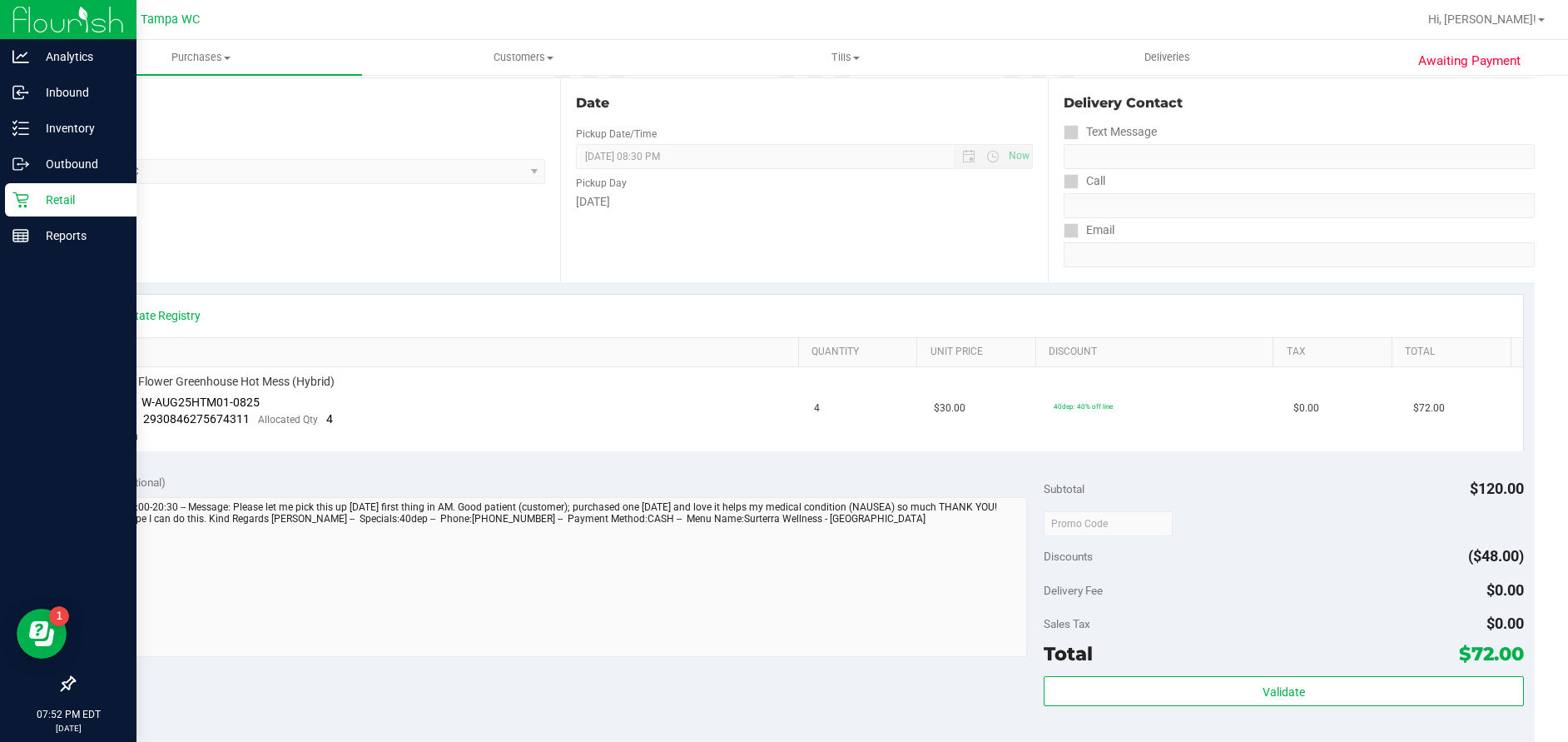
click at [37, 191] on p "Retail" at bounding box center [78, 199] width 99 height 20
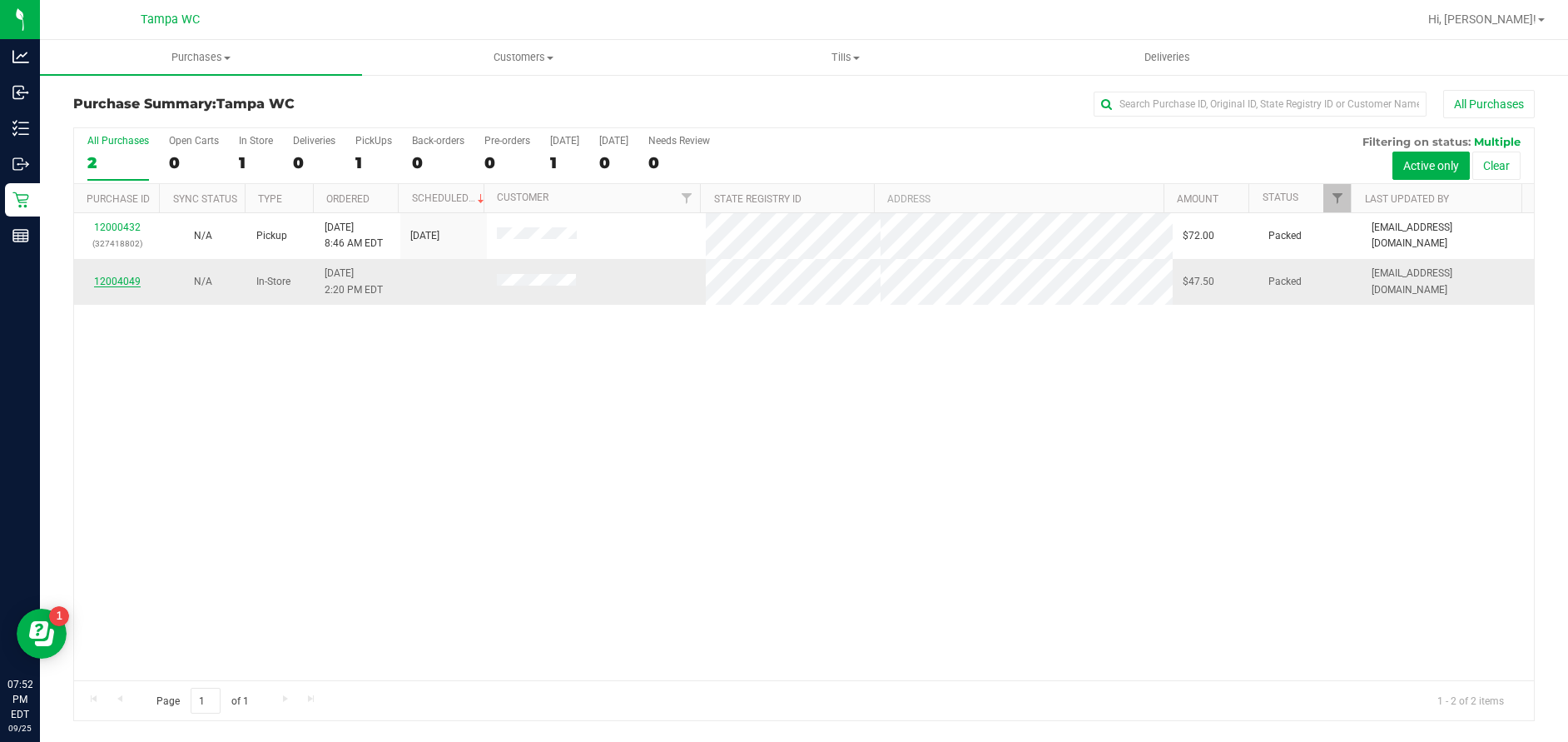
click at [102, 277] on link "12004049" at bounding box center [117, 281] width 46 height 12
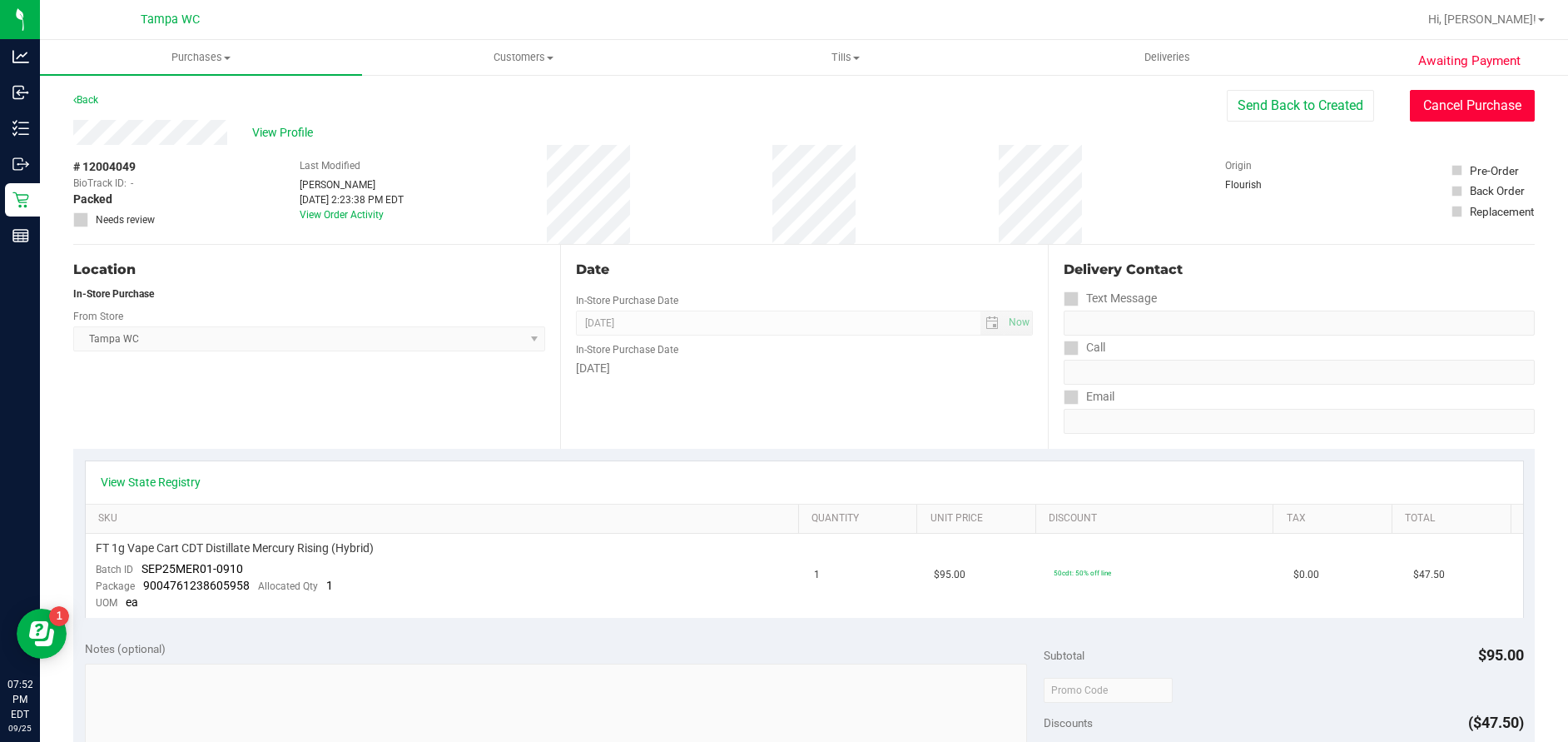
click at [1454, 99] on button "Cancel Purchase" at bounding box center [1472, 106] width 125 height 32
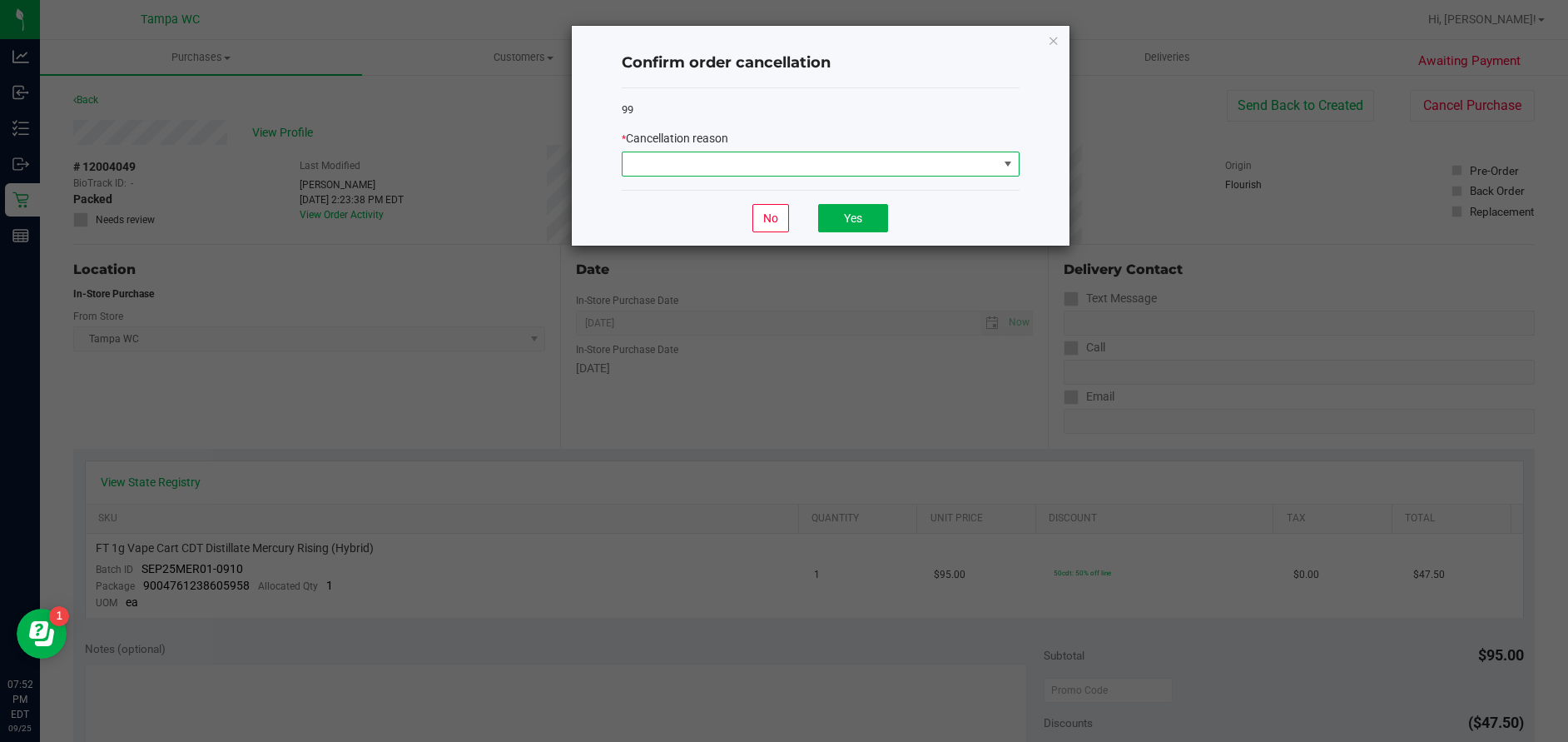
click at [964, 168] on span at bounding box center [810, 164] width 376 height 23
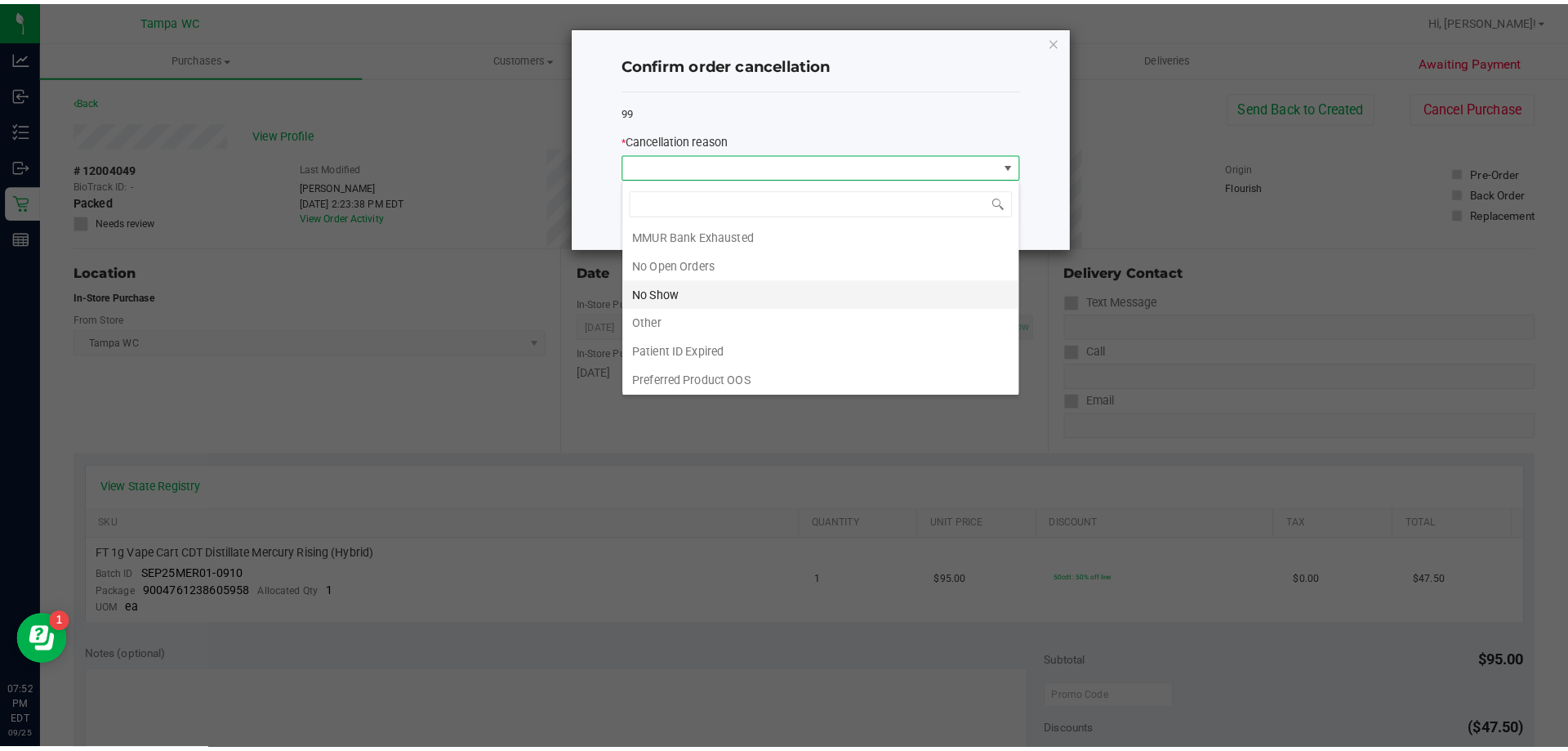
scroll to position [114, 0]
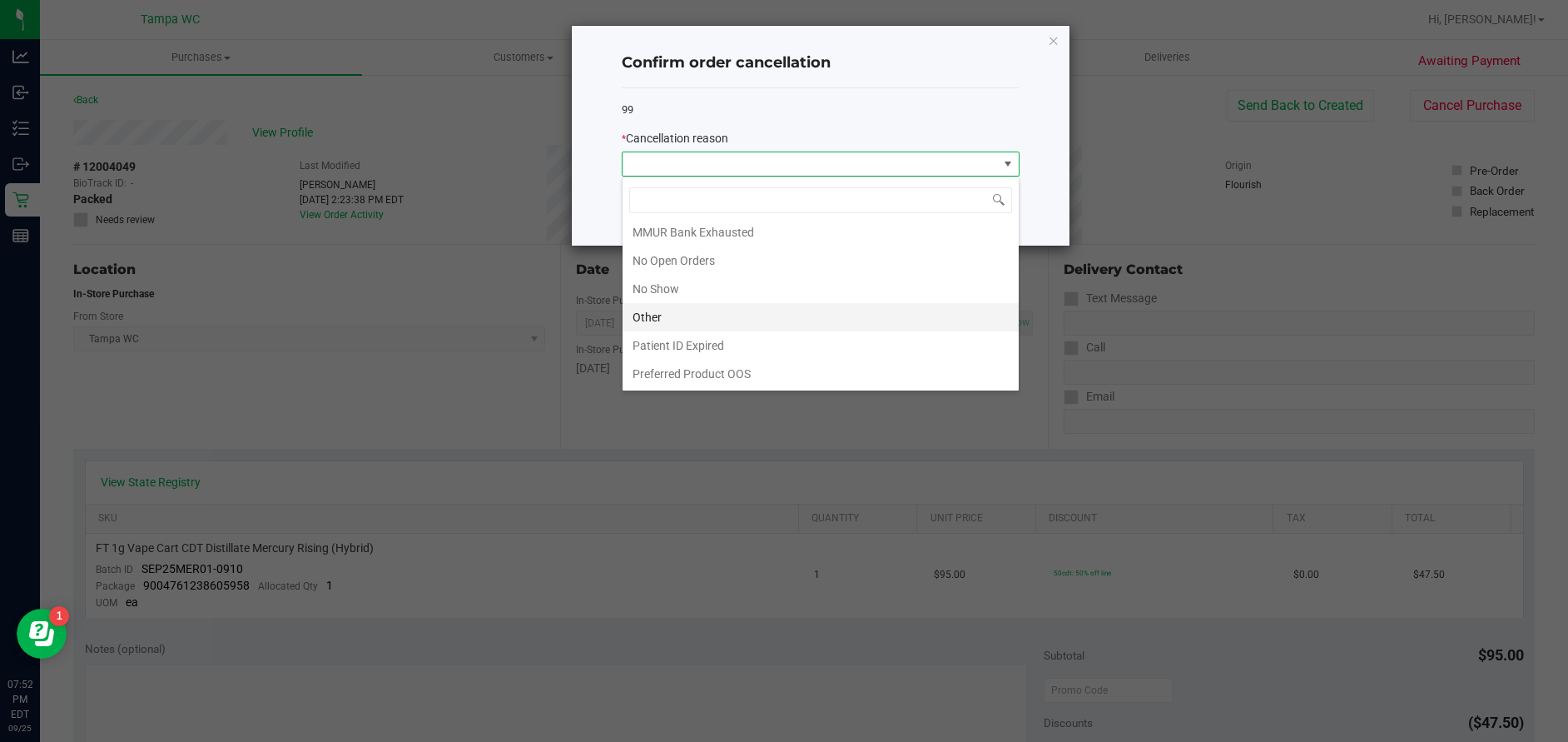
click at [685, 313] on li "Other" at bounding box center [821, 317] width 396 height 28
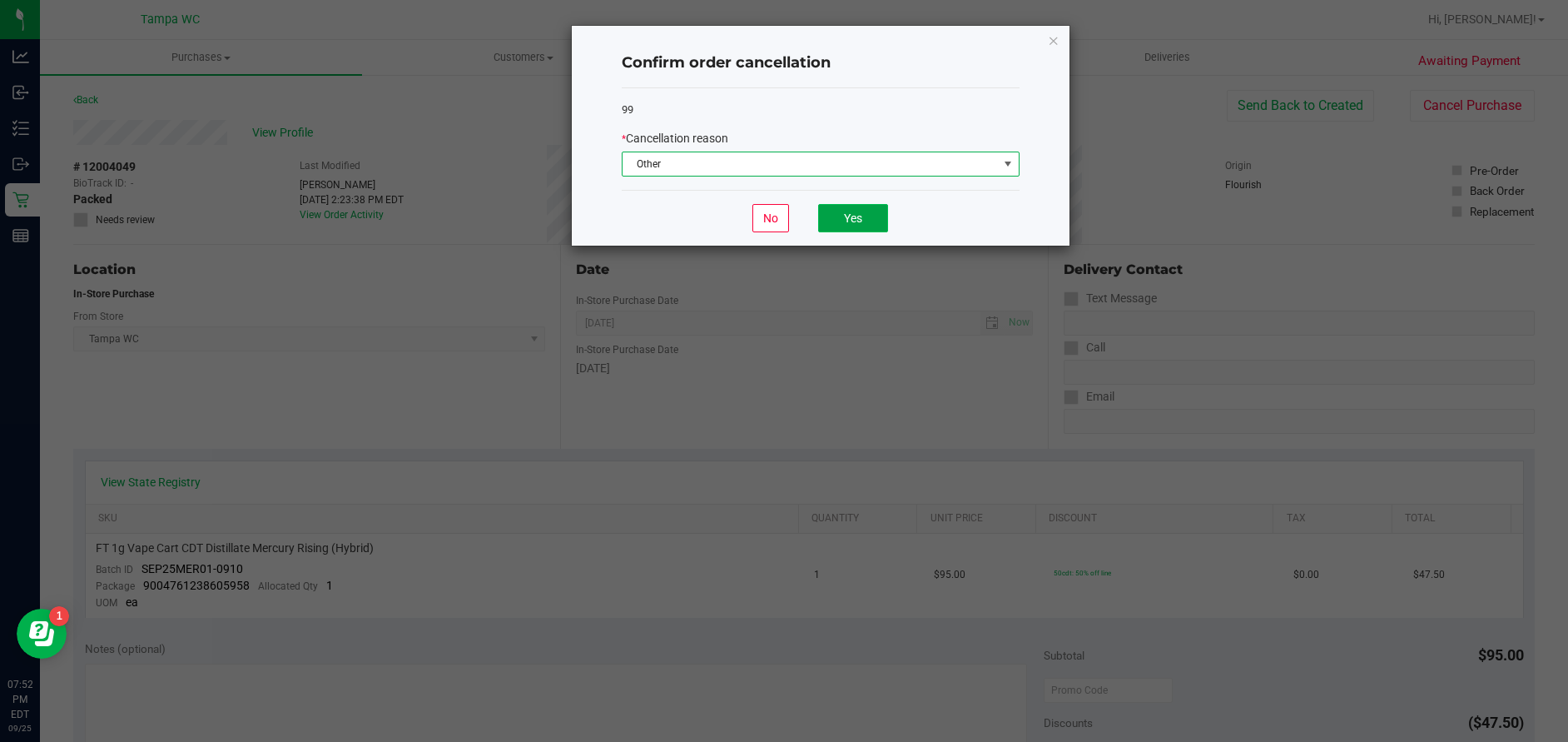
click at [838, 222] on button "Yes" at bounding box center [852, 218] width 70 height 28
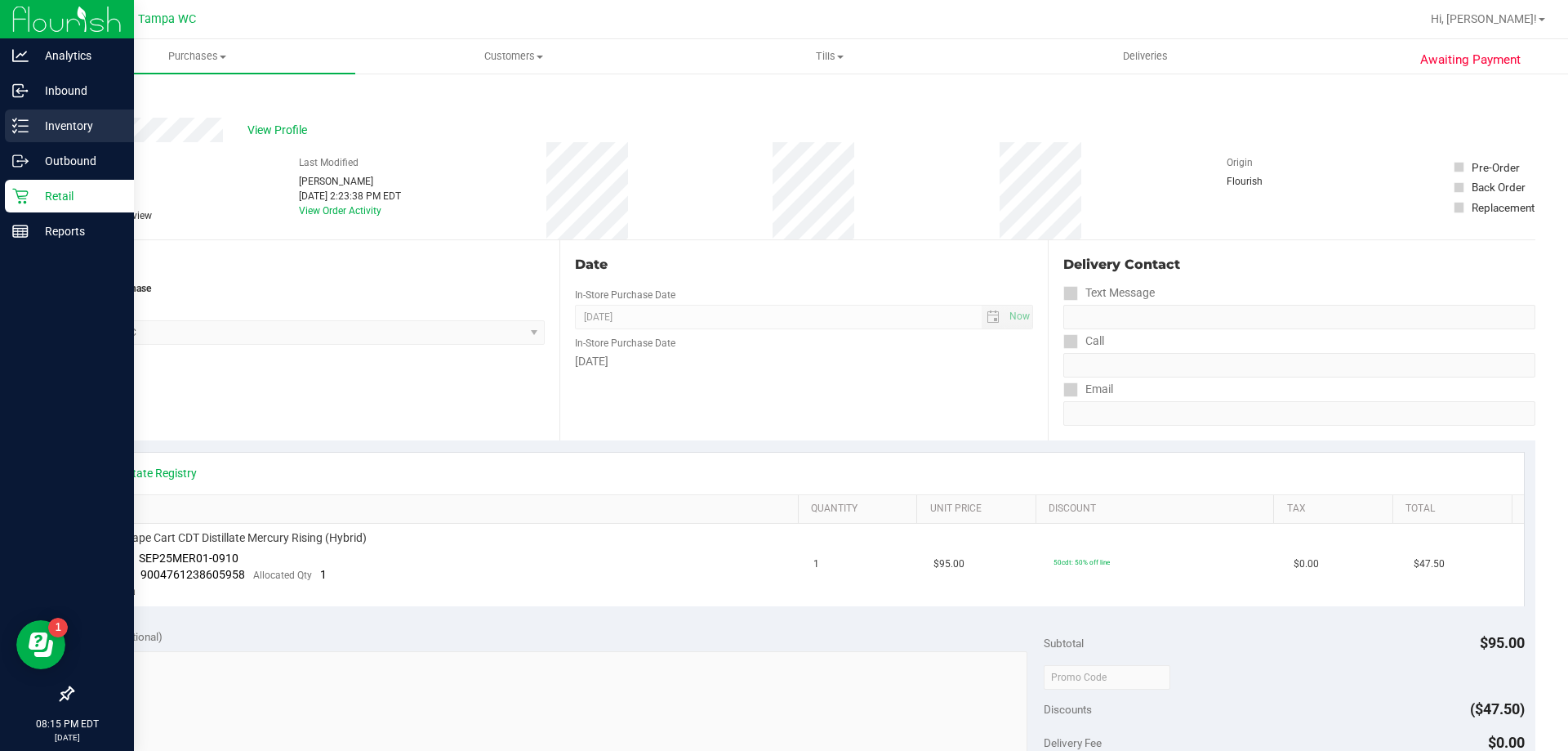
click at [36, 122] on p "Inventory" at bounding box center [77, 125] width 98 height 19
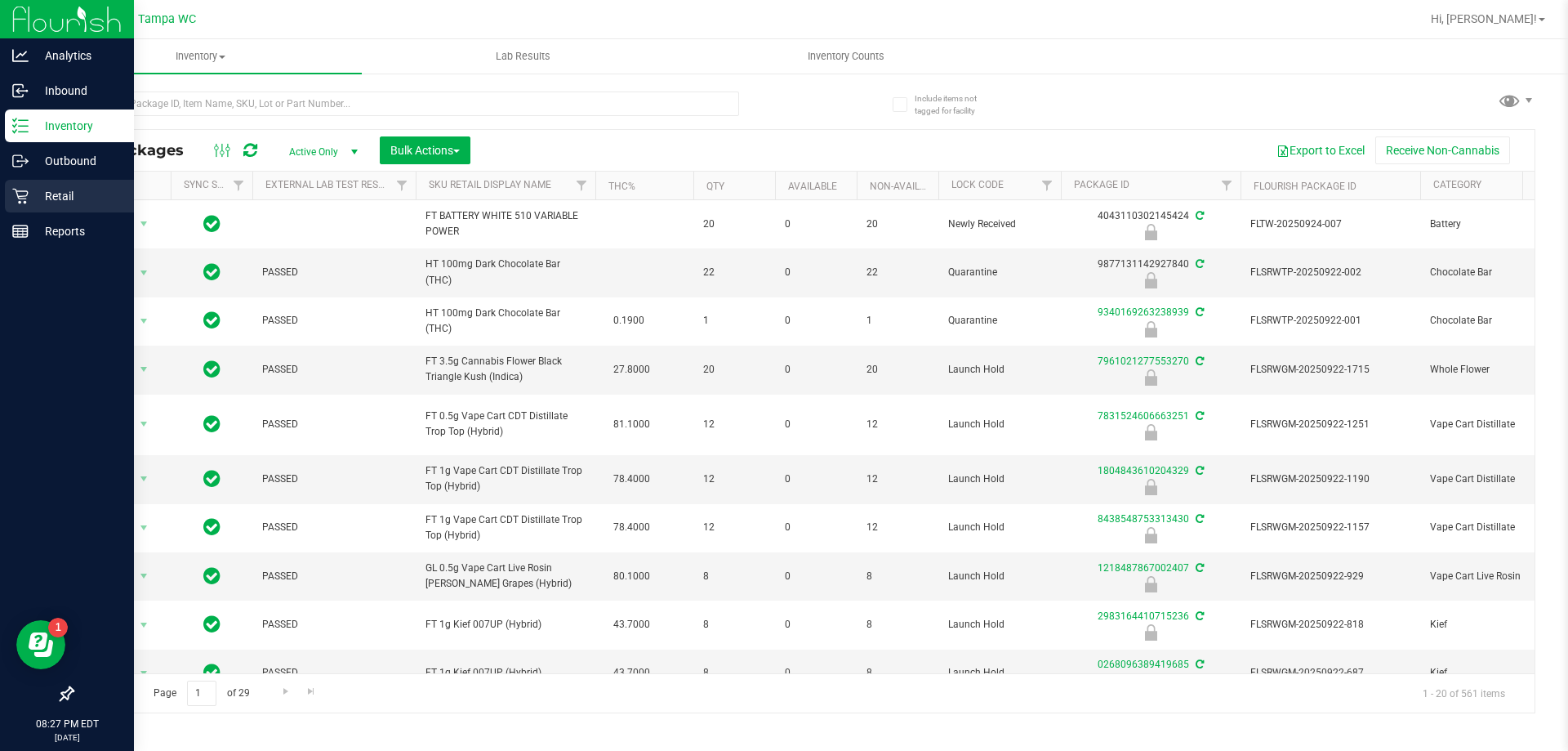
click at [57, 195] on p "Retail" at bounding box center [77, 195] width 98 height 19
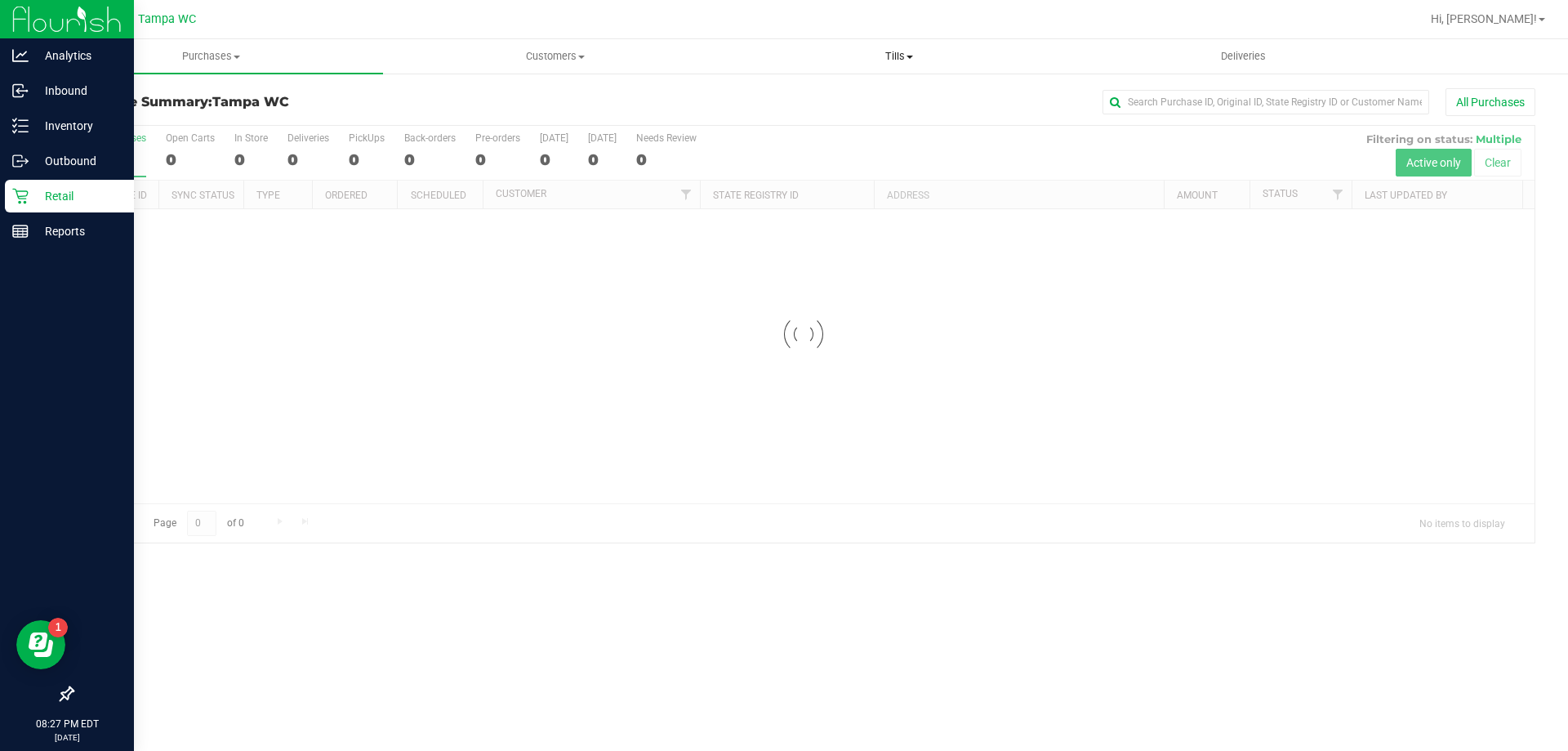
click at [871, 59] on span "Tills" at bounding box center [898, 57] width 342 height 15
click at [862, 94] on li "Manage tills" at bounding box center [898, 99] width 344 height 19
